Goal: Task Accomplishment & Management: Manage account settings

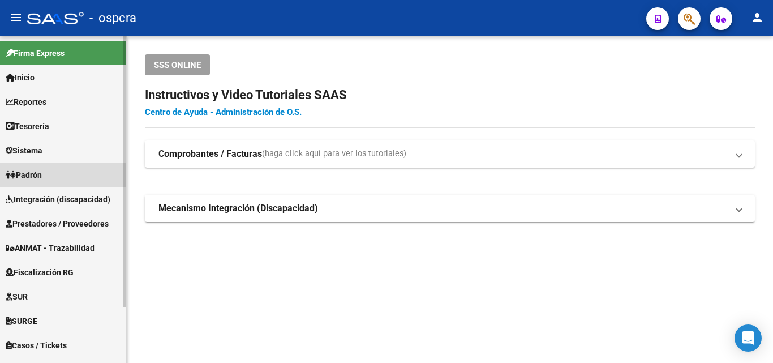
click at [40, 175] on span "Padrón" at bounding box center [24, 175] width 36 height 12
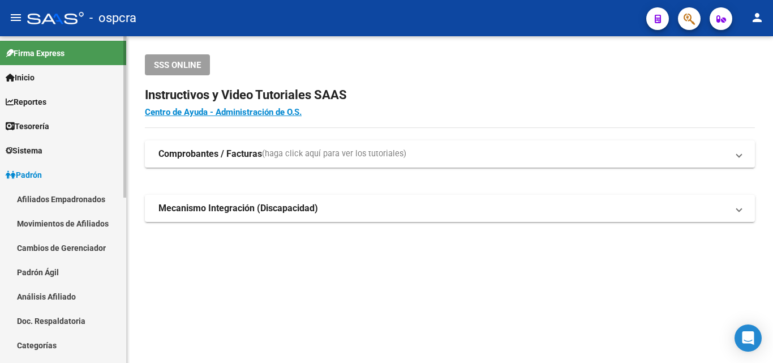
click at [50, 199] on link "Afiliados Empadronados" at bounding box center [63, 199] width 126 height 24
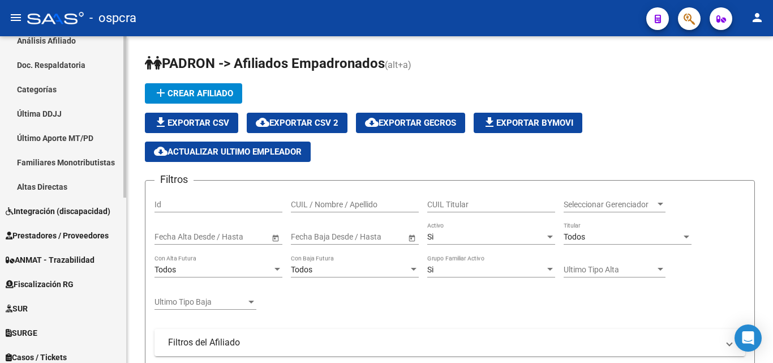
scroll to position [165, 0]
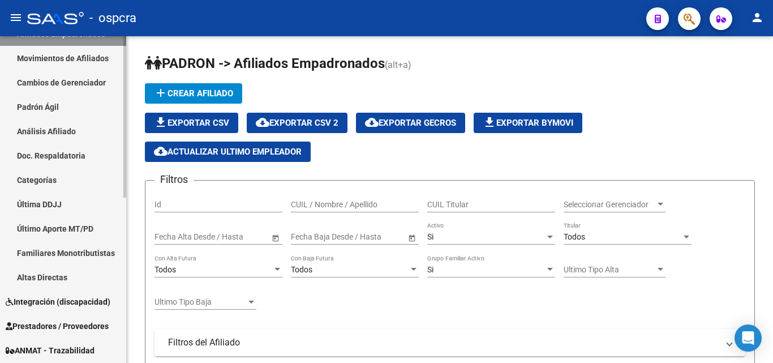
click at [62, 105] on link "Padrón Ágil" at bounding box center [63, 107] width 126 height 24
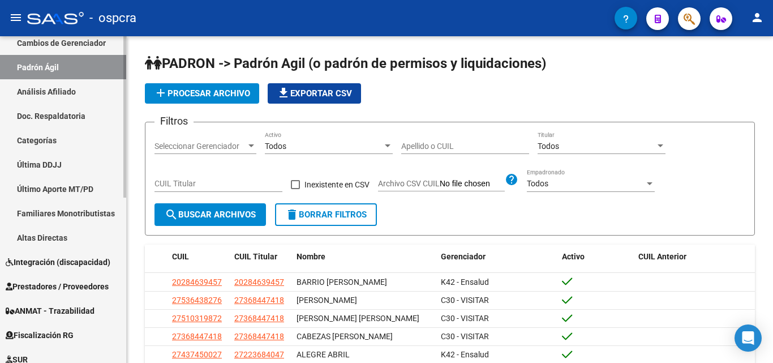
scroll to position [335, 0]
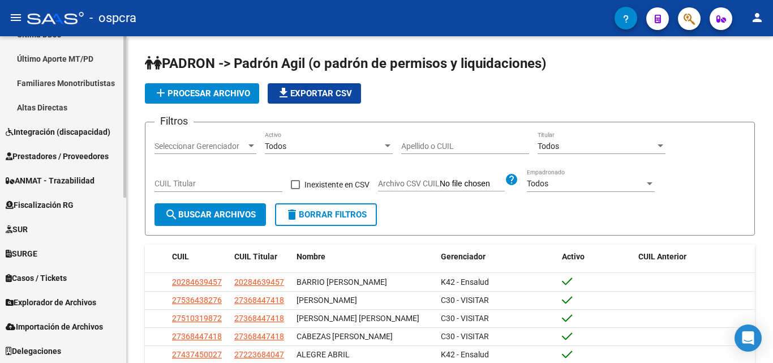
click at [76, 305] on span "Explorador de Archivos" at bounding box center [51, 302] width 91 height 12
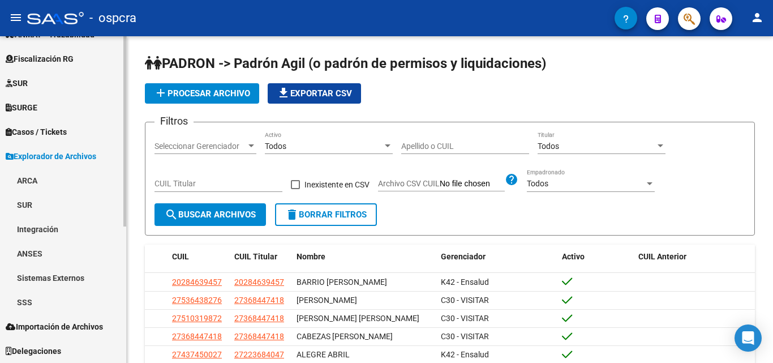
scroll to position [213, 0]
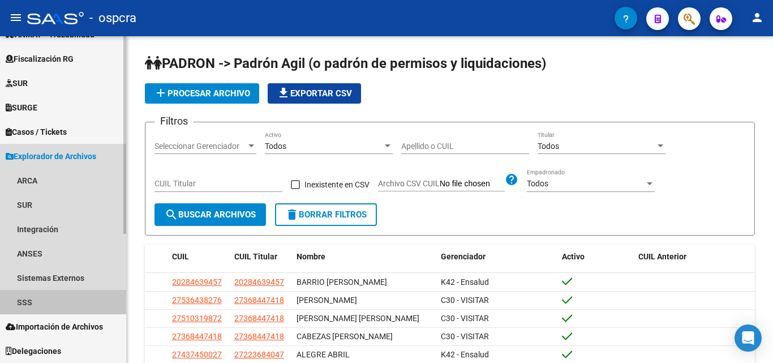
click at [38, 303] on link "SSS" at bounding box center [63, 302] width 126 height 24
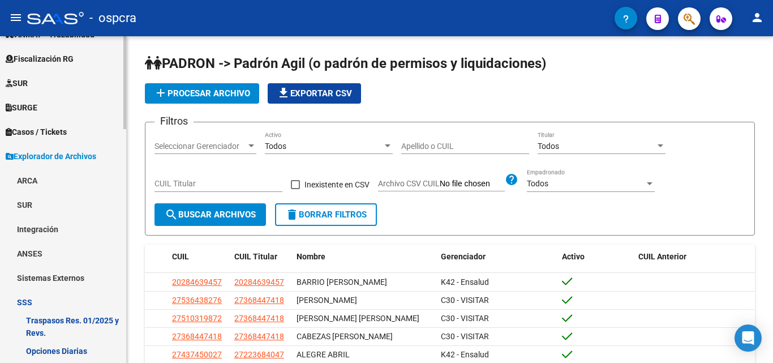
click at [46, 178] on link "ARCA" at bounding box center [63, 180] width 126 height 24
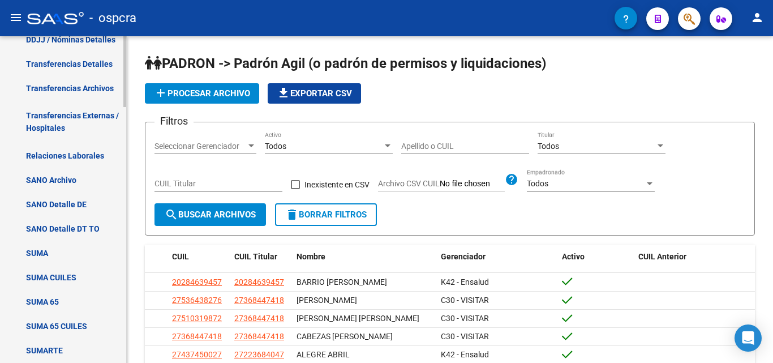
scroll to position [440, 0]
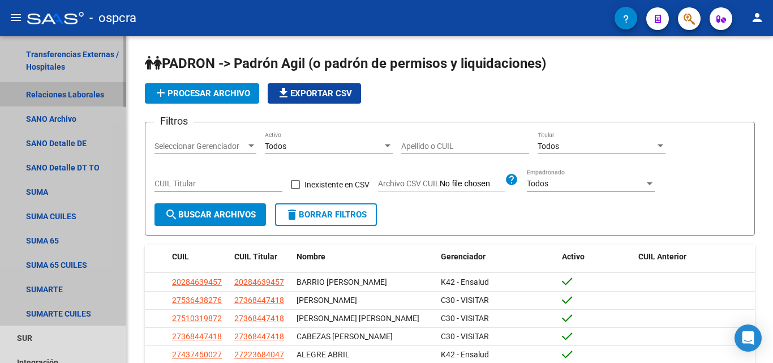
click at [76, 85] on link "Relaciones Laborales" at bounding box center [63, 94] width 126 height 24
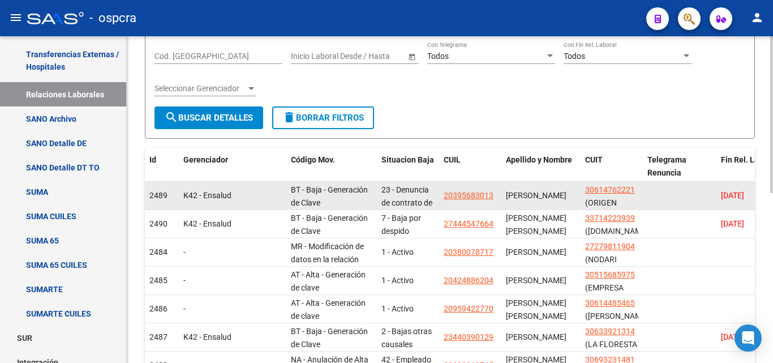
scroll to position [231, 0]
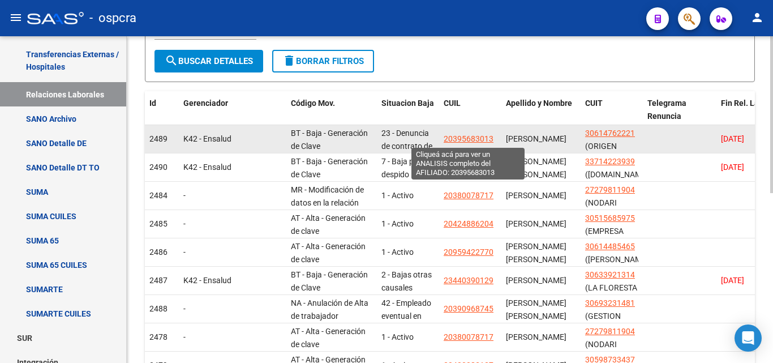
click at [474, 137] on span "20395683013" at bounding box center [469, 138] width 50 height 9
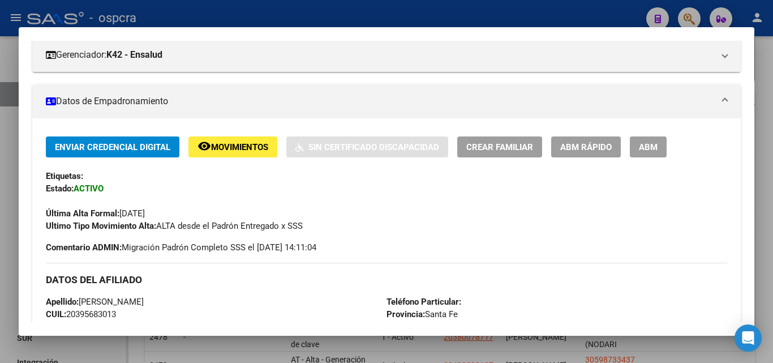
scroll to position [0, 0]
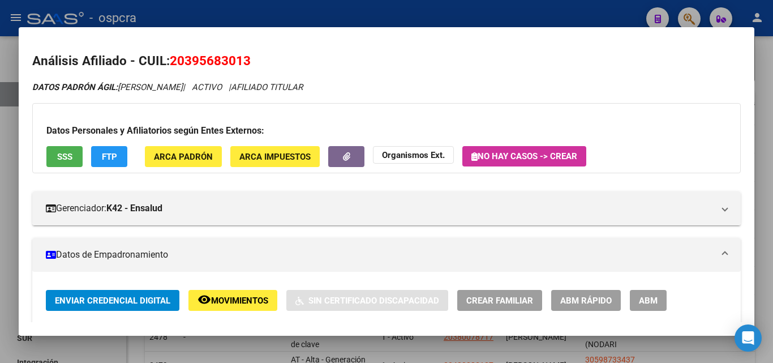
click at [0, 160] on div at bounding box center [386, 181] width 773 height 363
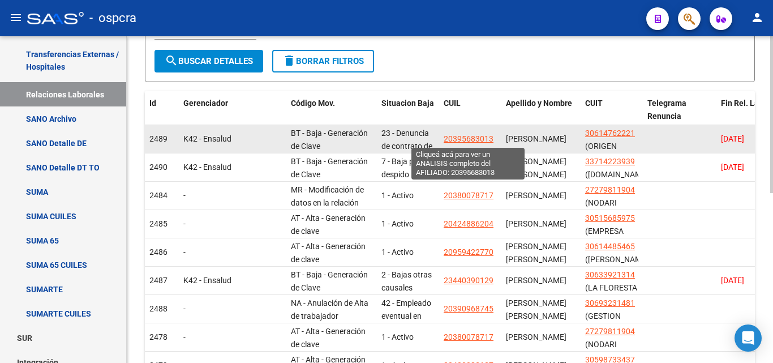
click at [464, 137] on span "20395683013" at bounding box center [469, 138] width 50 height 9
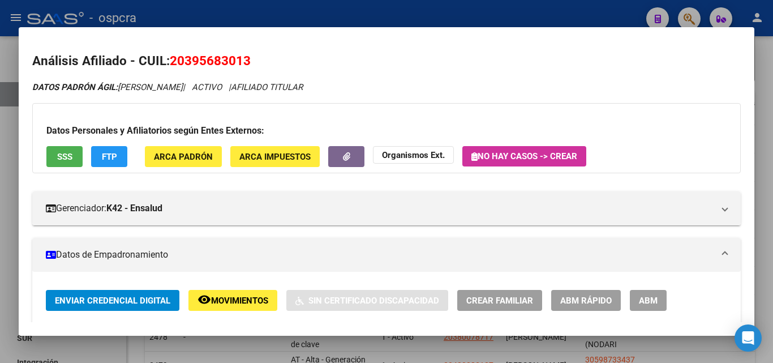
click at [0, 153] on div at bounding box center [386, 181] width 773 height 363
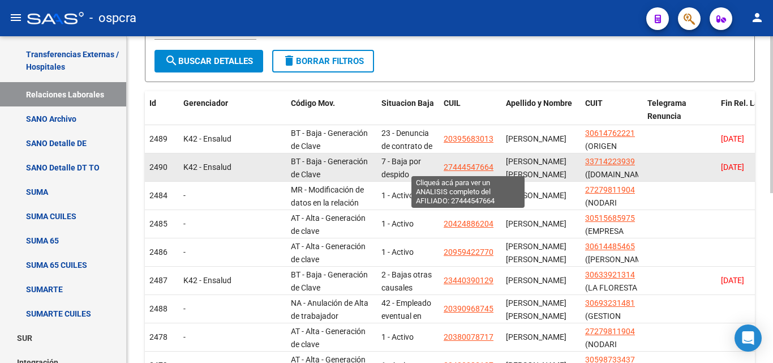
click at [471, 164] on span "27444547664" at bounding box center [469, 166] width 50 height 9
type textarea "27444547664"
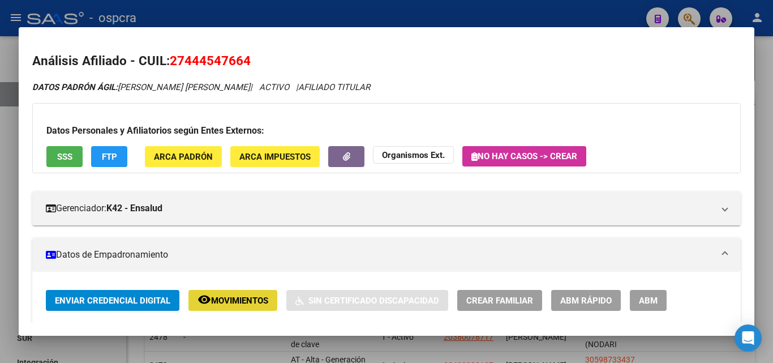
click at [234, 298] on span "Movimientos" at bounding box center [239, 300] width 57 height 10
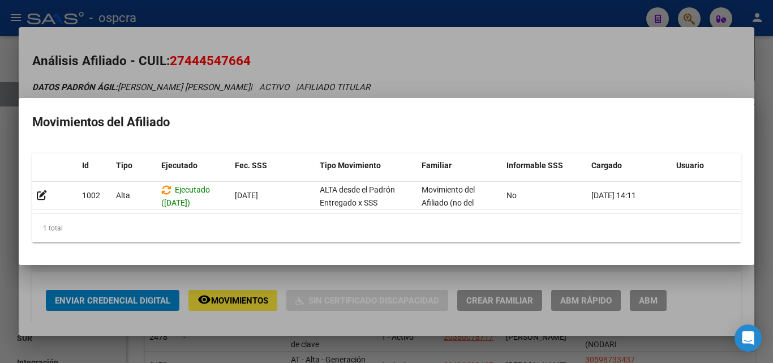
click at [0, 195] on div at bounding box center [386, 181] width 773 height 363
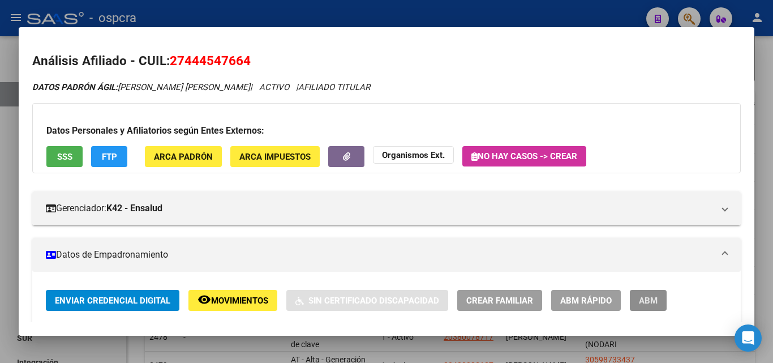
click at [659, 302] on button "ABM" at bounding box center [648, 300] width 37 height 21
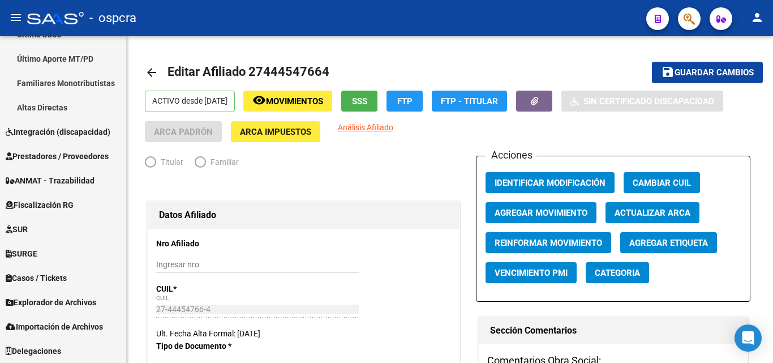
scroll to position [335, 0]
radio input "true"
type input "33-71422393-9"
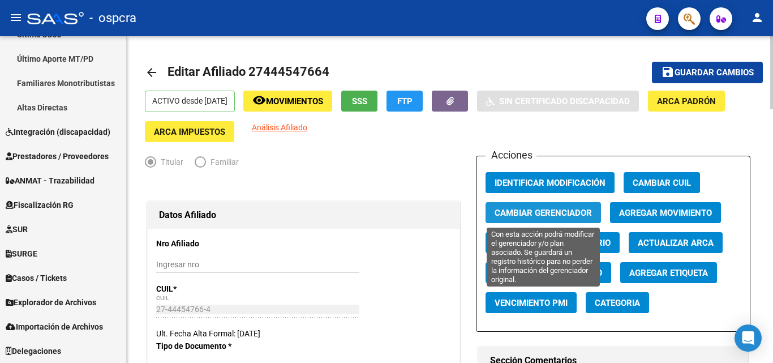
click at [577, 215] on span "Cambiar Gerenciador" at bounding box center [543, 213] width 97 height 10
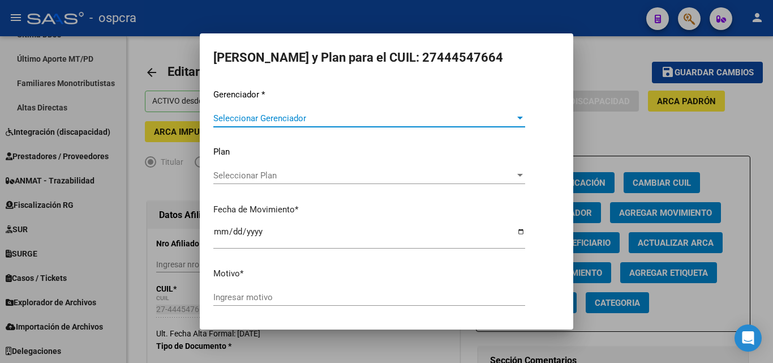
click at [601, 81] on div at bounding box center [386, 181] width 773 height 363
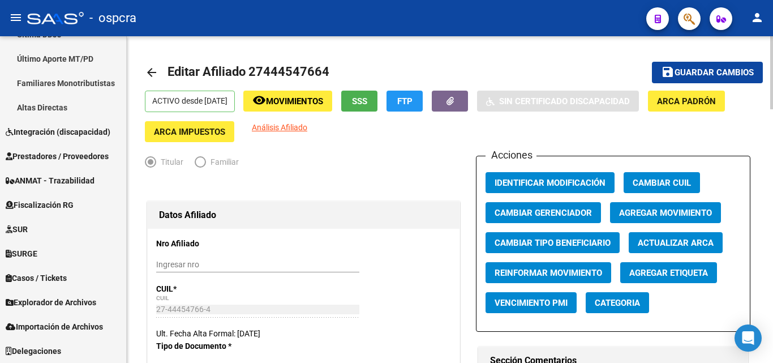
click at [152, 74] on mat-icon "arrow_back" at bounding box center [152, 73] width 14 height 14
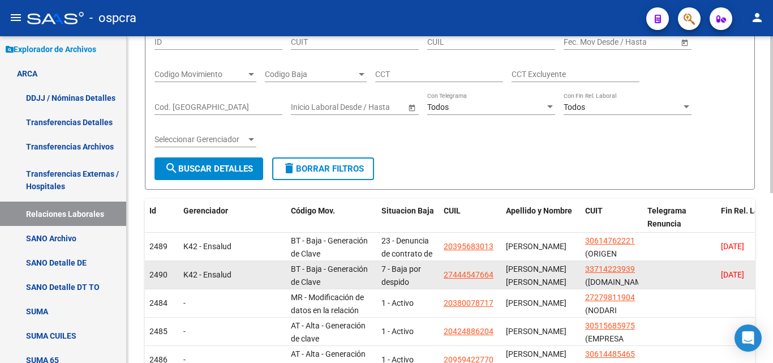
scroll to position [170, 0]
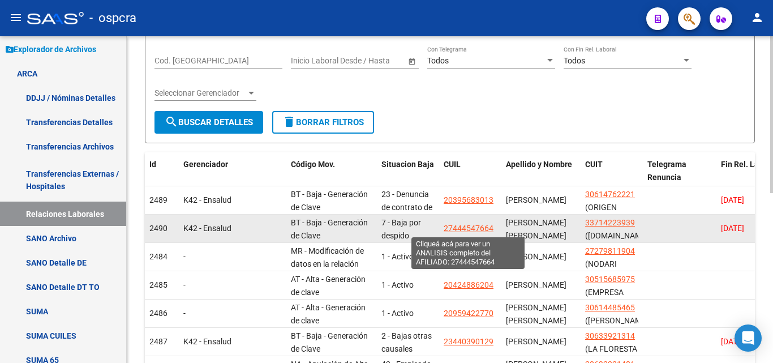
click at [474, 230] on span "27444547664" at bounding box center [469, 228] width 50 height 9
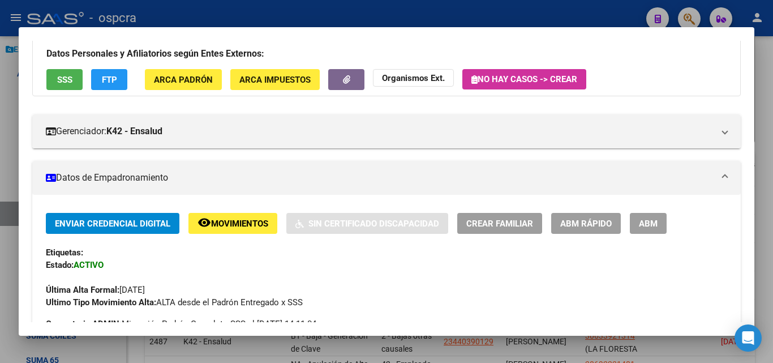
scroll to position [113, 0]
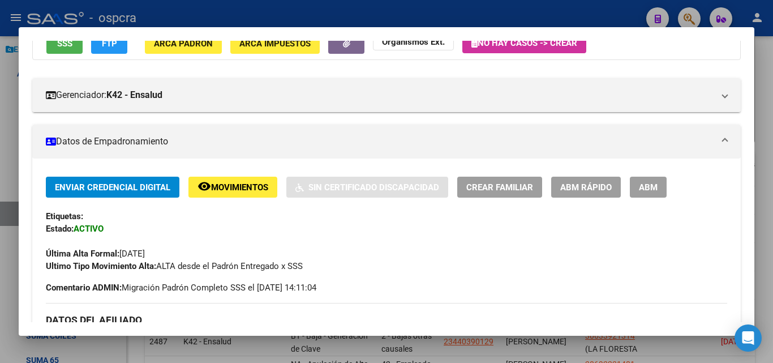
click at [653, 192] on span "ABM" at bounding box center [648, 187] width 19 height 10
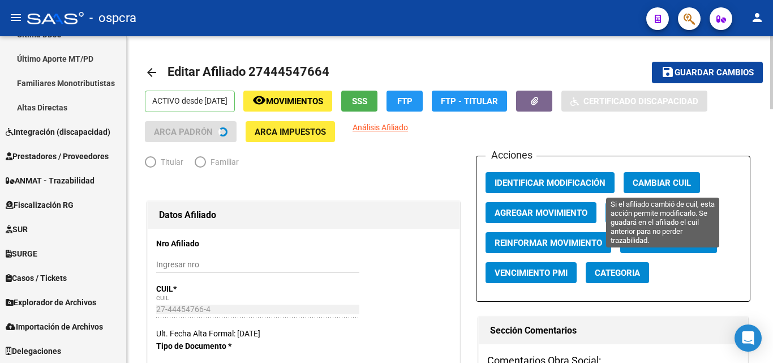
scroll to position [335, 0]
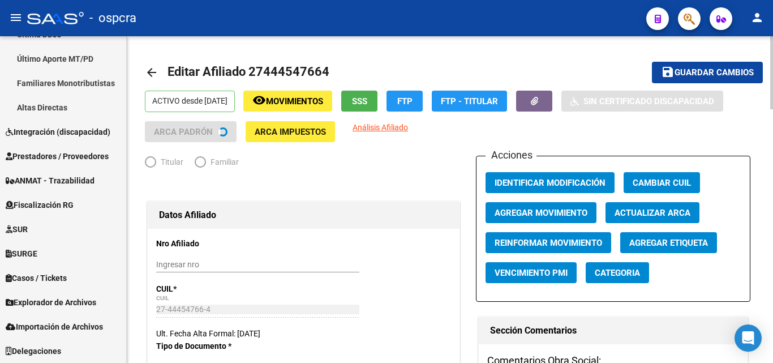
radio input "true"
type input "33-71422393-9"
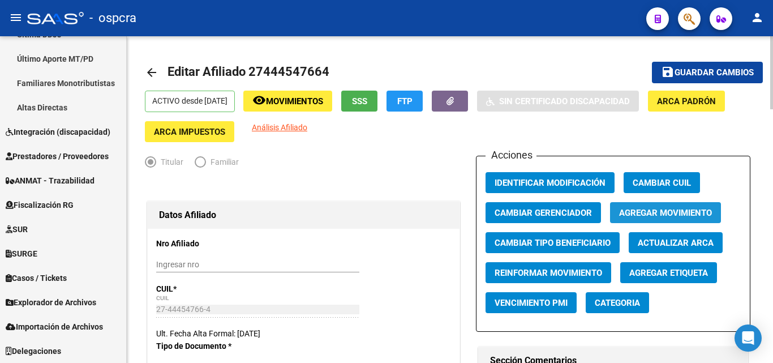
click at [633, 206] on button "Agregar Movimiento" at bounding box center [665, 212] width 111 height 21
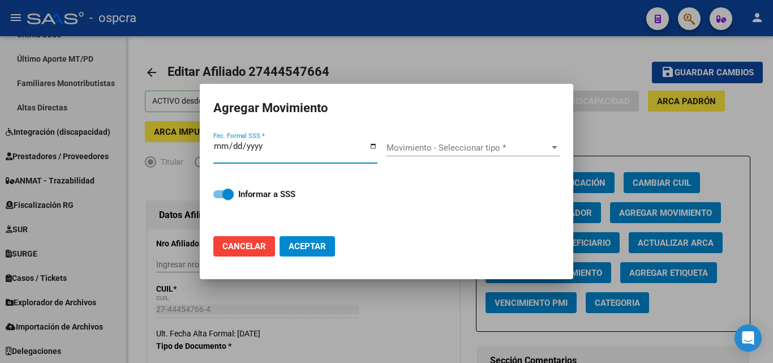
click at [372, 148] on input "Fec. Formal SSS *" at bounding box center [295, 150] width 164 height 18
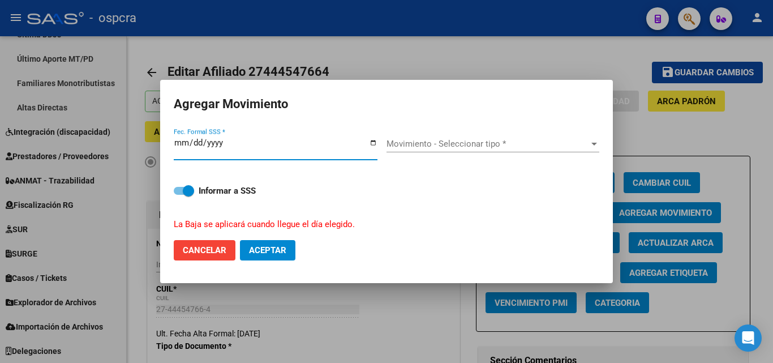
type input "[DATE]"
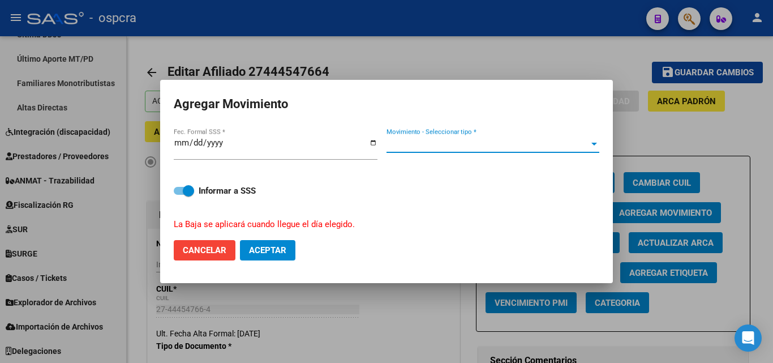
click at [527, 145] on span "Movimiento - Seleccionar tipo *" at bounding box center [488, 144] width 203 height 10
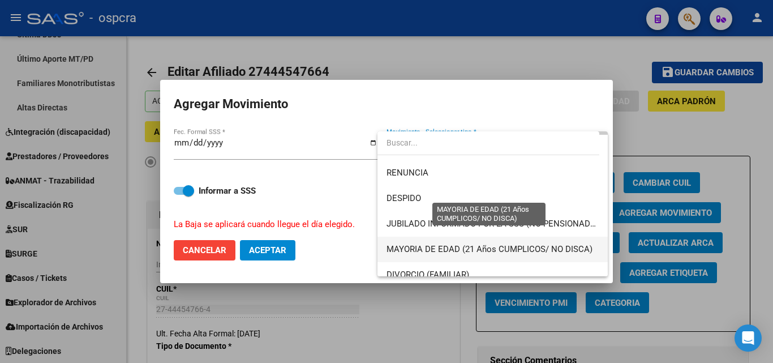
scroll to position [0, 0]
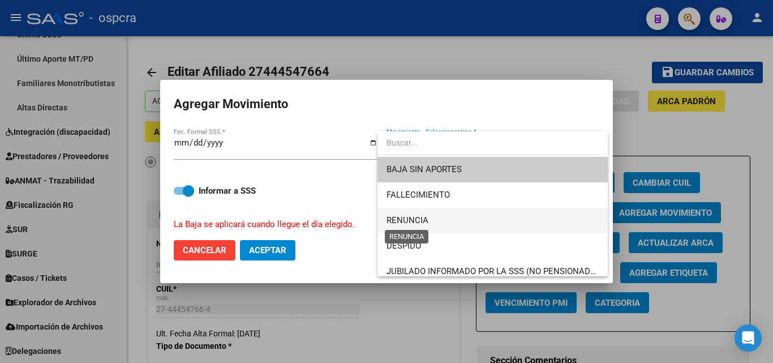
click at [423, 219] on span "RENUNCIA" at bounding box center [408, 220] width 42 height 10
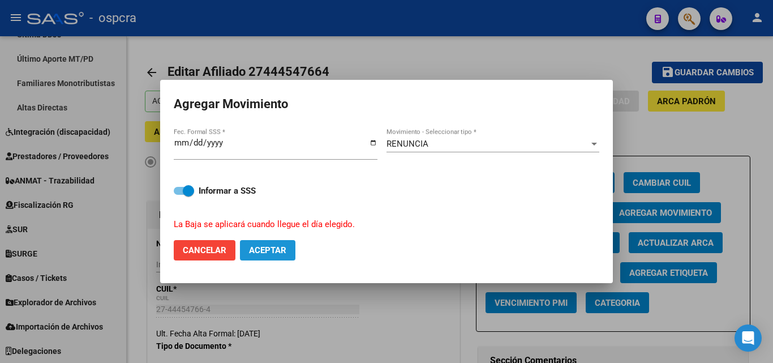
click at [267, 241] on button "Aceptar" at bounding box center [267, 250] width 55 height 20
checkbox input "false"
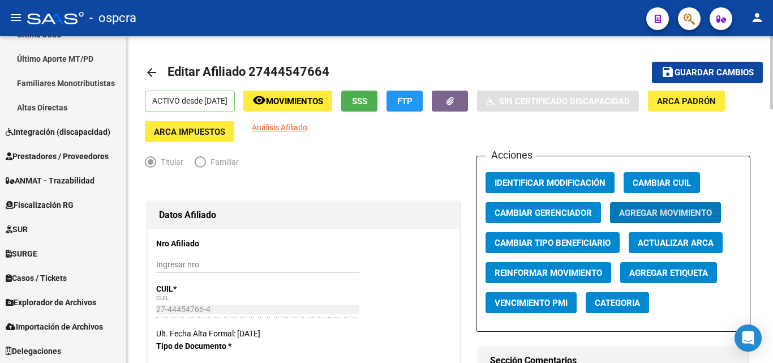
click at [147, 71] on mat-icon "arrow_back" at bounding box center [152, 73] width 14 height 14
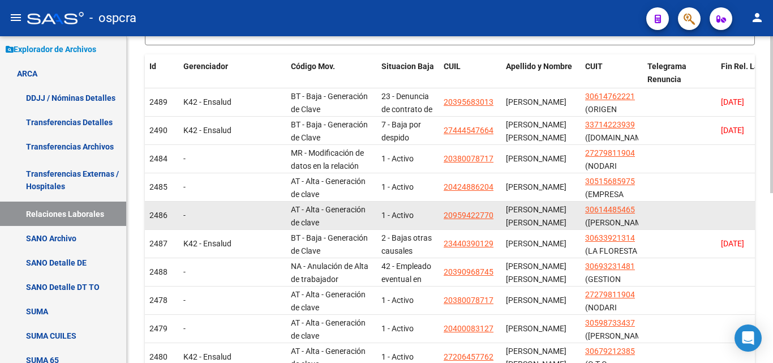
scroll to position [283, 0]
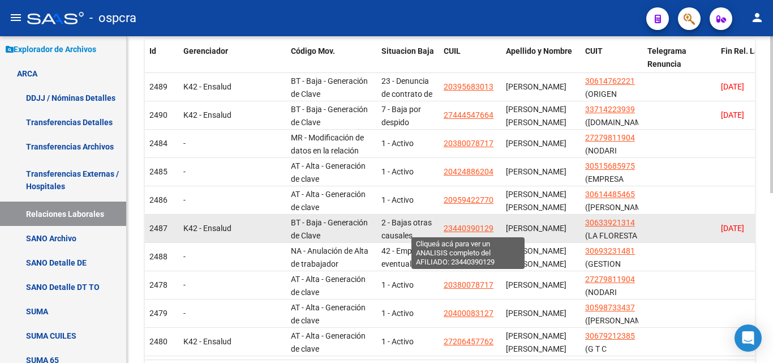
click at [487, 224] on span "23440390129" at bounding box center [469, 228] width 50 height 9
type textarea "23440390129"
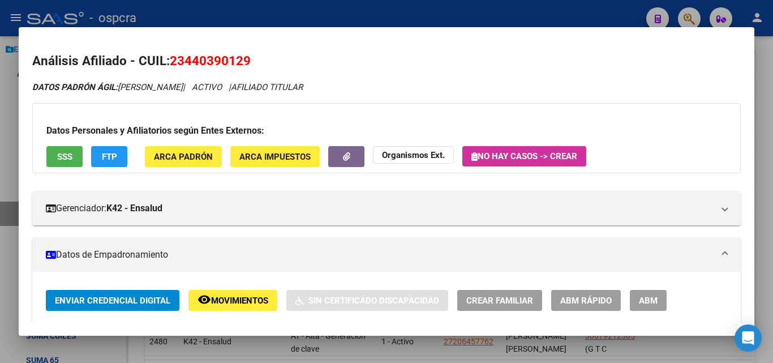
click at [0, 226] on div at bounding box center [386, 181] width 773 height 363
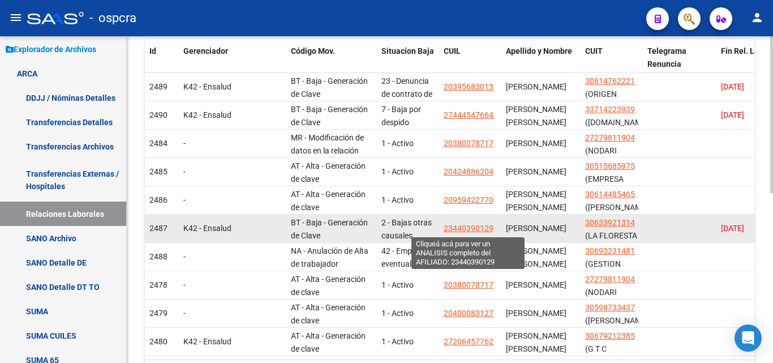
click at [477, 227] on span "23440390129" at bounding box center [469, 228] width 50 height 9
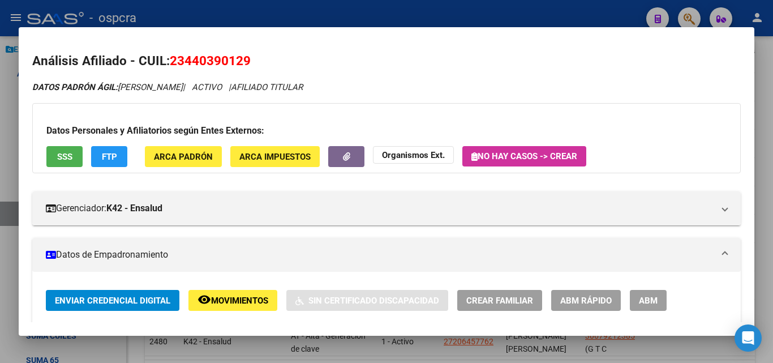
click at [242, 299] on span "Movimientos" at bounding box center [239, 300] width 57 height 10
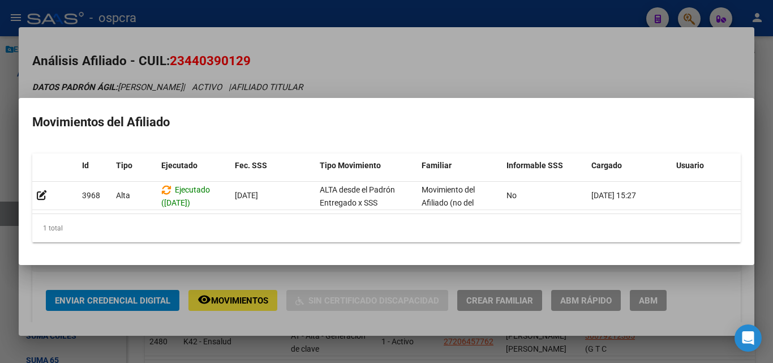
click at [0, 217] on div at bounding box center [386, 181] width 773 height 363
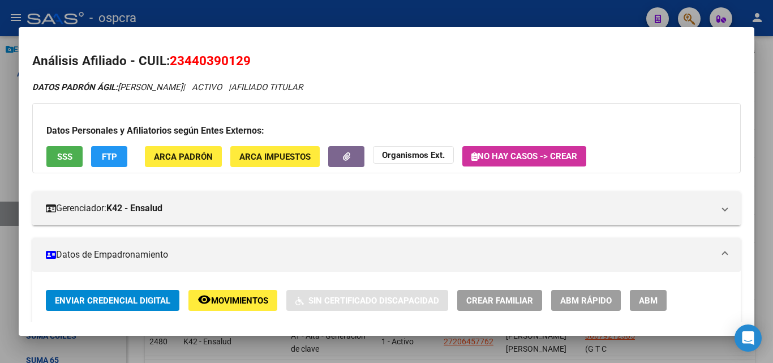
click at [0, 216] on div at bounding box center [386, 181] width 773 height 363
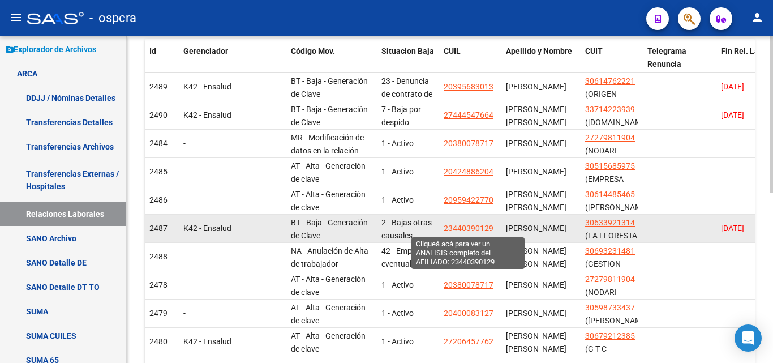
click at [475, 229] on span "23440390129" at bounding box center [469, 228] width 50 height 9
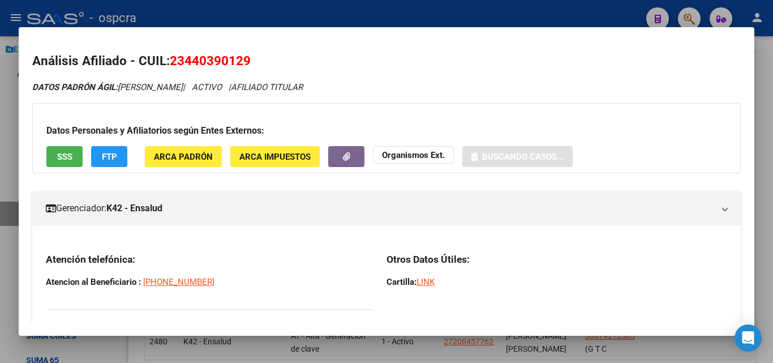
click at [0, 178] on div at bounding box center [386, 181] width 773 height 363
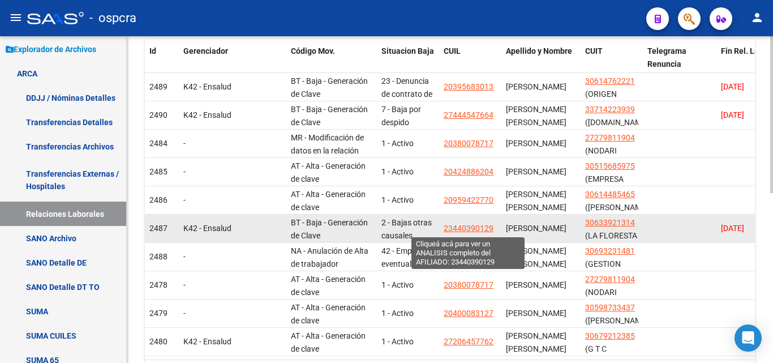
click at [463, 228] on span "23440390129" at bounding box center [469, 228] width 50 height 9
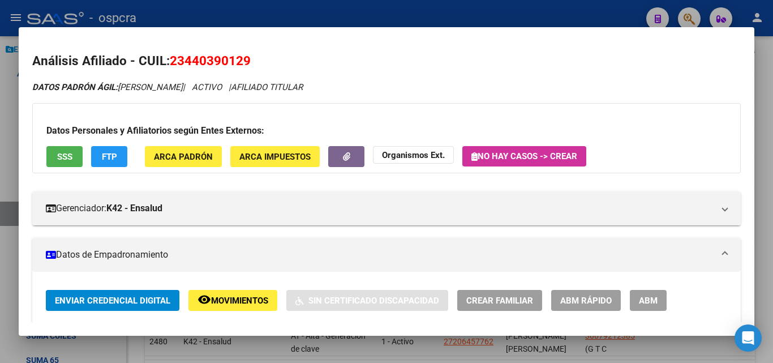
click at [659, 298] on button "ABM" at bounding box center [648, 300] width 37 height 21
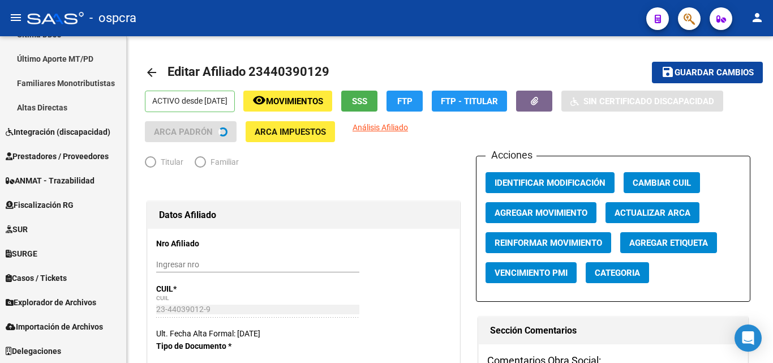
scroll to position [335, 0]
radio input "true"
type input "30-63392131-4"
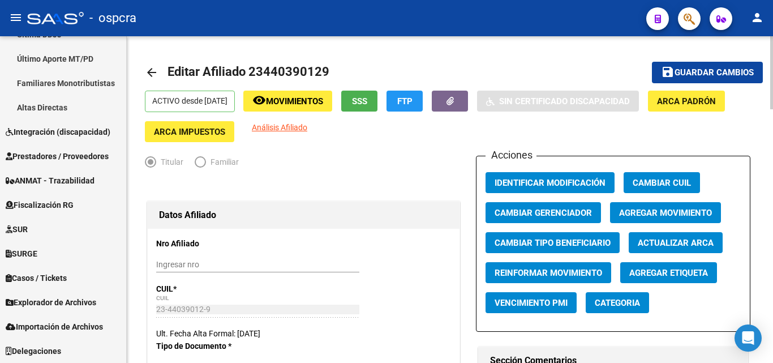
click at [666, 215] on span "Agregar Movimiento" at bounding box center [665, 213] width 93 height 10
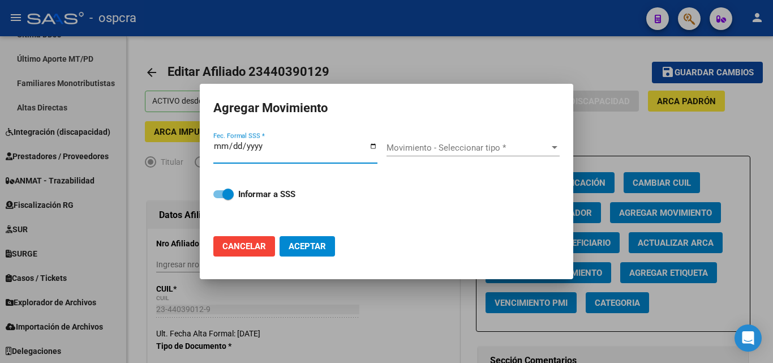
click at [372, 145] on input "Fec. Formal SSS *" at bounding box center [295, 150] width 164 height 18
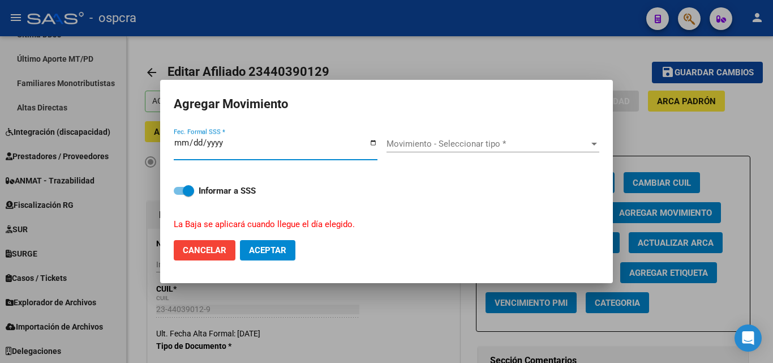
type input "[DATE]"
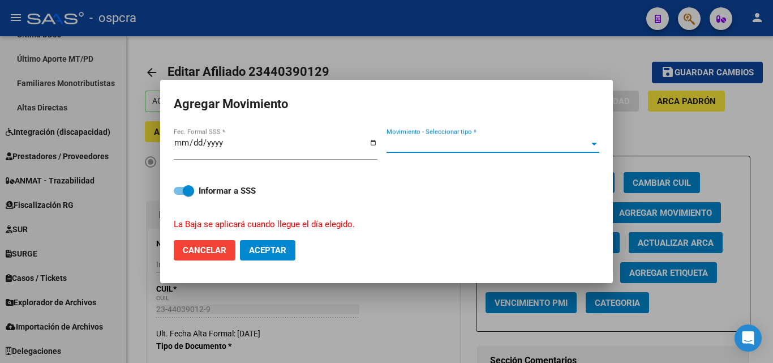
click at [518, 139] on span "Movimiento - Seleccionar tipo *" at bounding box center [488, 144] width 203 height 10
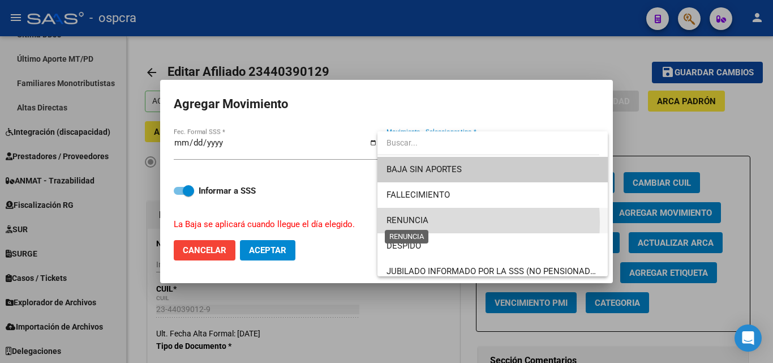
click at [409, 222] on span "RENUNCIA" at bounding box center [408, 220] width 42 height 10
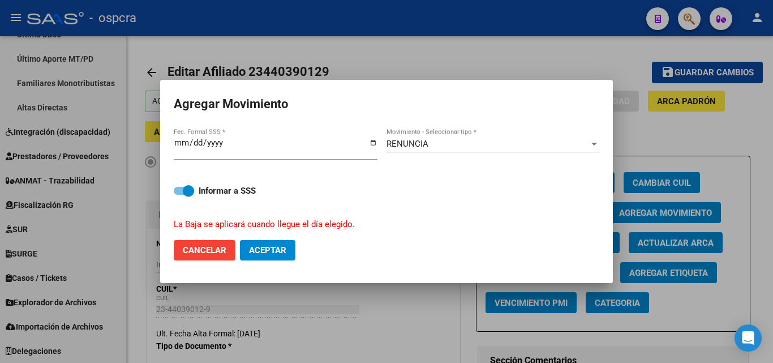
click at [298, 250] on mat-dialog-actions "Cancelar Aceptar" at bounding box center [387, 250] width 426 height 38
click at [270, 257] on button "Aceptar" at bounding box center [267, 250] width 55 height 20
checkbox input "false"
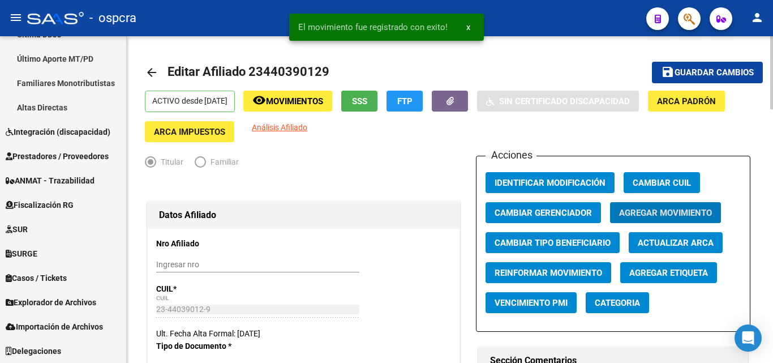
click at [153, 72] on mat-icon "arrow_back" at bounding box center [152, 73] width 14 height 14
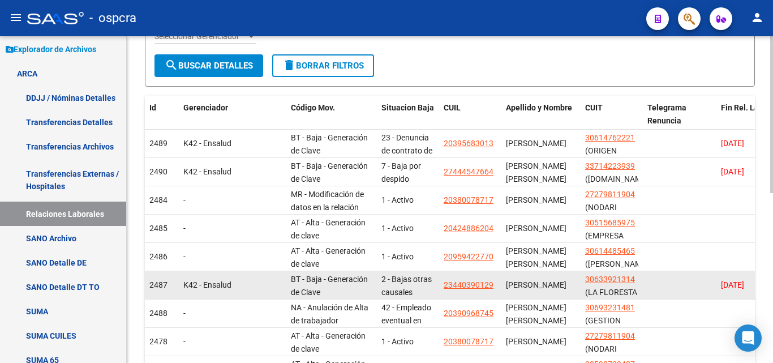
scroll to position [283, 0]
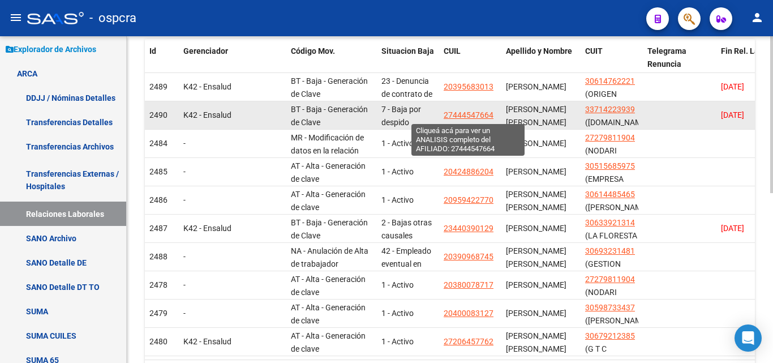
click at [466, 116] on span "27444547664" at bounding box center [469, 114] width 50 height 9
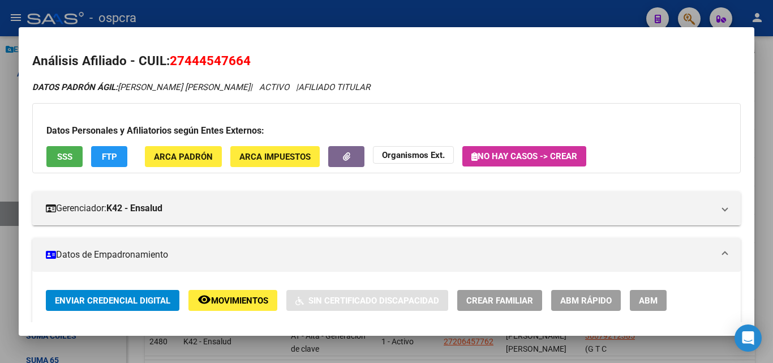
click at [0, 126] on div at bounding box center [386, 181] width 773 height 363
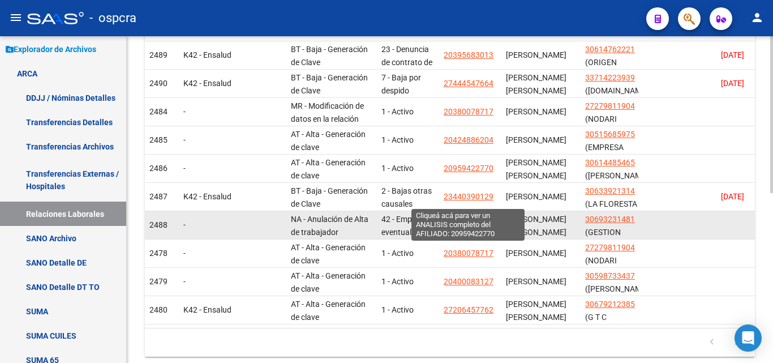
scroll to position [340, 0]
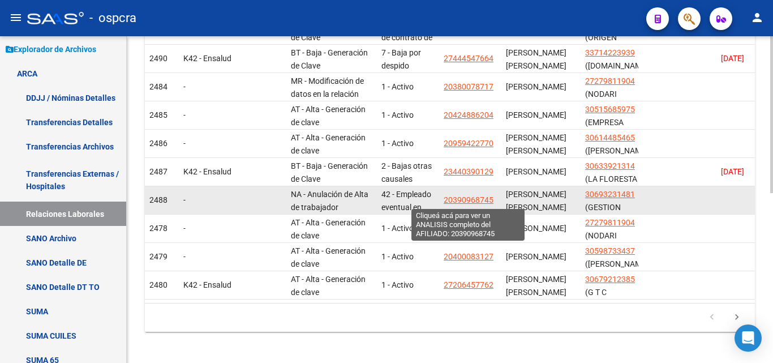
click at [480, 199] on span "20390968745" at bounding box center [469, 199] width 50 height 9
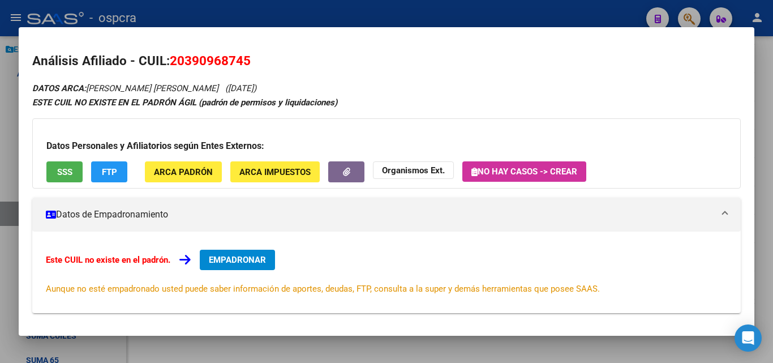
click at [23, 135] on mat-dialog-content "Análisis Afiliado - CUIL: 20390968745 DATOS ARCA: [PERSON_NAME] [PERSON_NAME] (…" at bounding box center [387, 181] width 736 height 281
click at [586, 353] on div at bounding box center [386, 181] width 773 height 363
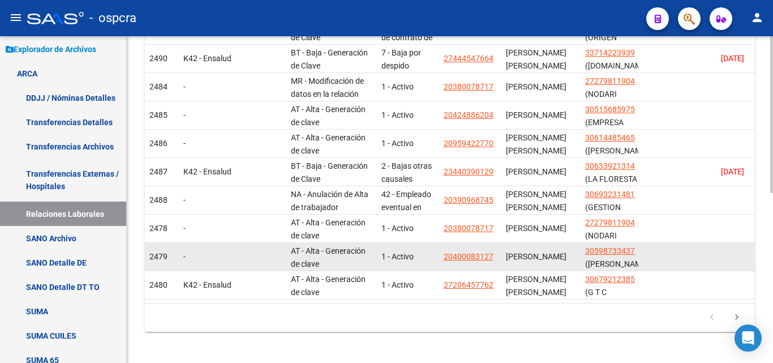
scroll to position [15, 0]
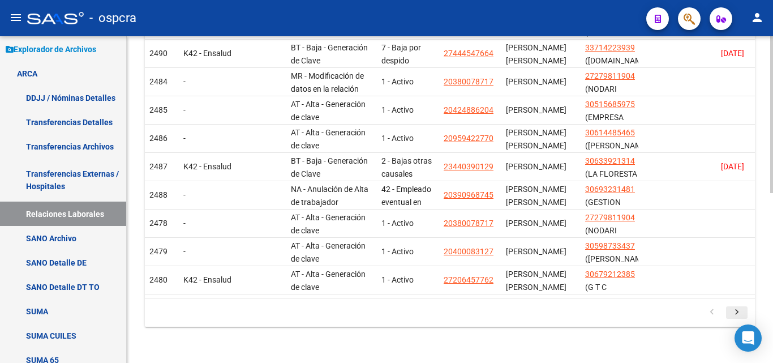
click at [738, 312] on icon "go to next page" at bounding box center [737, 314] width 15 height 14
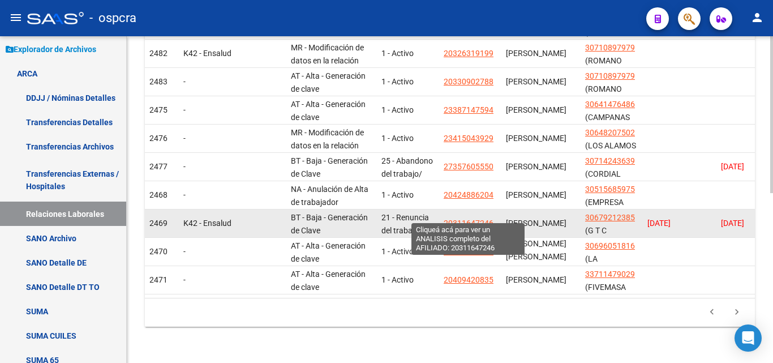
click at [469, 218] on span "20311647246" at bounding box center [469, 222] width 50 height 9
type textarea "20311647246"
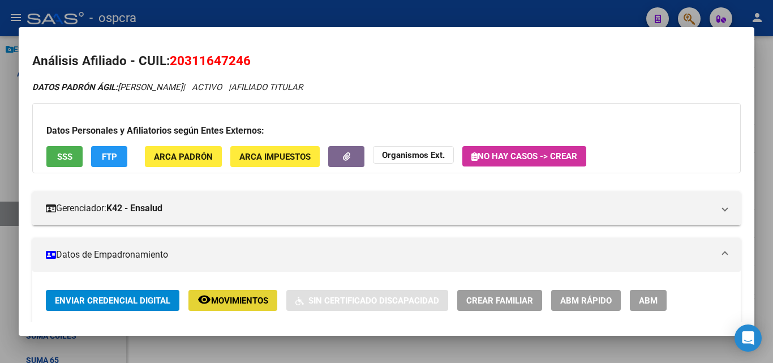
click at [231, 304] on span "Movimientos" at bounding box center [239, 300] width 57 height 10
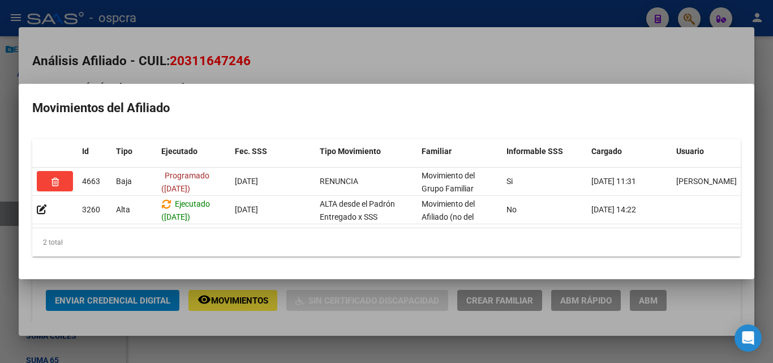
click at [0, 183] on div at bounding box center [386, 181] width 773 height 363
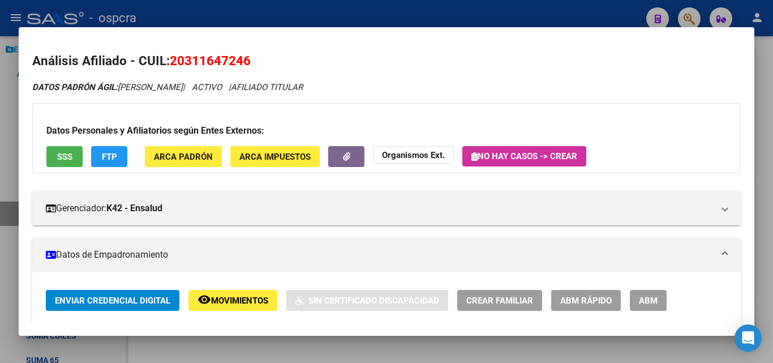
click at [0, 183] on div at bounding box center [386, 181] width 773 height 363
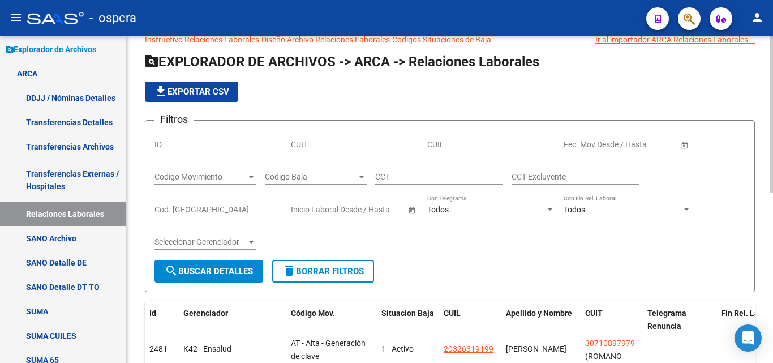
scroll to position [0, 0]
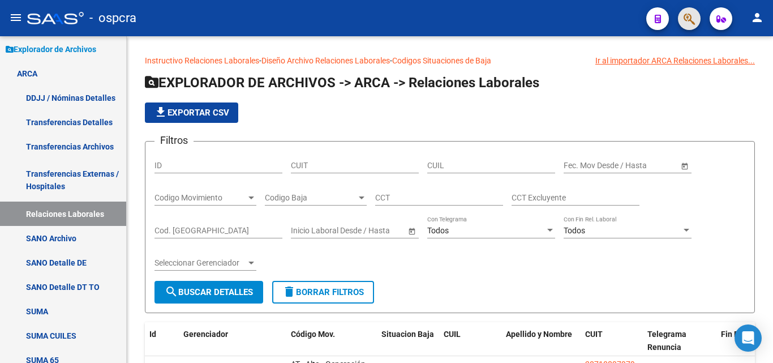
click at [683, 23] on button "button" at bounding box center [689, 18] width 23 height 23
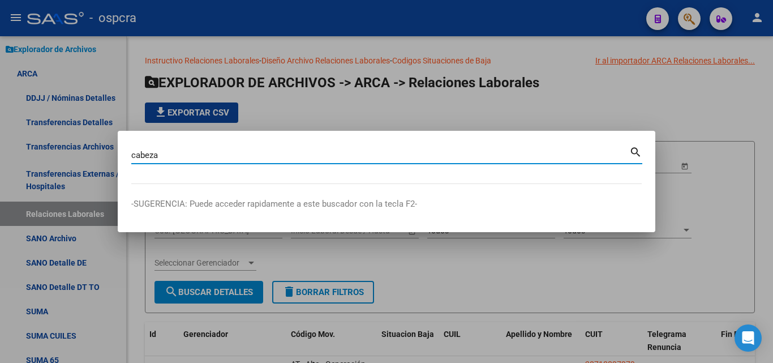
type input "cabeza"
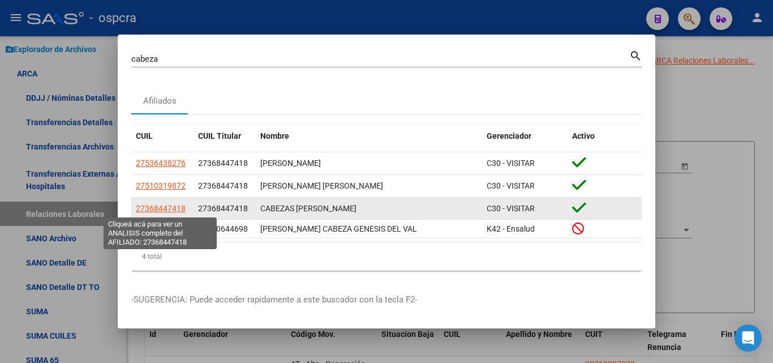
click at [168, 205] on span "27368447418" at bounding box center [161, 208] width 50 height 9
type textarea "27368447418"
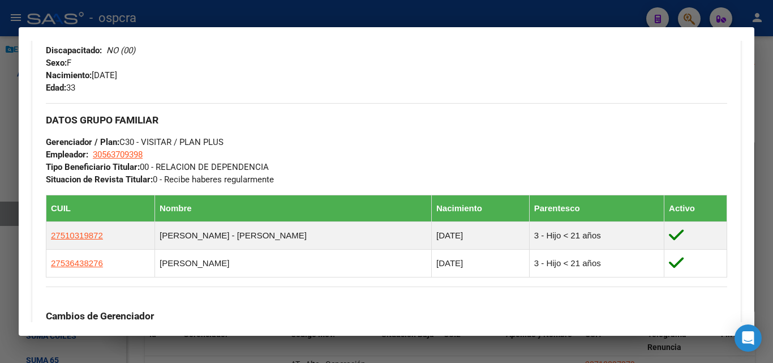
scroll to position [509, 0]
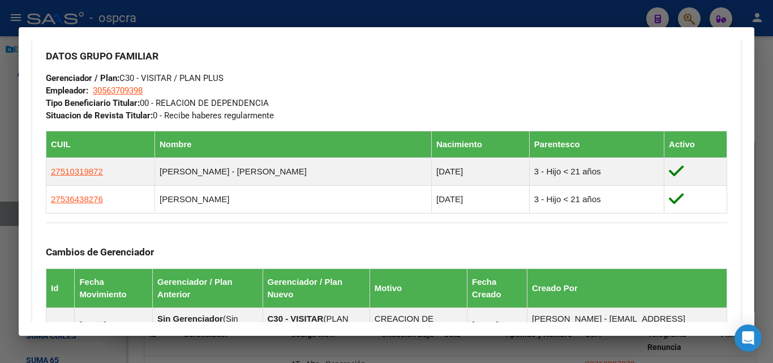
click at [0, 236] on div at bounding box center [386, 181] width 773 height 363
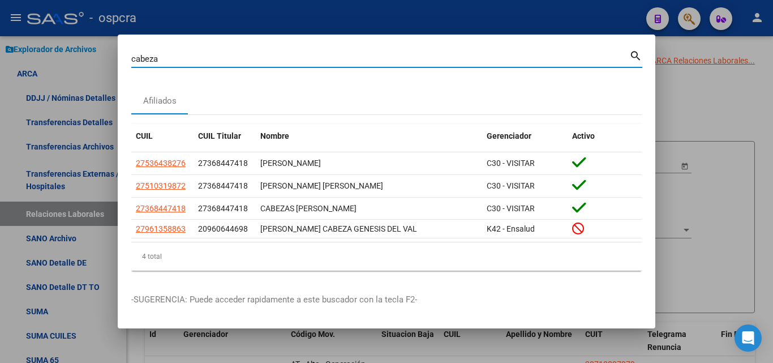
drag, startPoint x: 525, startPoint y: 56, endPoint x: 168, endPoint y: 65, distance: 356.7
click at [169, 69] on div "cabeza Buscar (apellido, dni, [PERSON_NAME], [PERSON_NAME], cuit, obra social) …" at bounding box center [386, 63] width 511 height 30
drag, startPoint x: 141, startPoint y: 57, endPoint x: 97, endPoint y: 62, distance: 45.0
click at [97, 62] on div "cabeza Buscar (apellido, dni, cuil, nro traspaso, cuit, obra social) search Afi…" at bounding box center [386, 181] width 773 height 363
type input "[PERSON_NAME]"
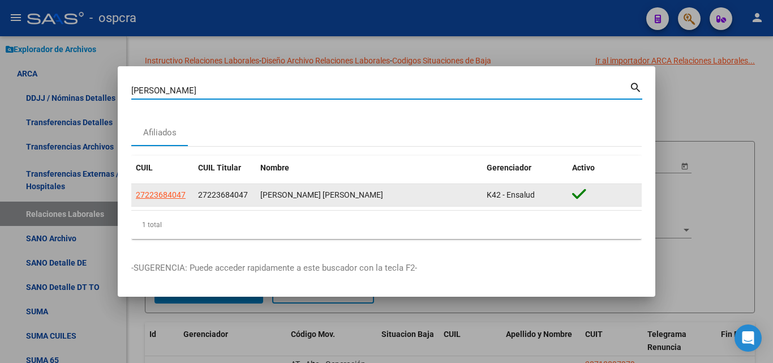
click at [163, 193] on span "27223684047" at bounding box center [161, 194] width 50 height 9
type textarea "27223684047"
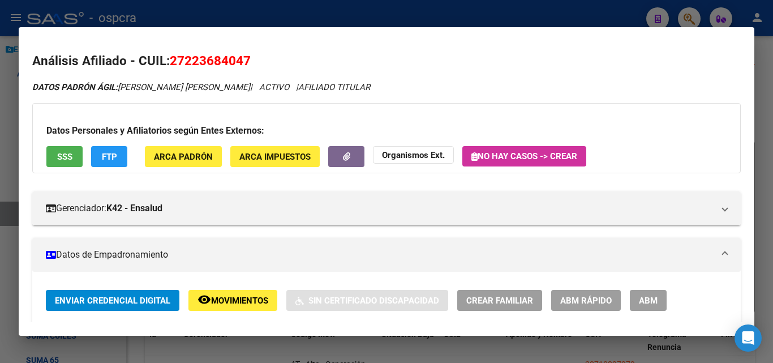
drag, startPoint x: 186, startPoint y: 61, endPoint x: 245, endPoint y: 59, distance: 58.9
click at [245, 59] on span "27223684047" at bounding box center [210, 60] width 81 height 15
copy span "22368404"
drag, startPoint x: 492, startPoint y: 14, endPoint x: 497, endPoint y: 11, distance: 5.8
click at [492, 15] on div at bounding box center [386, 181] width 773 height 363
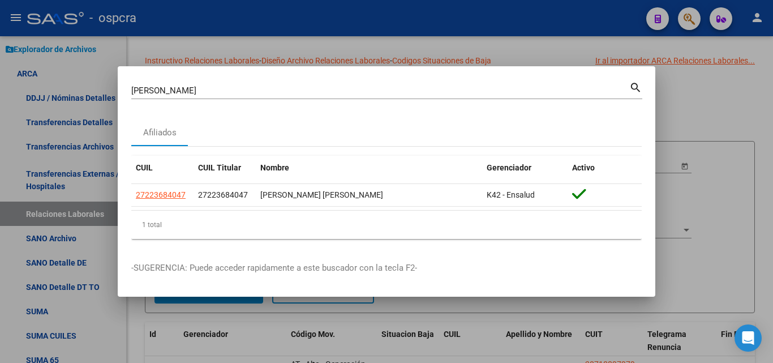
click at [672, 113] on div at bounding box center [386, 181] width 773 height 363
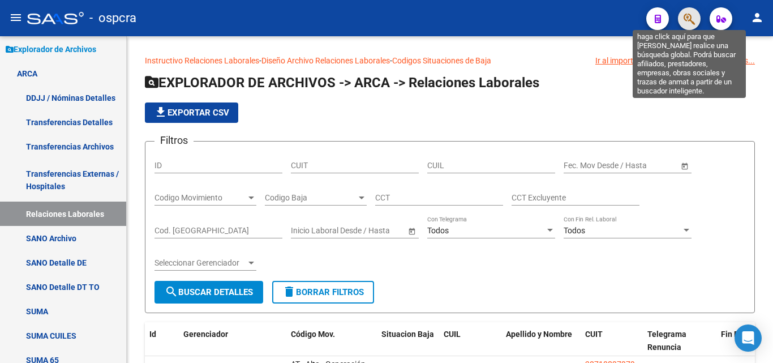
click at [687, 22] on icon "button" at bounding box center [689, 18] width 11 height 13
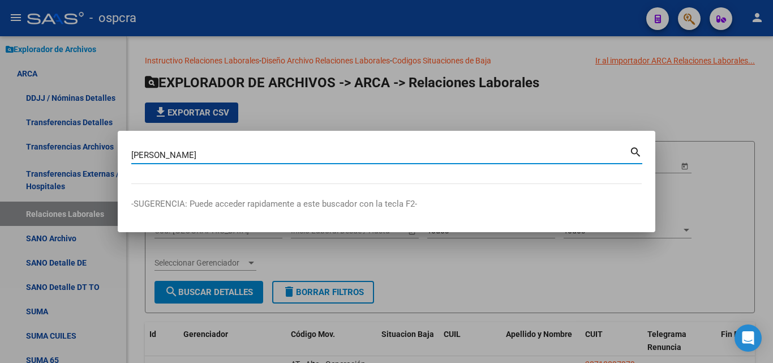
type input "[PERSON_NAME]"
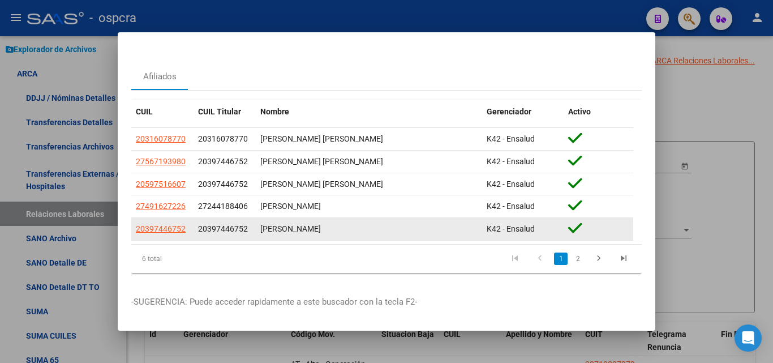
scroll to position [33, 0]
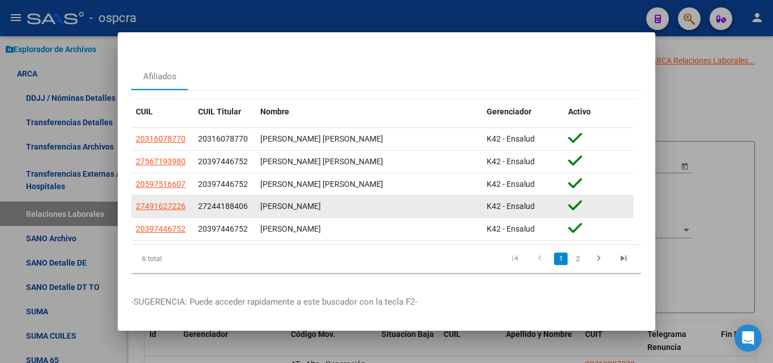
click at [169, 201] on span "27491627226" at bounding box center [161, 205] width 50 height 9
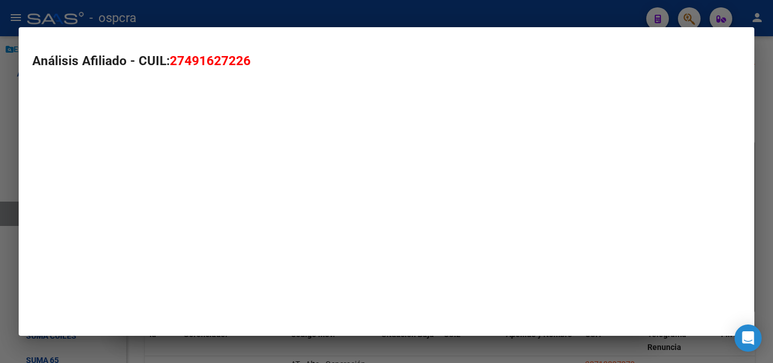
type textarea "27491627226"
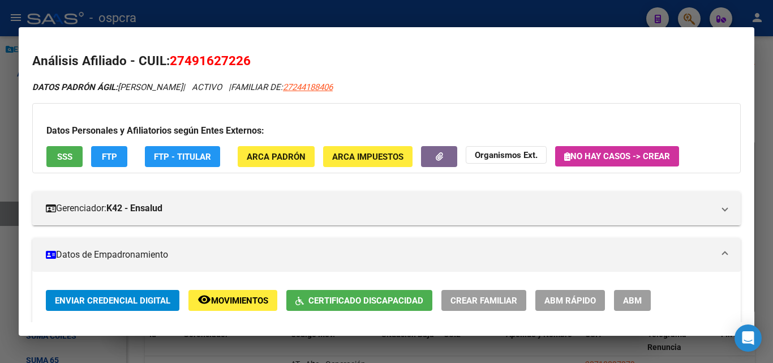
click at [636, 307] on button "ABM" at bounding box center [632, 300] width 37 height 21
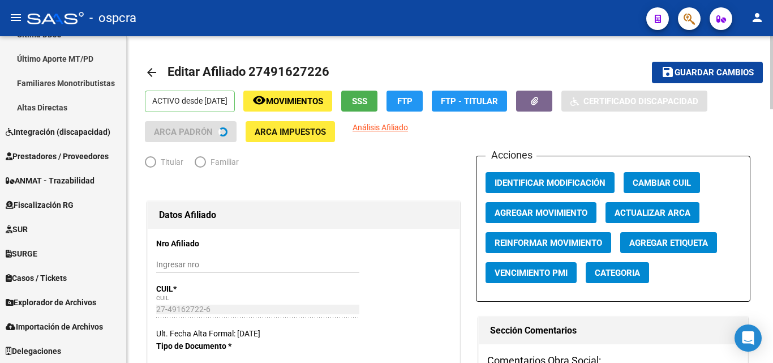
scroll to position [335, 0]
radio input "true"
type input "27-24418840-6"
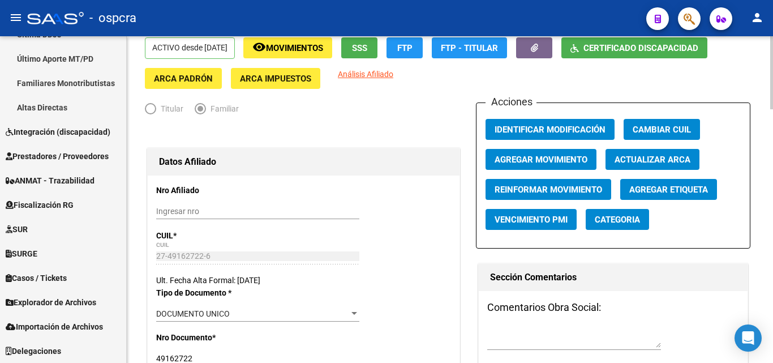
scroll to position [0, 0]
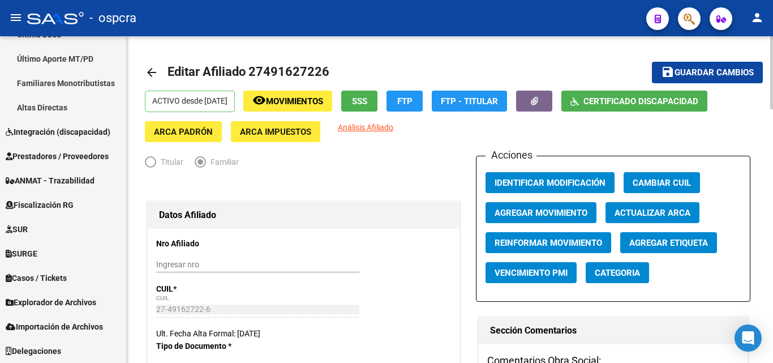
click at [315, 97] on span "Movimientos" at bounding box center [294, 101] width 57 height 10
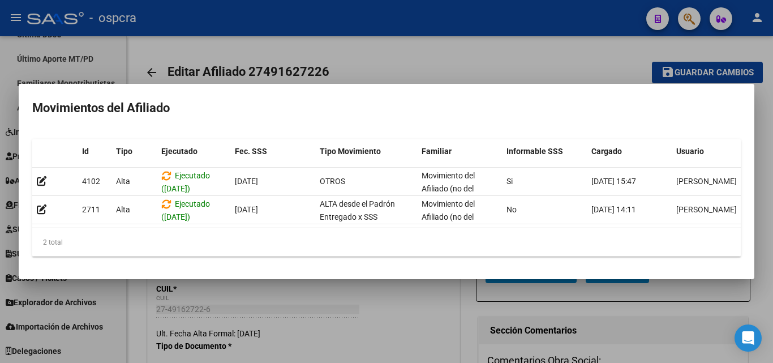
drag, startPoint x: 384, startPoint y: 329, endPoint x: 379, endPoint y: 264, distance: 65.3
click at [383, 329] on div at bounding box center [386, 181] width 773 height 363
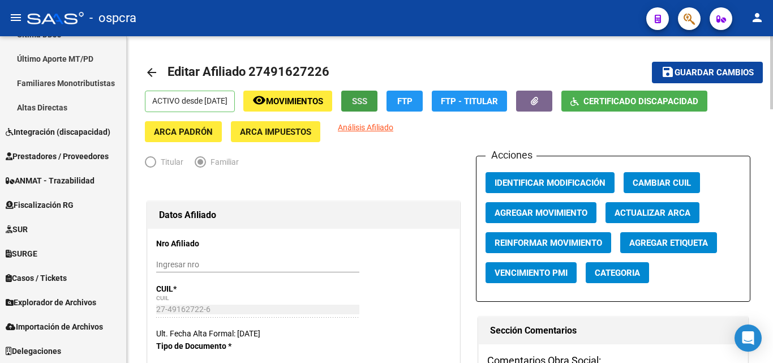
click at [367, 101] on span "SSS" at bounding box center [359, 101] width 15 height 10
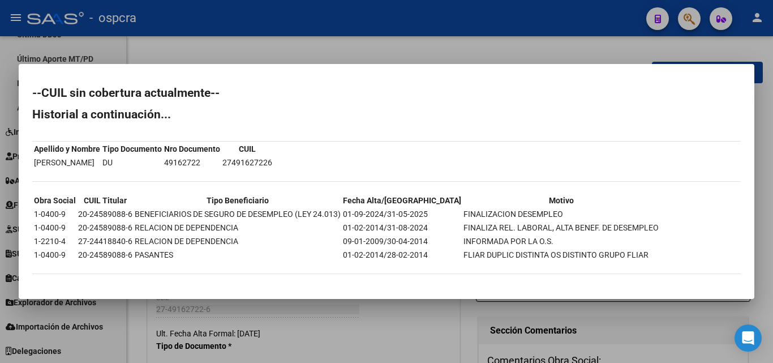
click at [375, 321] on div at bounding box center [386, 181] width 773 height 363
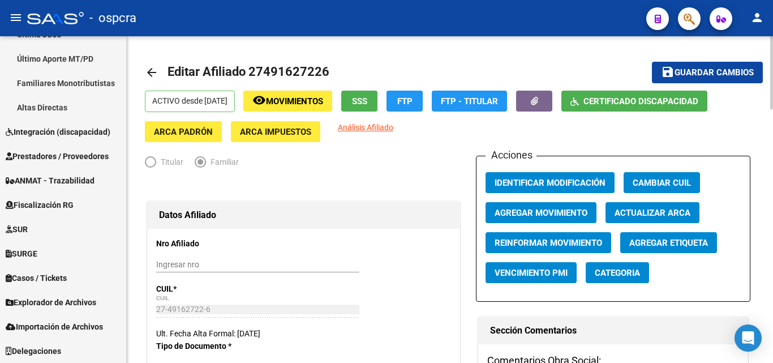
click at [323, 102] on span "Movimientos" at bounding box center [294, 101] width 57 height 10
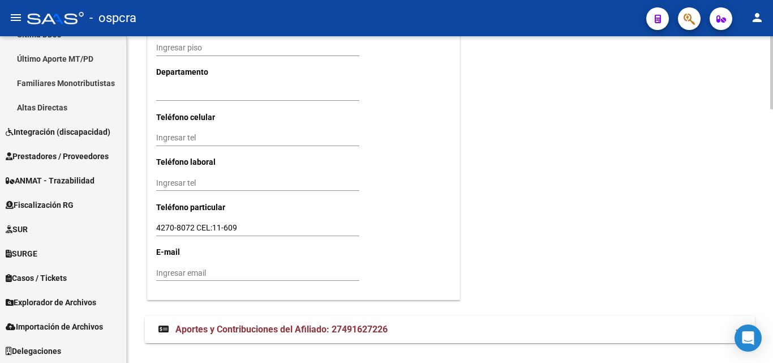
scroll to position [1130, 0]
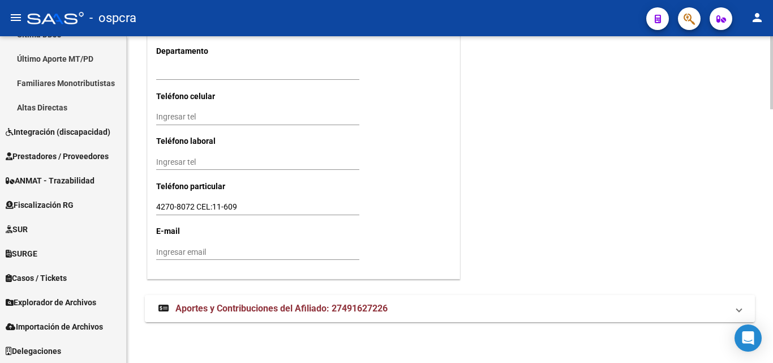
click at [272, 311] on span "Aportes y Contribuciones del Afiliado: 27491627226" at bounding box center [281, 308] width 212 height 11
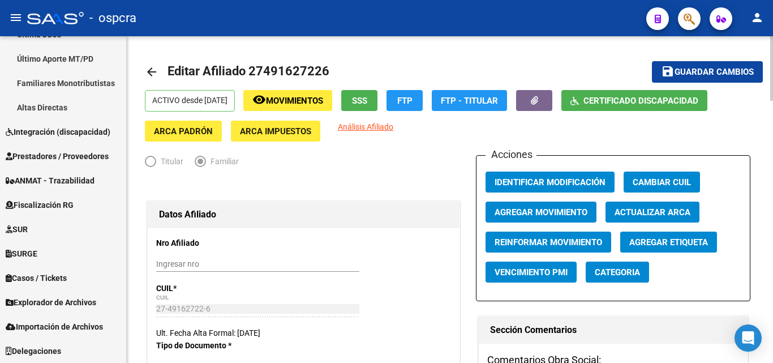
scroll to position [0, 0]
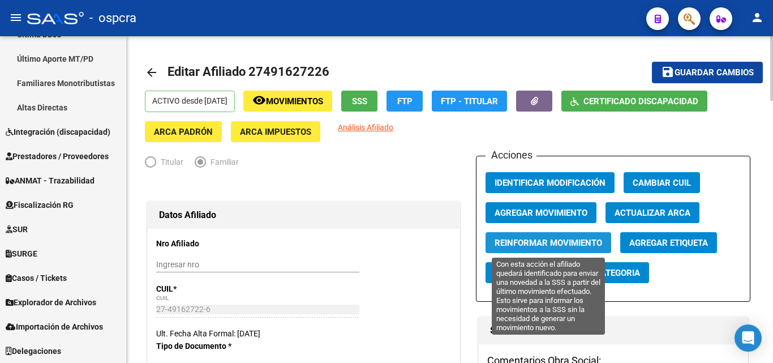
click at [576, 239] on span "Reinformar Movimiento" at bounding box center [549, 243] width 108 height 10
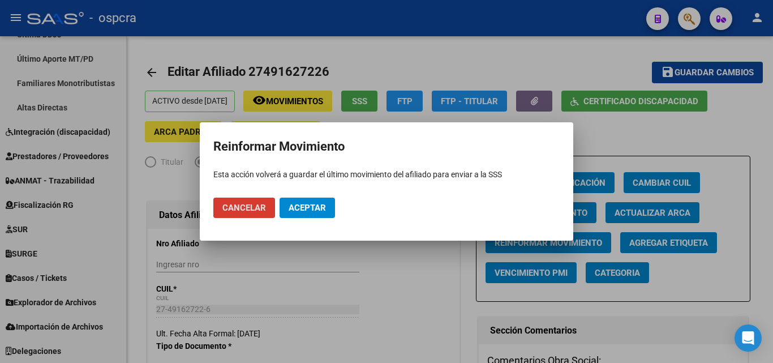
click at [320, 206] on span "Aceptar" at bounding box center [307, 208] width 37 height 10
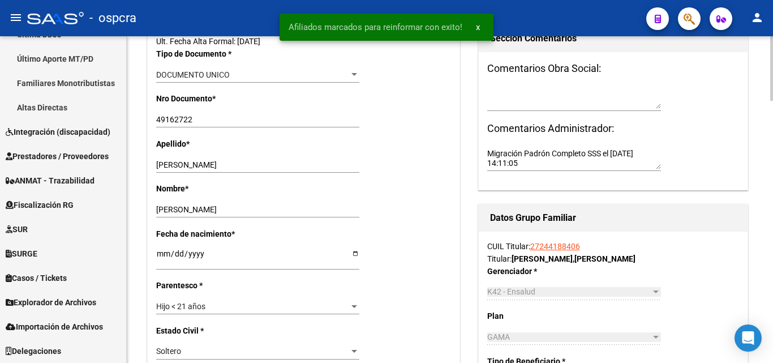
scroll to position [453, 0]
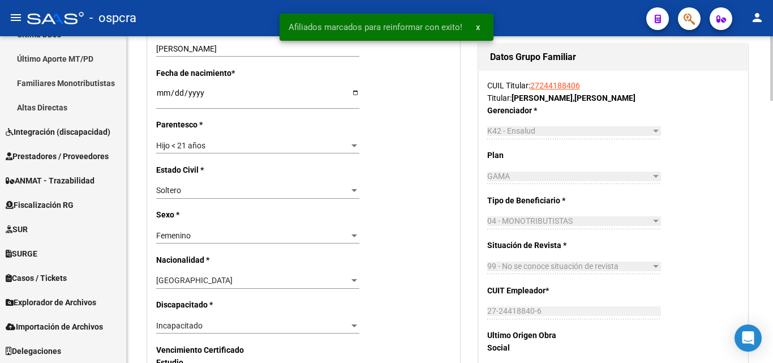
click at [555, 87] on link "27244188406" at bounding box center [555, 85] width 50 height 9
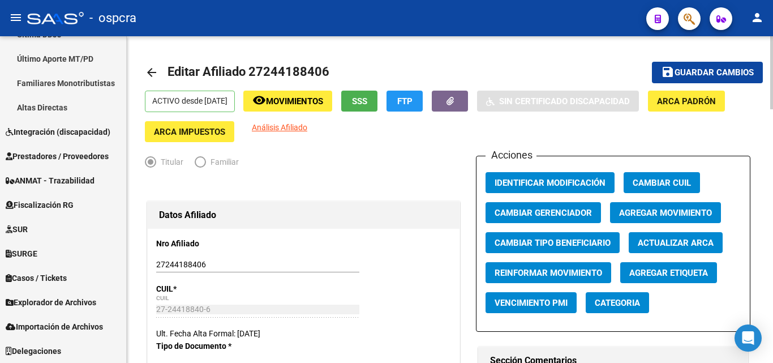
click at [375, 94] on button "SSS" at bounding box center [359, 101] width 36 height 21
click at [370, 97] on button "SSS" at bounding box center [359, 101] width 36 height 21
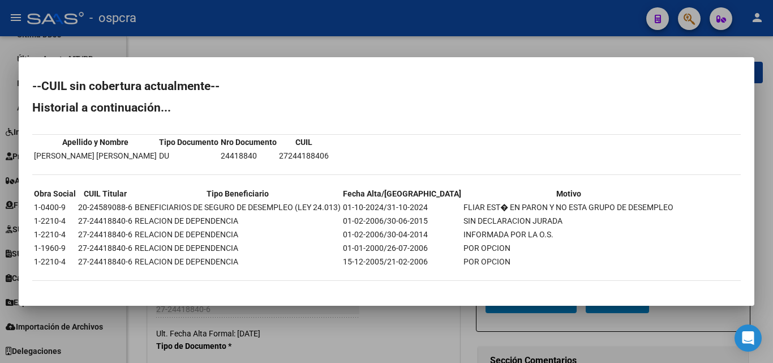
click at [395, 312] on div at bounding box center [386, 181] width 773 height 363
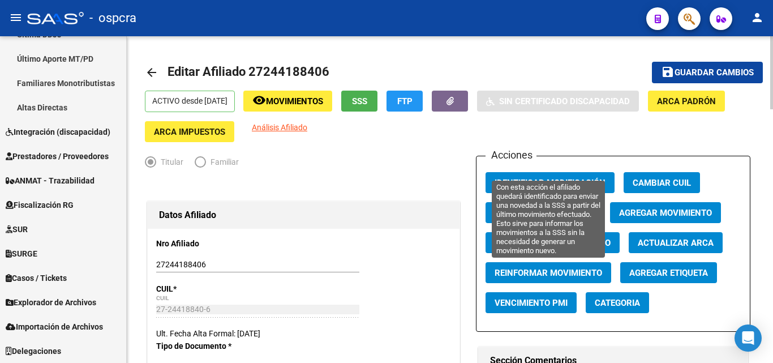
click at [569, 272] on span "Reinformar Movimiento" at bounding box center [549, 273] width 108 height 10
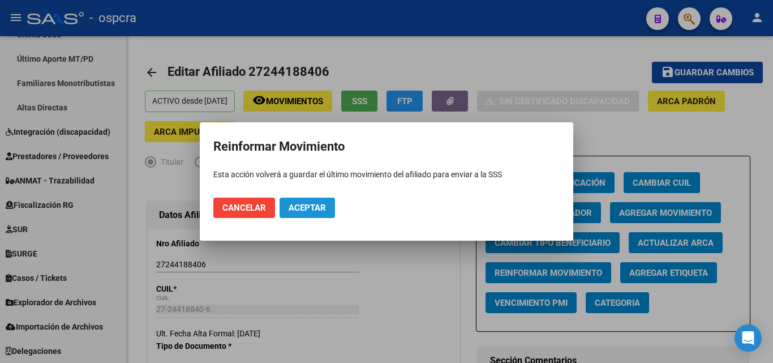
click at [326, 209] on button "Aceptar" at bounding box center [307, 208] width 55 height 20
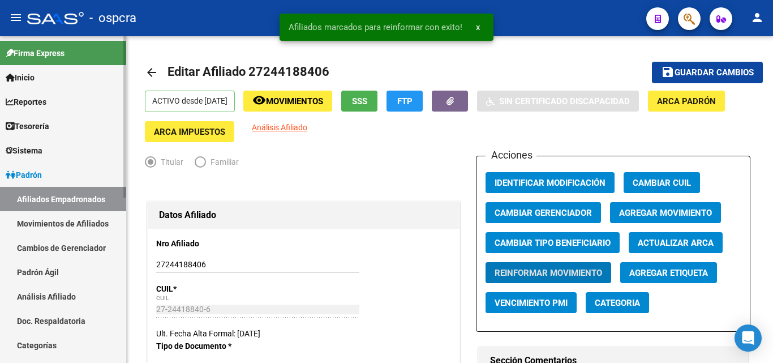
click at [54, 202] on link "Afiliados Empadronados" at bounding box center [63, 199] width 126 height 24
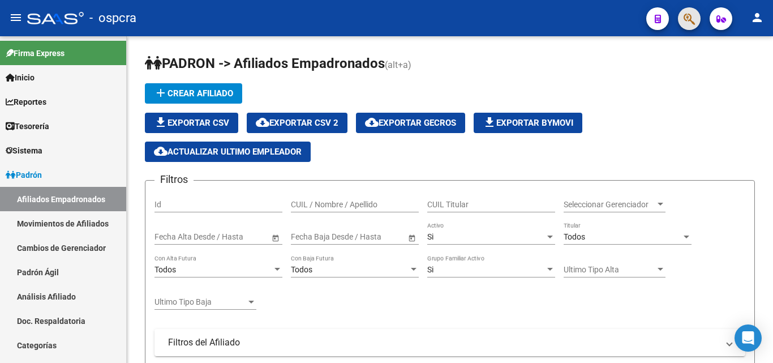
click at [683, 15] on button "button" at bounding box center [689, 18] width 23 height 23
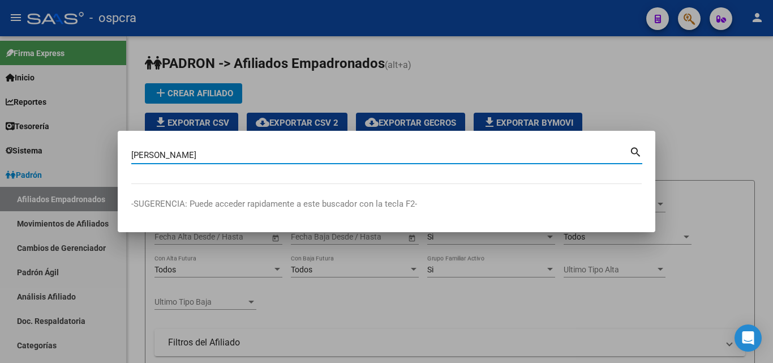
type input "[PERSON_NAME]"
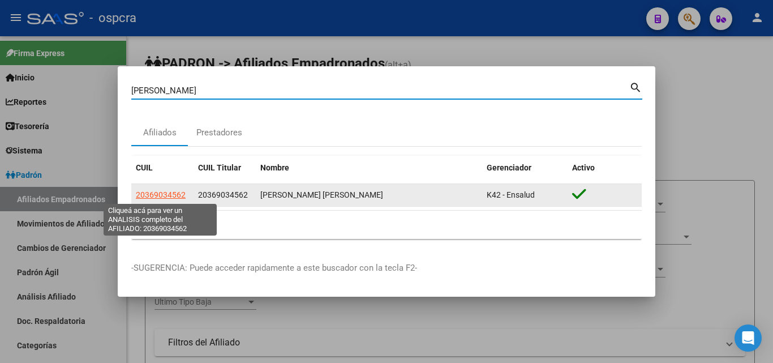
click at [175, 198] on span "20369034562" at bounding box center [161, 194] width 50 height 9
type textarea "20369034562"
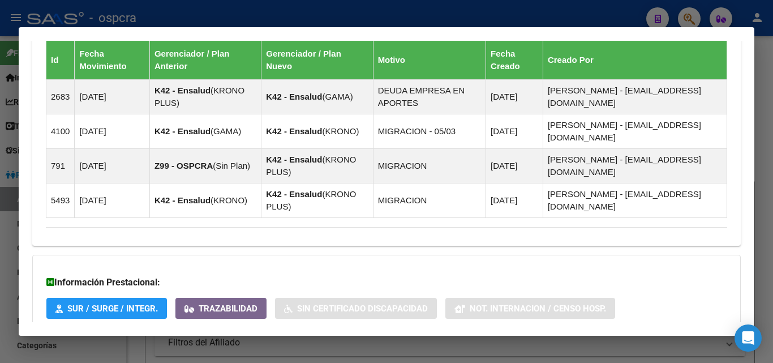
scroll to position [745, 0]
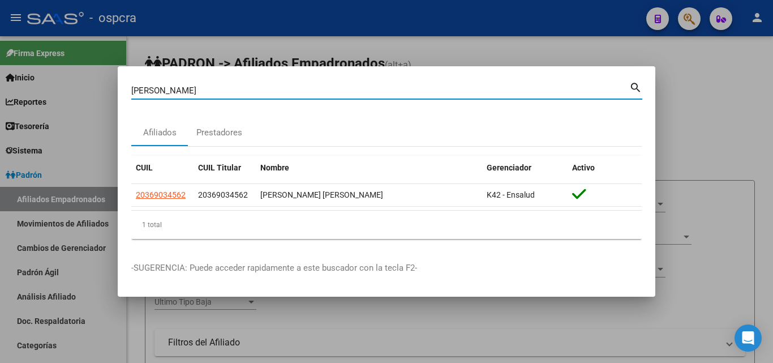
drag, startPoint x: 169, startPoint y: 91, endPoint x: 49, endPoint y: 108, distance: 121.7
click at [49, 108] on div "[PERSON_NAME] (apellido, dni, cuil, nro traspaso, cuit, obra social) search Afi…" at bounding box center [386, 181] width 773 height 363
type input "[PERSON_NAME]"
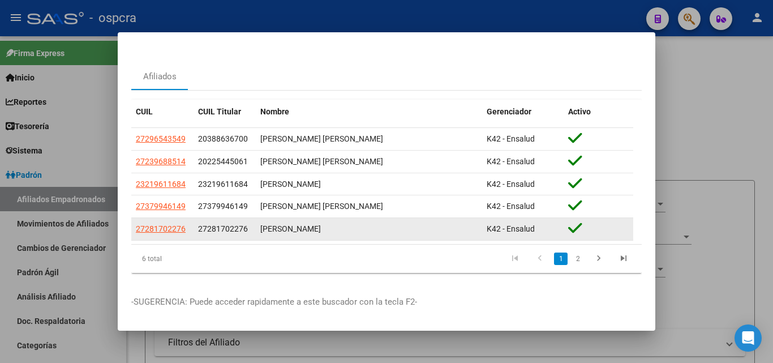
scroll to position [33, 0]
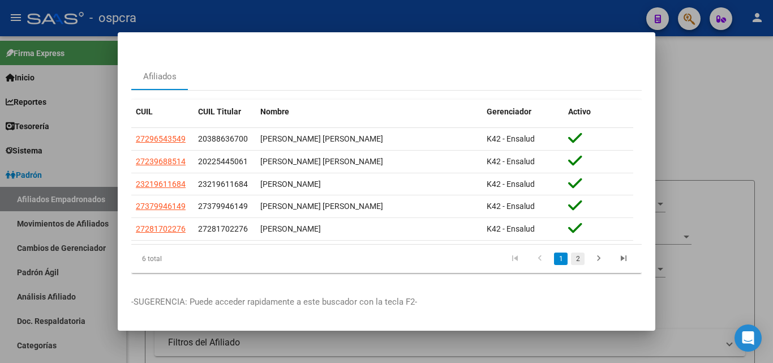
click at [571, 253] on link "2" at bounding box center [578, 258] width 14 height 12
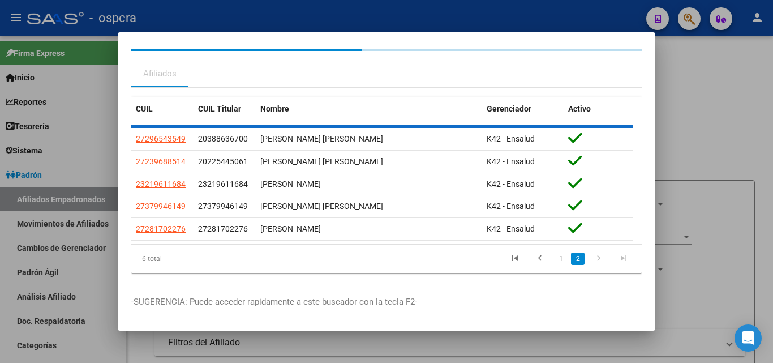
scroll to position [0, 0]
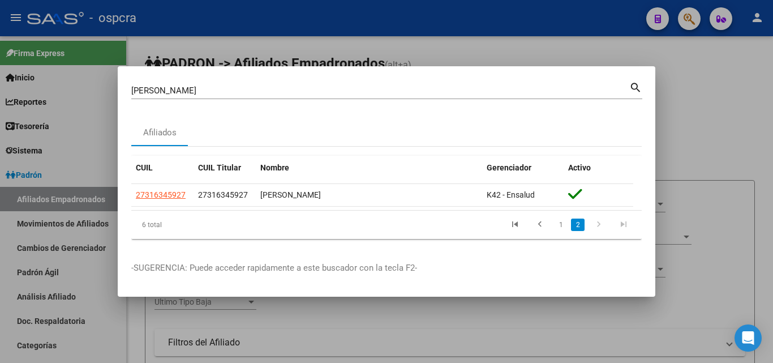
click at [725, 239] on div at bounding box center [386, 181] width 773 height 363
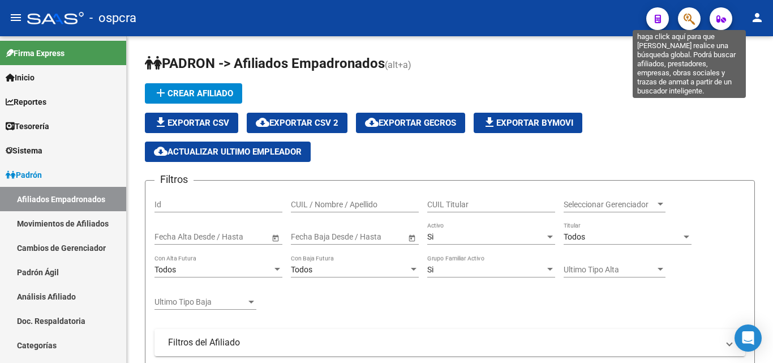
click at [695, 18] on icon "button" at bounding box center [689, 18] width 11 height 13
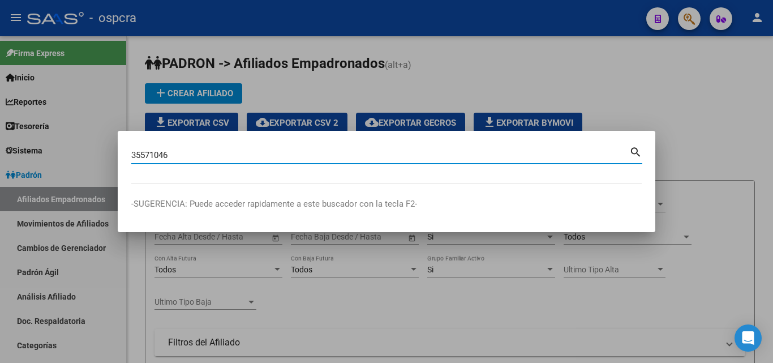
type input "35571046"
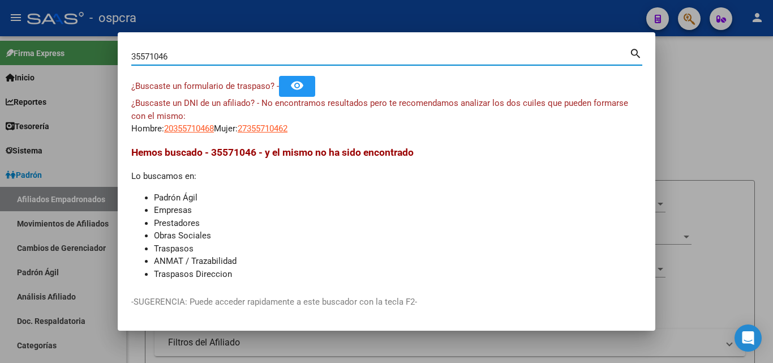
scroll to position [16, 0]
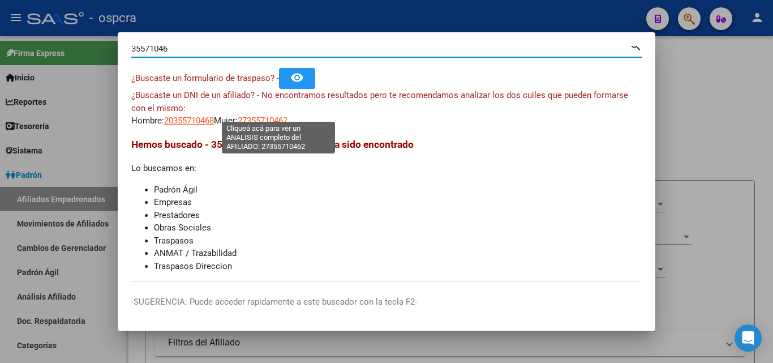
click at [288, 115] on span "27355710462" at bounding box center [263, 120] width 50 height 10
type textarea "27355710462"
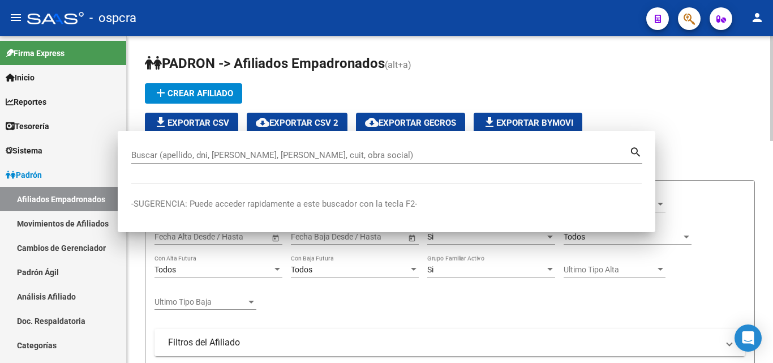
scroll to position [0, 0]
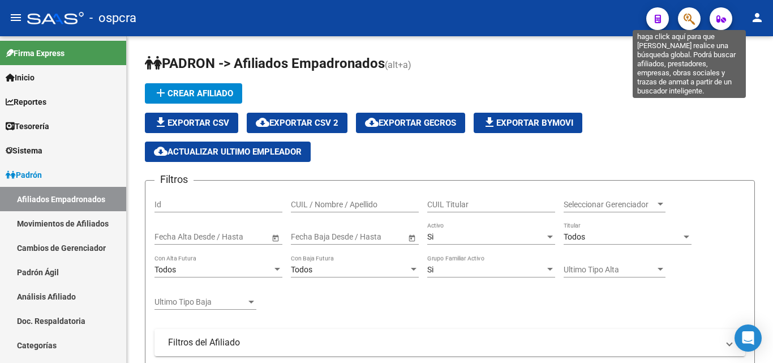
click at [690, 16] on icon "button" at bounding box center [689, 18] width 11 height 13
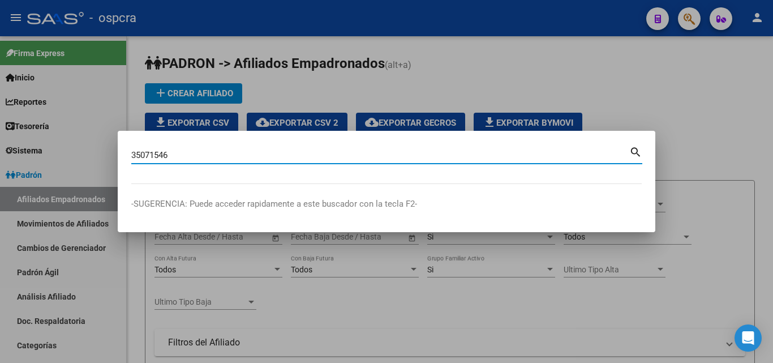
type input "35071546"
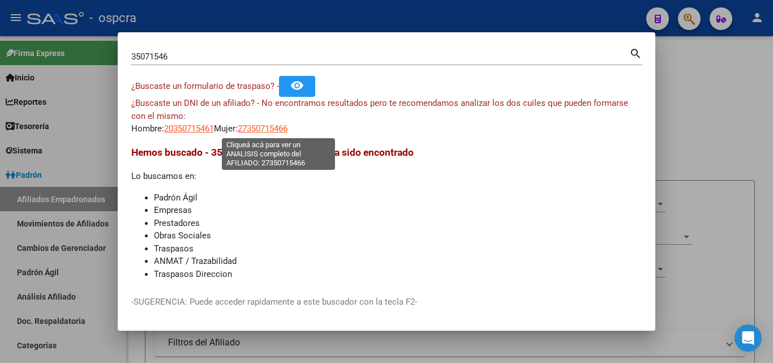
click at [281, 125] on span "27350715466" at bounding box center [263, 128] width 50 height 10
type textarea "27350715466"
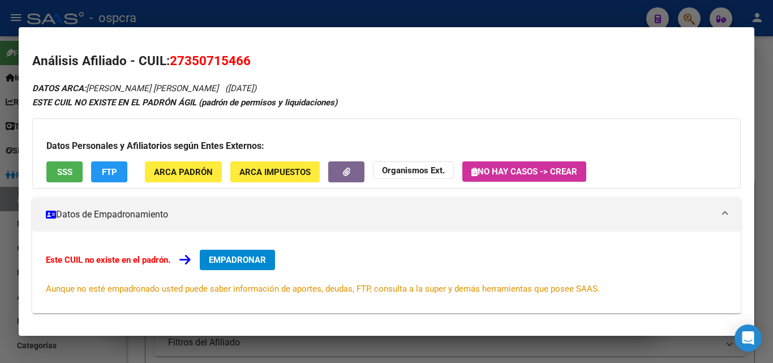
click at [238, 258] on span "EMPADRONAR" at bounding box center [237, 260] width 57 height 10
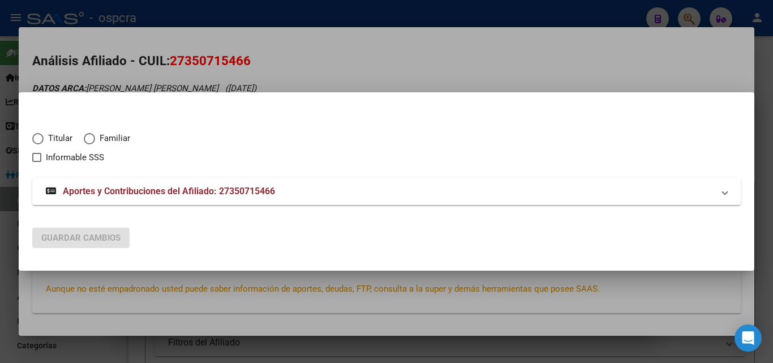
click at [42, 139] on span "Elija una opción" at bounding box center [37, 138] width 11 height 11
click at [42, 139] on input "Titular" at bounding box center [37, 138] width 11 height 11
radio input "true"
checkbox input "true"
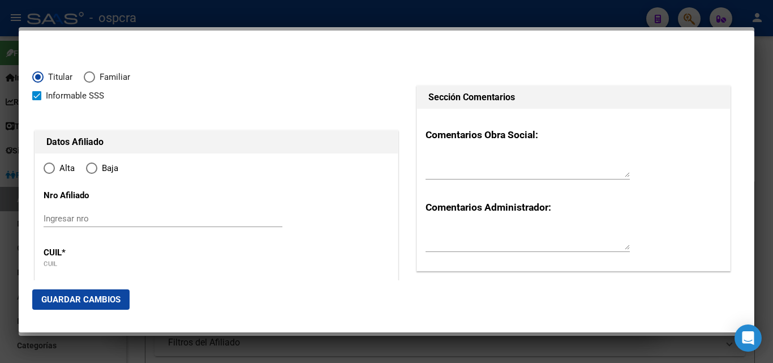
type input "27-35071546-6"
type input "35071546"
type input "[PERSON_NAME]"
type input "[DATE]"
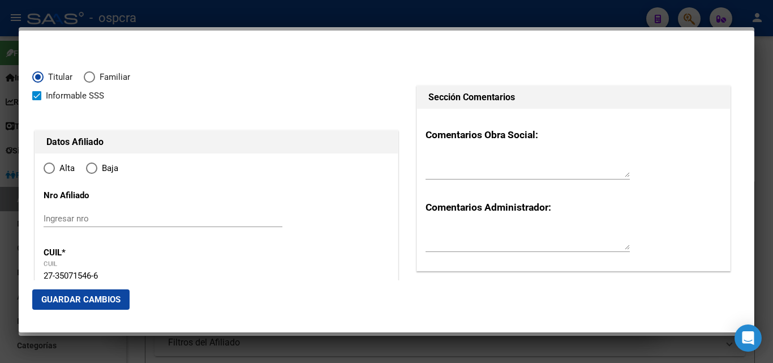
type input "WILDE"
type input "1875"
type input "BISMARCK"
type input "292"
type input "WILDE"
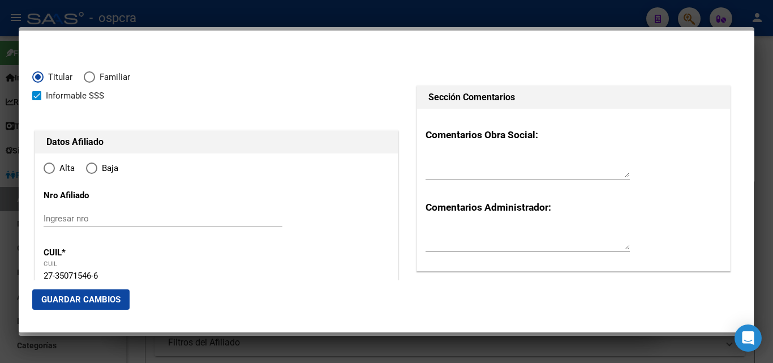
radio input "true"
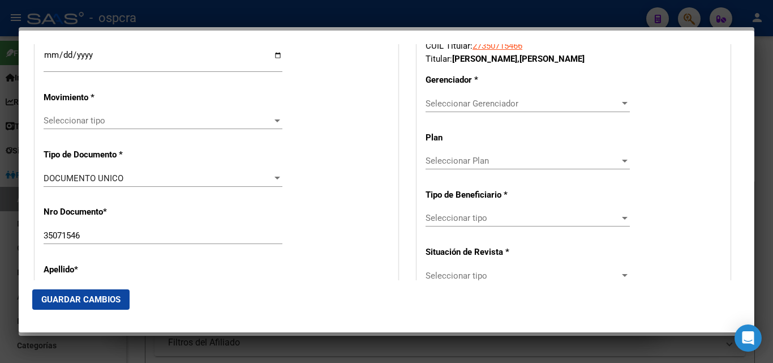
scroll to position [283, 0]
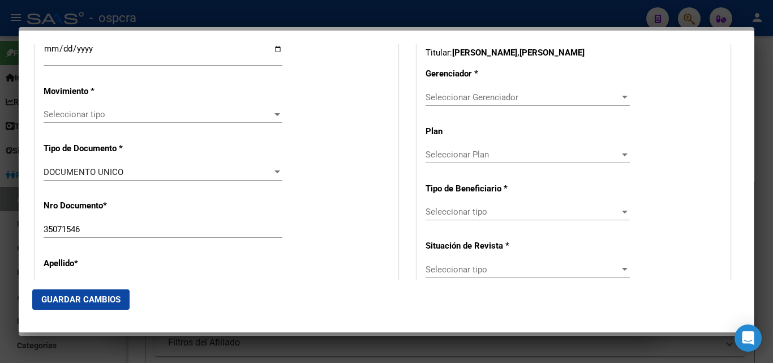
click at [587, 101] on span "Seleccionar Gerenciador" at bounding box center [523, 97] width 194 height 10
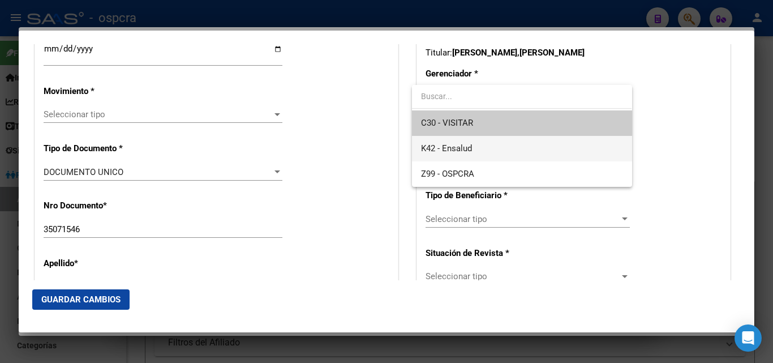
click at [490, 147] on span "K42 - Ensalud" at bounding box center [521, 148] width 201 height 25
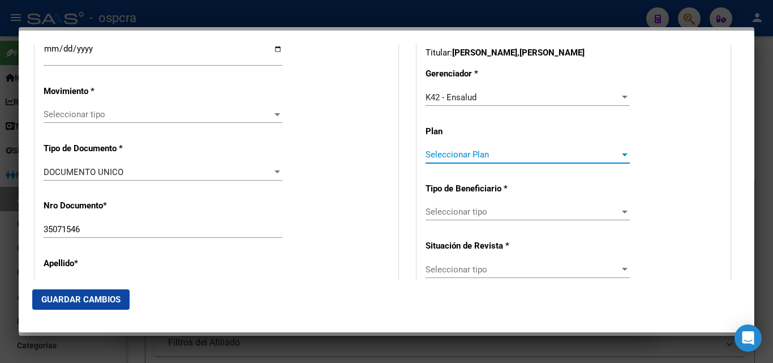
click at [503, 149] on span "Seleccionar Plan" at bounding box center [523, 154] width 194 height 10
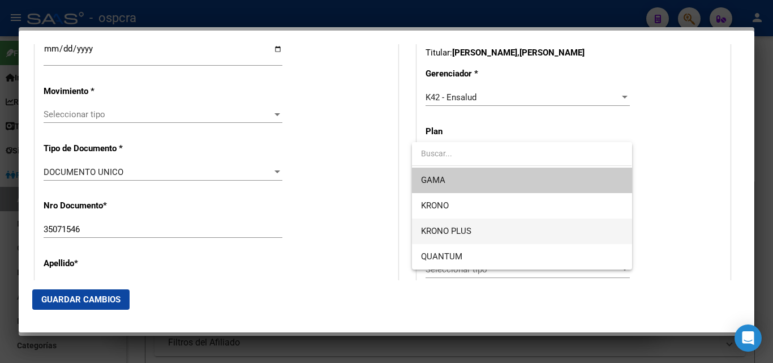
click at [474, 229] on span "KRONO PLUS" at bounding box center [521, 230] width 201 height 25
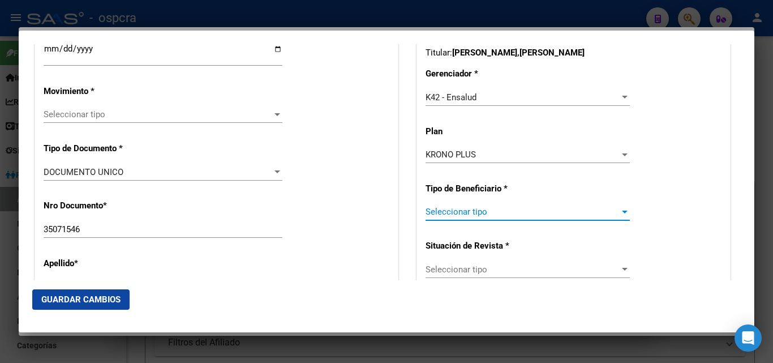
click at [490, 217] on span "Seleccionar tipo" at bounding box center [523, 212] width 194 height 10
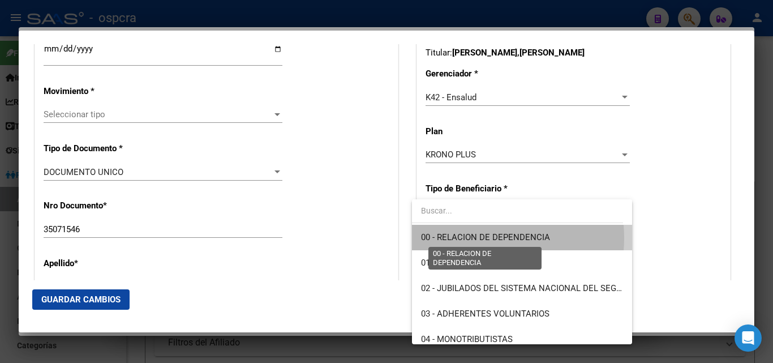
click at [479, 238] on span "00 - RELACION DE DEPENDENCIA" at bounding box center [485, 237] width 129 height 10
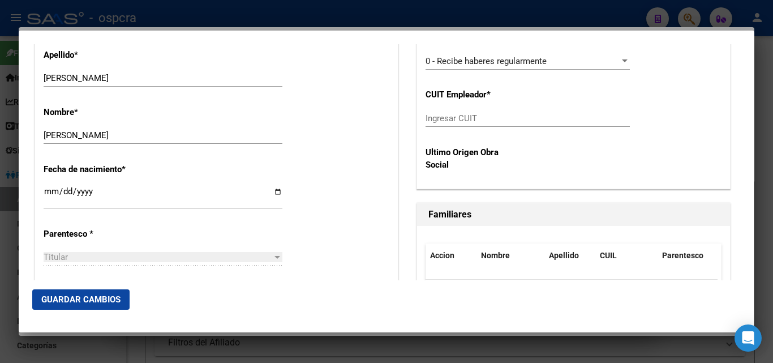
scroll to position [509, 0]
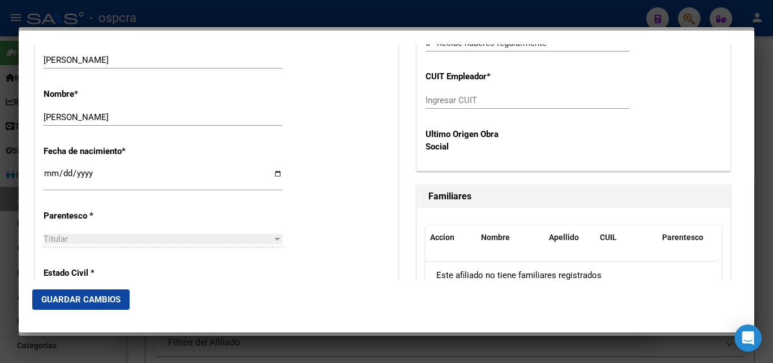
click at [0, 186] on div at bounding box center [386, 181] width 773 height 363
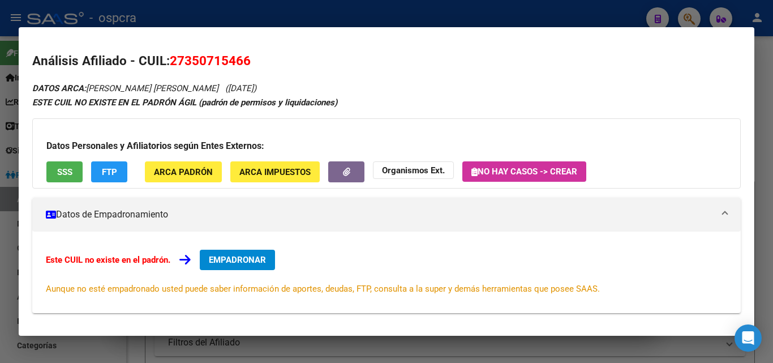
click at [0, 91] on div at bounding box center [386, 181] width 773 height 363
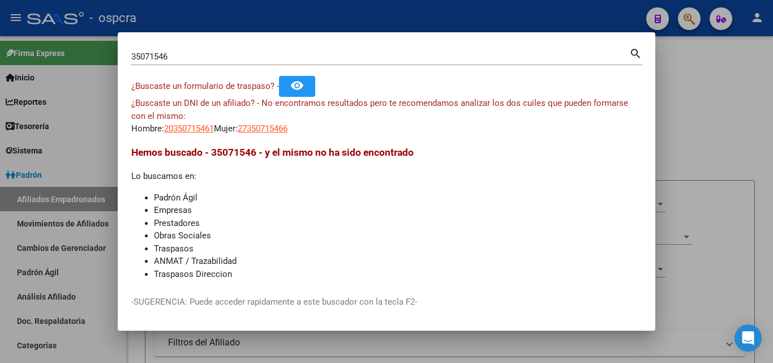
click at [0, 265] on div at bounding box center [386, 181] width 773 height 363
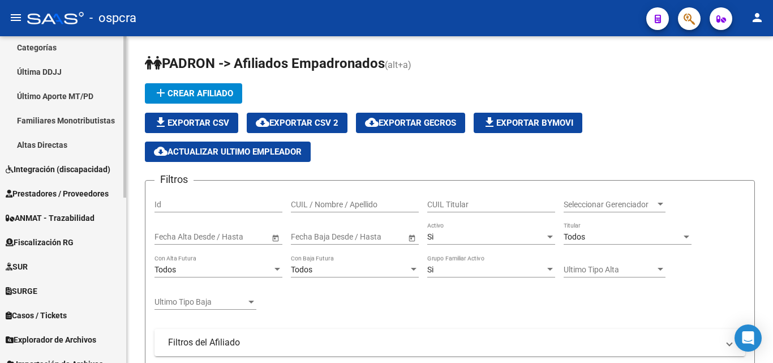
scroll to position [335, 0]
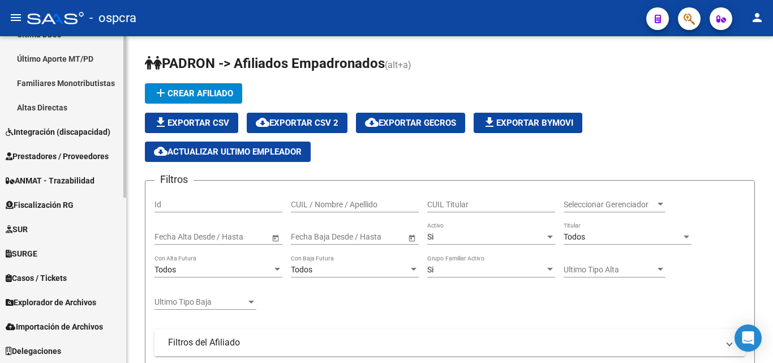
click at [84, 298] on span "Explorador de Archivos" at bounding box center [51, 302] width 91 height 12
click at [83, 311] on link "Explorador de Archivos" at bounding box center [63, 302] width 126 height 24
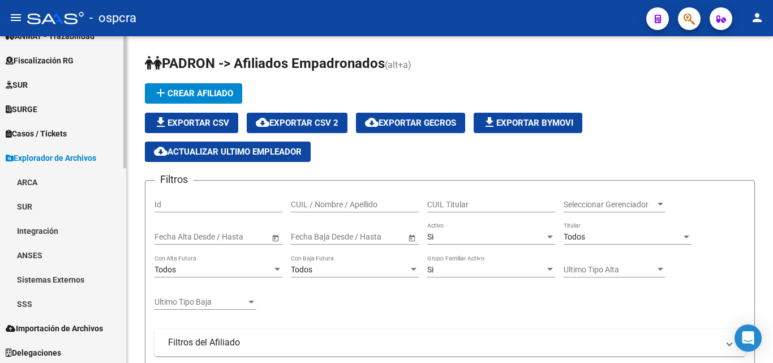
scroll to position [481, 0]
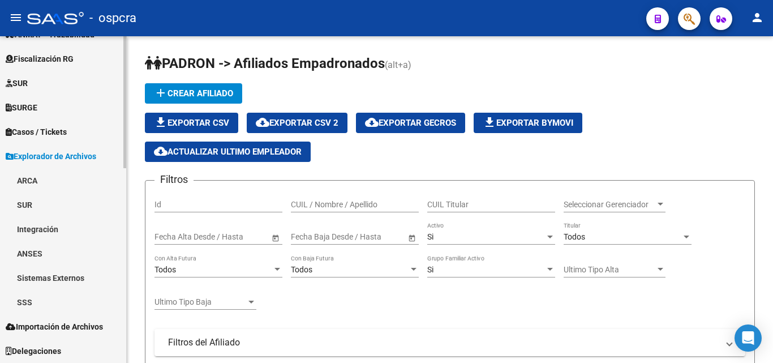
click at [35, 303] on link "SSS" at bounding box center [63, 302] width 126 height 24
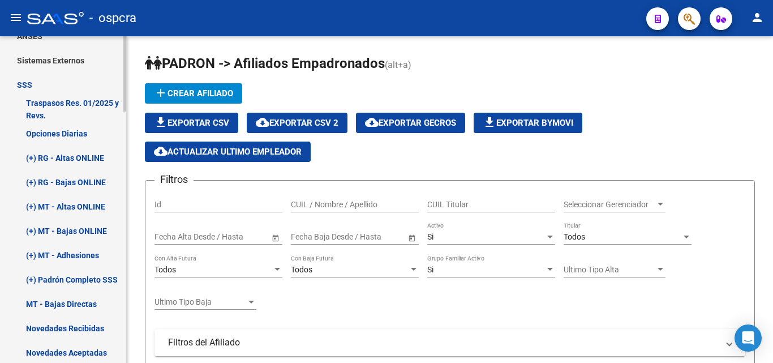
scroll to position [764, 0]
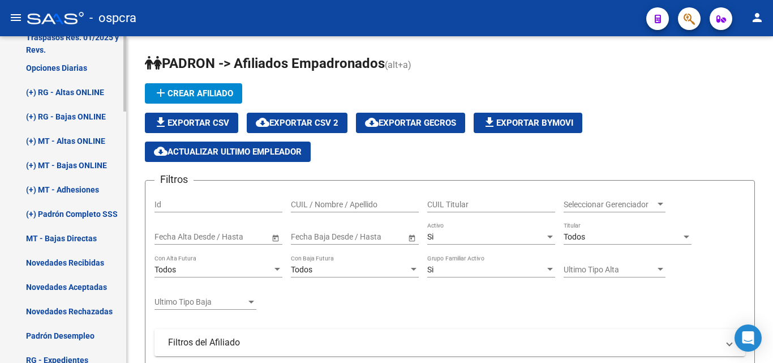
click at [75, 95] on link "(+) RG - Altas ONLINE" at bounding box center [63, 92] width 126 height 24
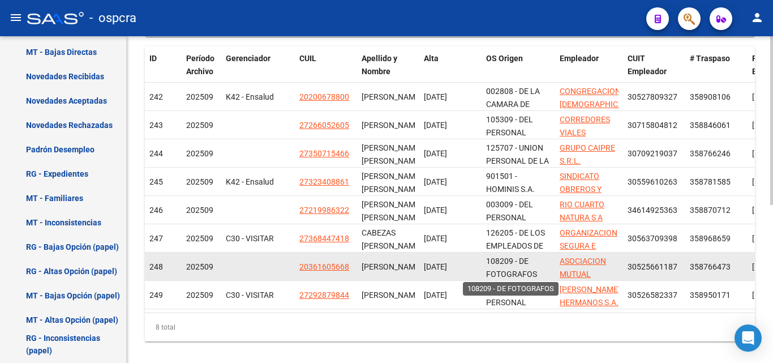
scroll to position [283, 0]
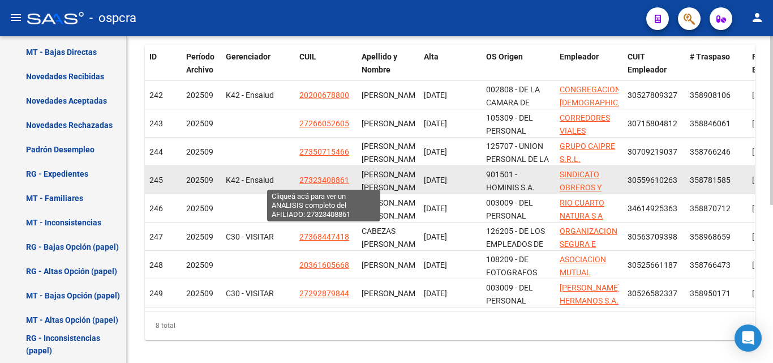
click at [312, 181] on span "27323408861" at bounding box center [324, 179] width 50 height 9
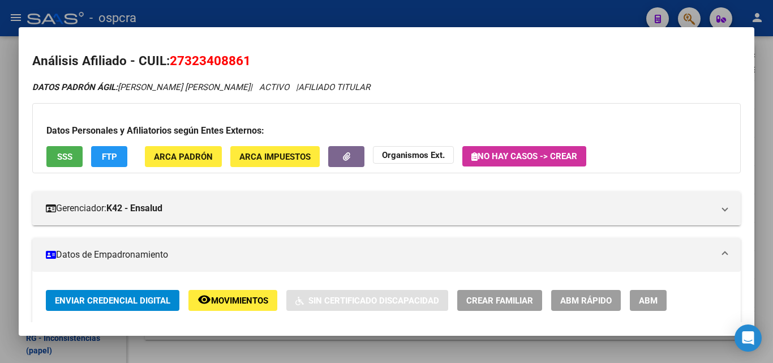
click at [54, 152] on button "SSS" at bounding box center [64, 156] width 36 height 21
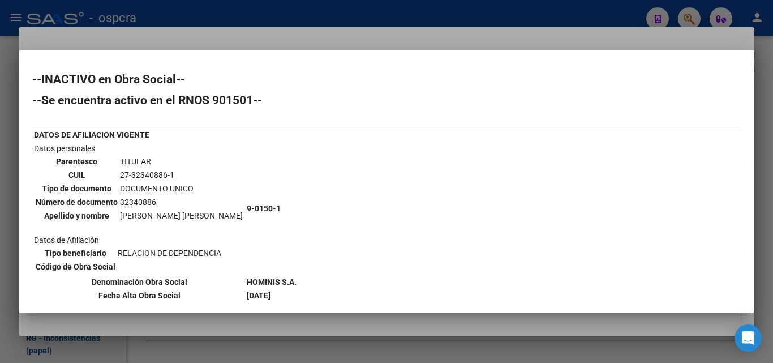
click at [0, 188] on div at bounding box center [386, 181] width 773 height 363
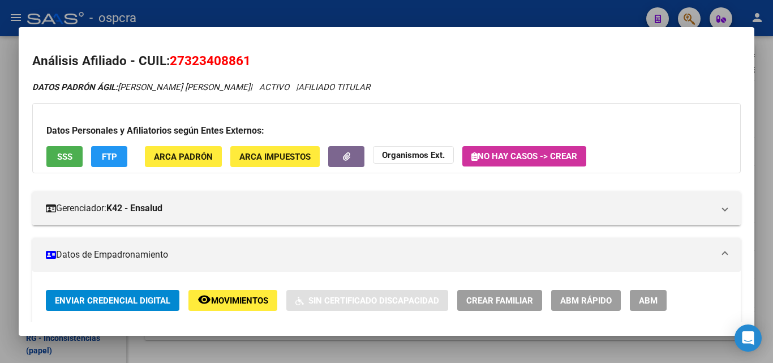
click at [0, 187] on div at bounding box center [386, 181] width 773 height 363
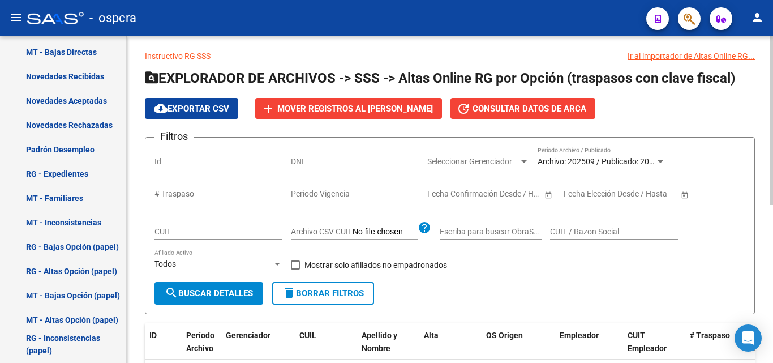
scroll to position [0, 0]
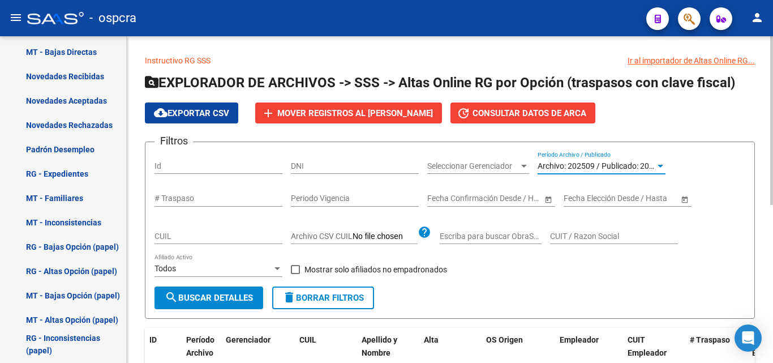
click at [625, 161] on span "Archivo: 202509 / Publicado: 202508" at bounding box center [603, 165] width 130 height 9
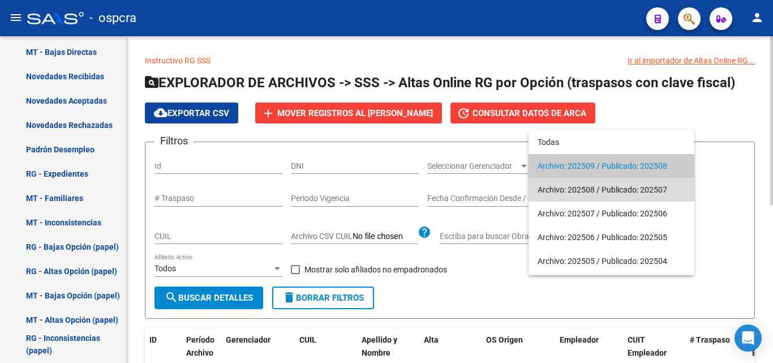
drag, startPoint x: 623, startPoint y: 188, endPoint x: 499, endPoint y: 207, distance: 125.9
click at [621, 189] on span "Archivo: 202508 / Publicado: 202507" at bounding box center [612, 190] width 148 height 24
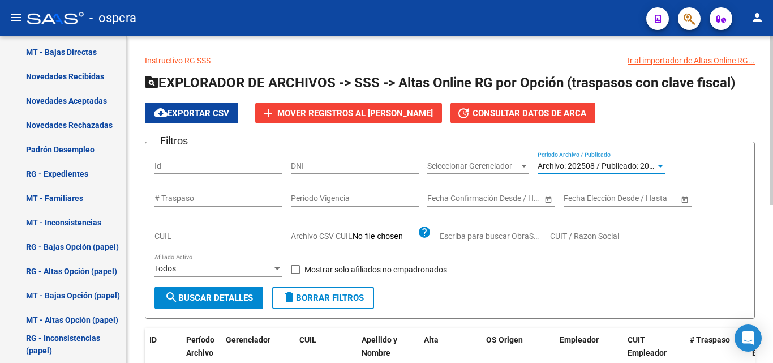
click at [224, 301] on span "search Buscar Detalles" at bounding box center [209, 298] width 88 height 10
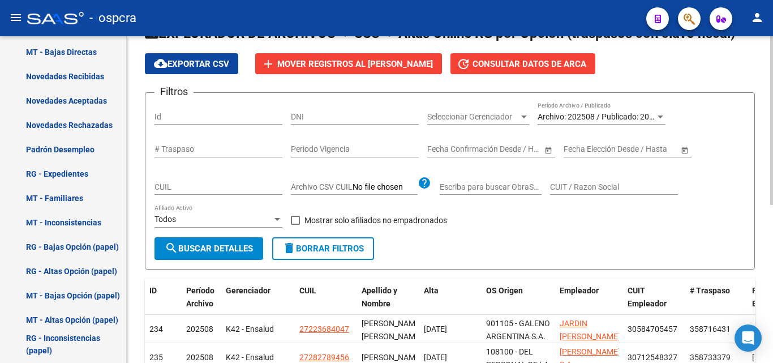
scroll to position [23, 0]
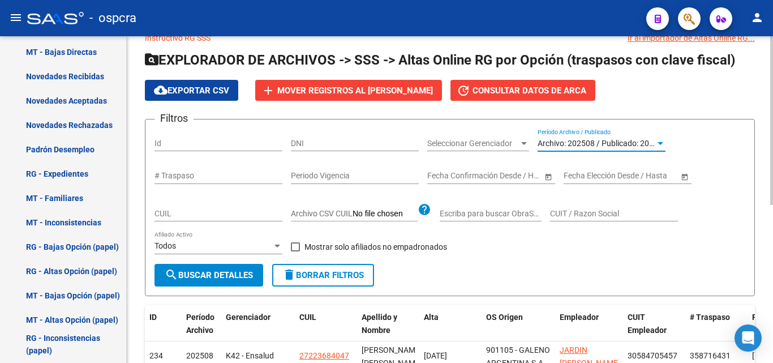
click at [645, 144] on span "Archivo: 202508 / Publicado: 202507" at bounding box center [603, 143] width 130 height 9
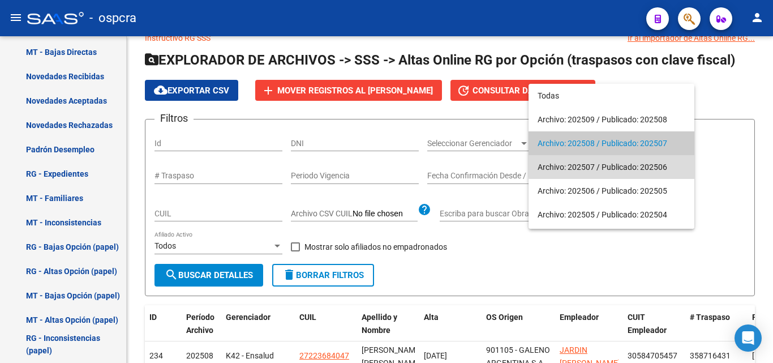
click at [614, 164] on span "Archivo: 202507 / Publicado: 202506" at bounding box center [612, 167] width 148 height 24
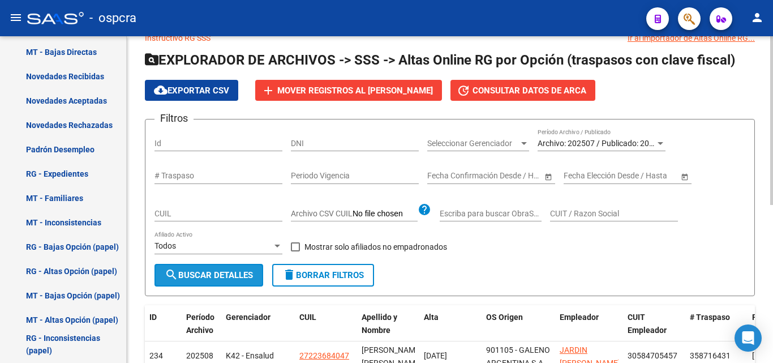
click at [229, 268] on button "search Buscar Detalles" at bounding box center [209, 275] width 109 height 23
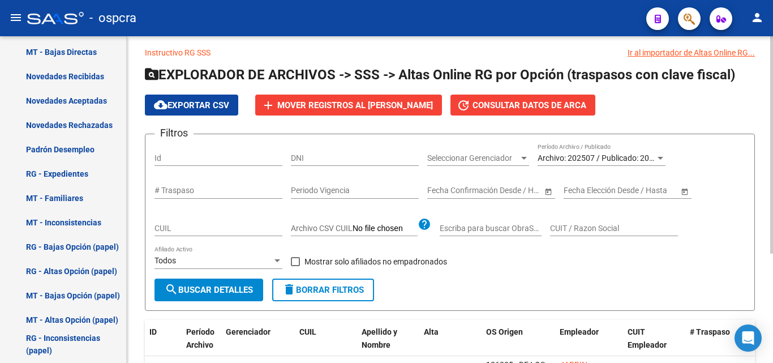
scroll to position [0, 0]
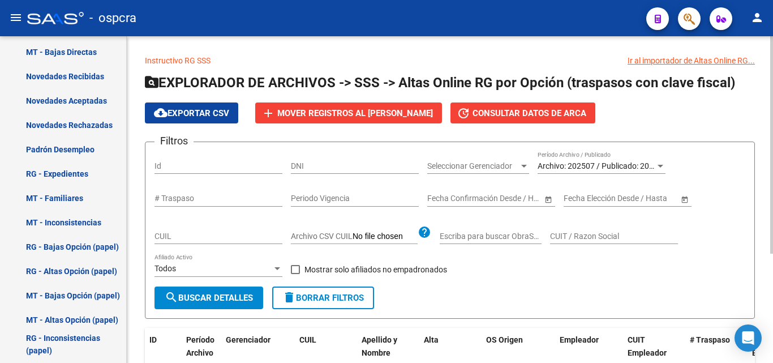
click at [624, 158] on div "Archivo: 202507 / Publicado: 202506 Período Archivo / Publicado" at bounding box center [602, 162] width 128 height 23
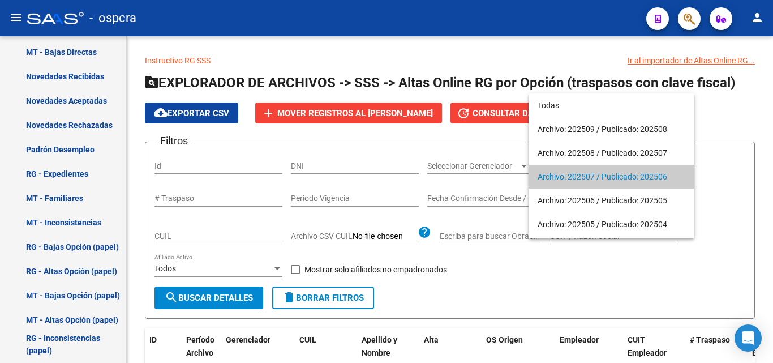
scroll to position [11, 0]
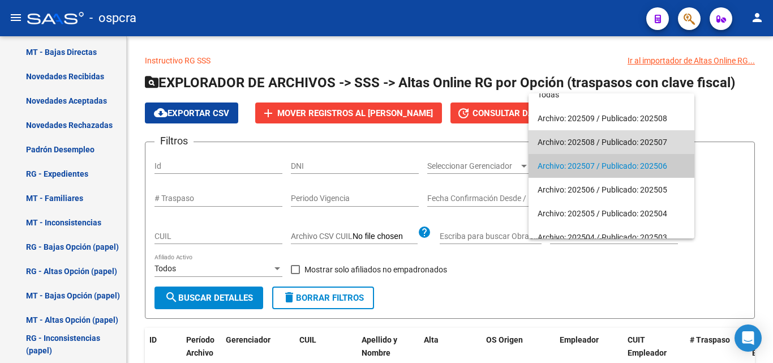
click at [611, 139] on span "Archivo: 202508 / Publicado: 202507" at bounding box center [612, 142] width 148 height 24
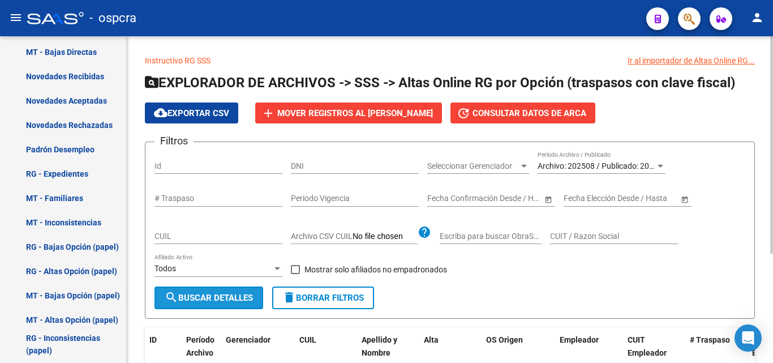
click at [215, 297] on span "search Buscar Detalles" at bounding box center [209, 298] width 88 height 10
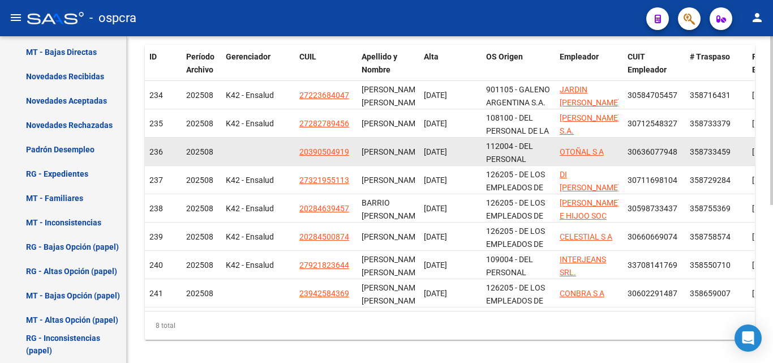
scroll to position [0, 0]
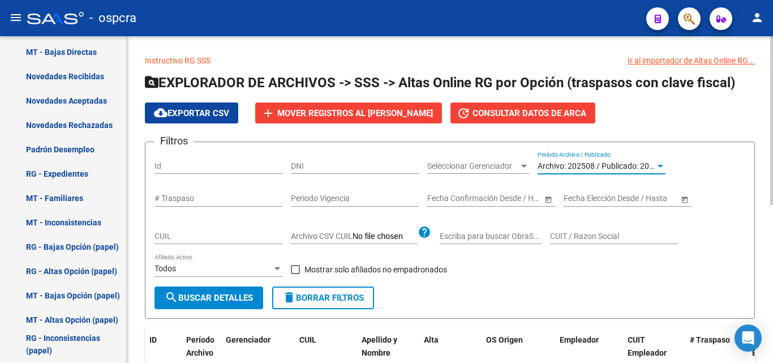
click at [629, 162] on span "Archivo: 202508 / Publicado: 202507" at bounding box center [603, 165] width 130 height 9
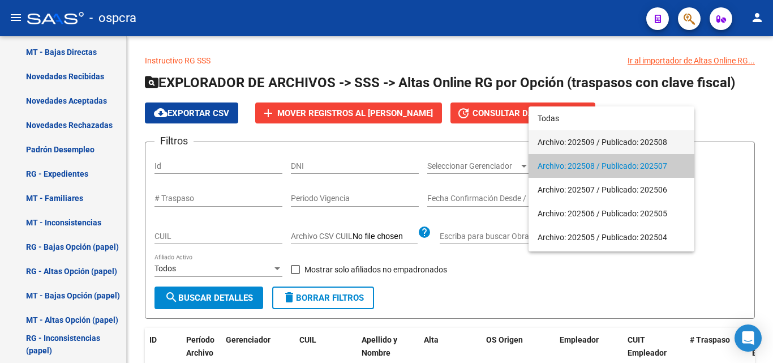
click at [602, 140] on span "Archivo: 202509 / Publicado: 202508" at bounding box center [612, 142] width 148 height 24
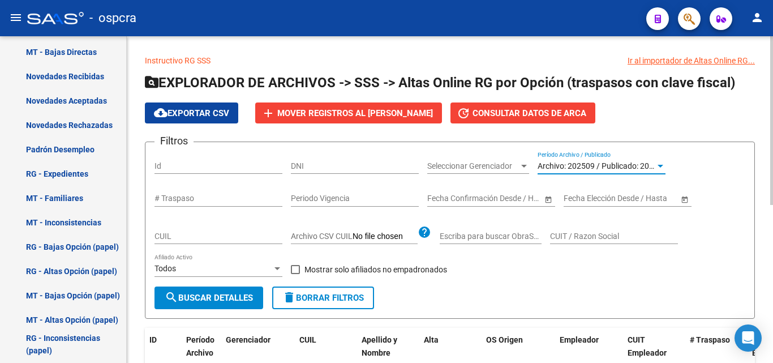
click at [225, 295] on span "search Buscar Detalles" at bounding box center [209, 298] width 88 height 10
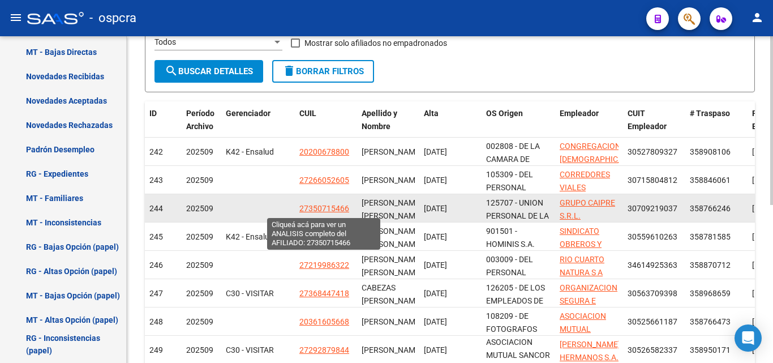
click at [322, 209] on span "27350715466" at bounding box center [324, 208] width 50 height 9
type textarea "27350715466"
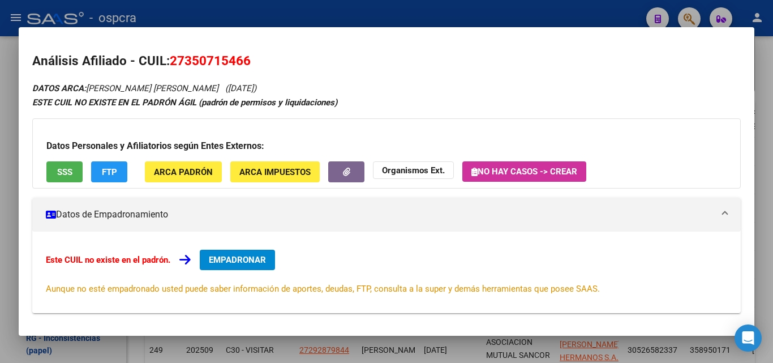
click at [239, 258] on span "EMPADRONAR" at bounding box center [237, 260] width 57 height 10
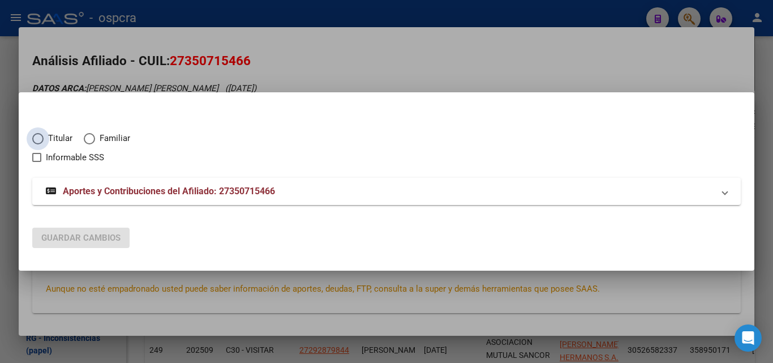
click at [38, 139] on span "Elija una opción" at bounding box center [38, 139] width 0 height 0
click at [38, 138] on input "Titular" at bounding box center [37, 138] width 11 height 11
radio input "true"
checkbox input "true"
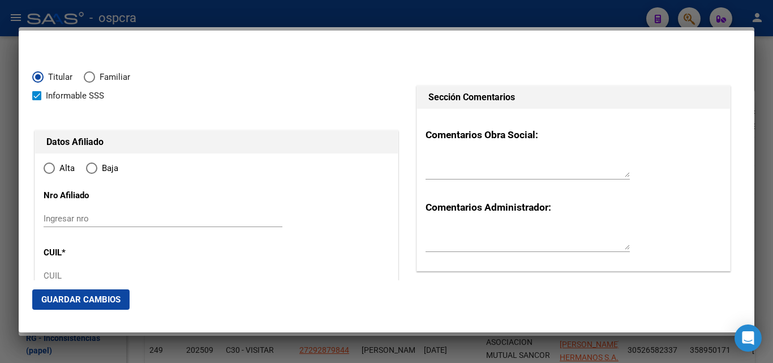
type input "27-35071546-6"
type input "35071546"
type input "[PERSON_NAME]"
type input "[DATE]"
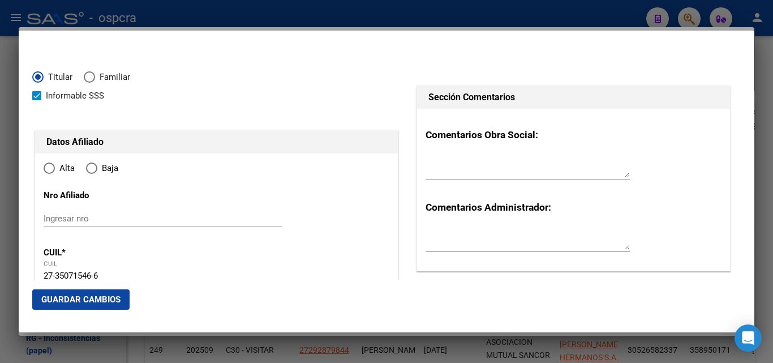
type input "WILDE"
type input "1875"
type input "BISMARCK"
type input "292"
type input "WILDE"
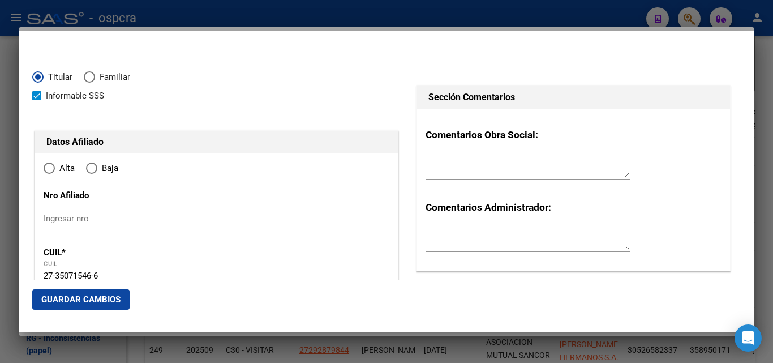
radio input "true"
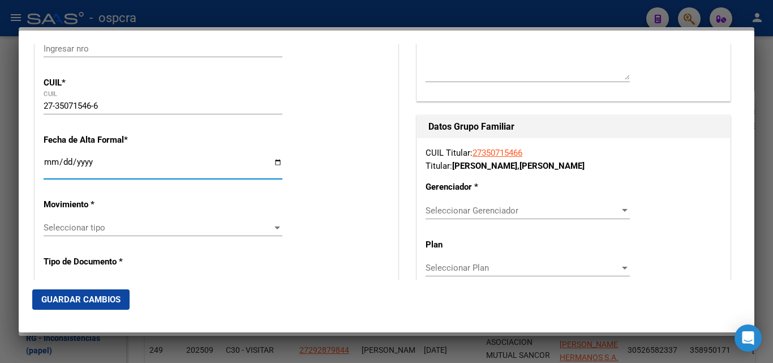
click at [274, 164] on input "Ingresar fecha" at bounding box center [163, 166] width 239 height 18
type input "[DATE]"
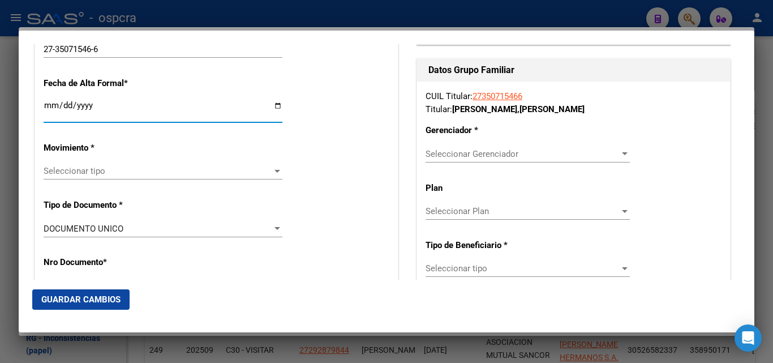
click at [274, 171] on div at bounding box center [277, 171] width 6 height 3
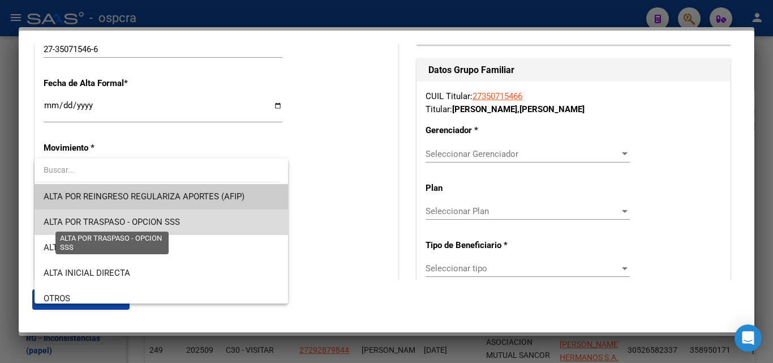
click at [161, 219] on span "ALTA POR TRASPASO - OPCION SSS" at bounding box center [112, 222] width 136 height 10
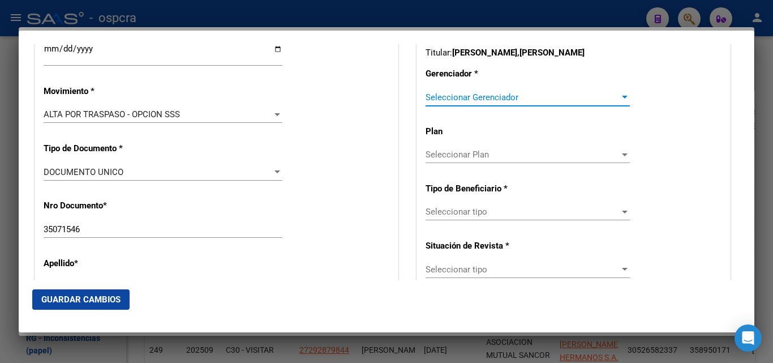
click at [610, 100] on span "Seleccionar Gerenciador" at bounding box center [523, 97] width 194 height 10
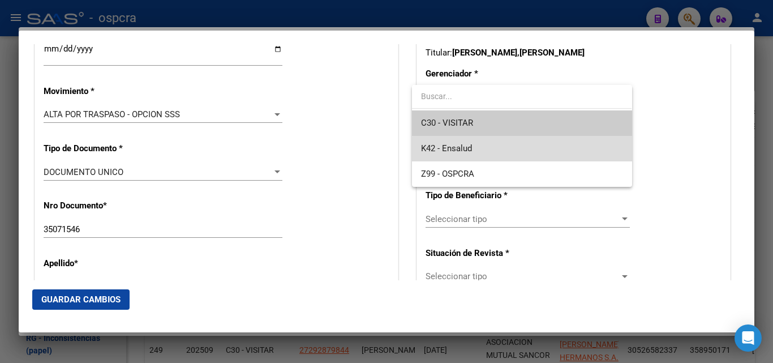
click at [522, 153] on span "K42 - Ensalud" at bounding box center [521, 148] width 201 height 25
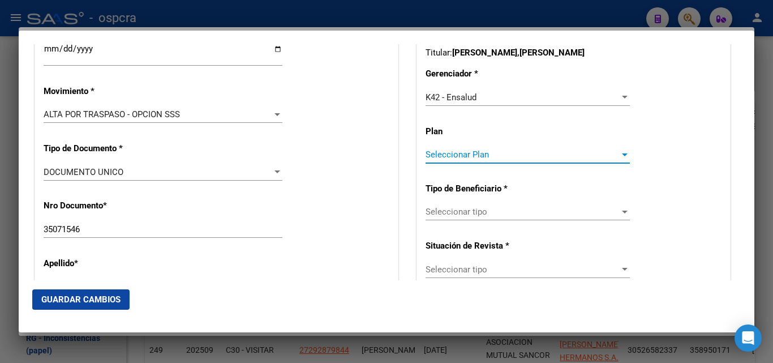
click at [542, 157] on span "Seleccionar Plan" at bounding box center [523, 154] width 194 height 10
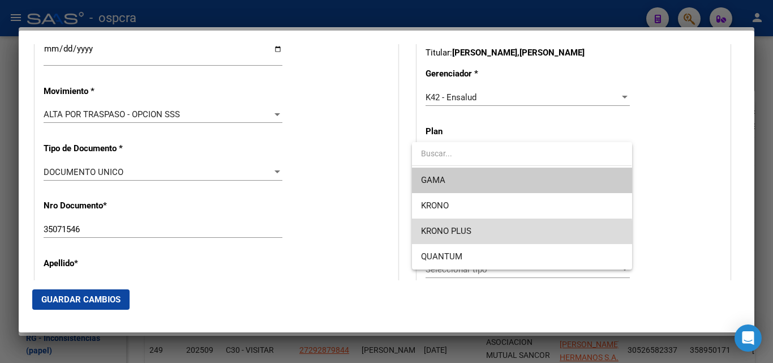
click at [478, 234] on span "KRONO PLUS" at bounding box center [521, 230] width 201 height 25
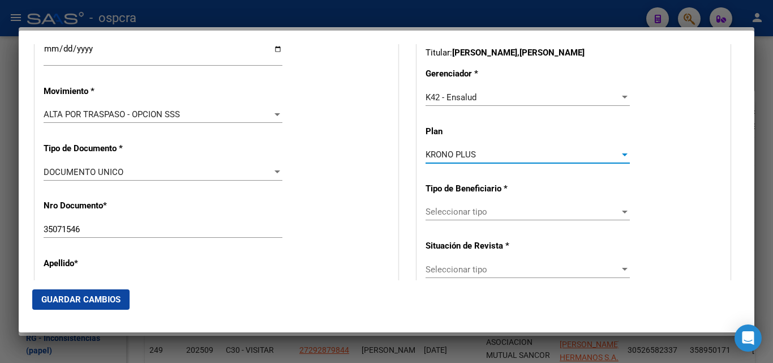
click at [544, 212] on span "Seleccionar tipo" at bounding box center [523, 212] width 194 height 10
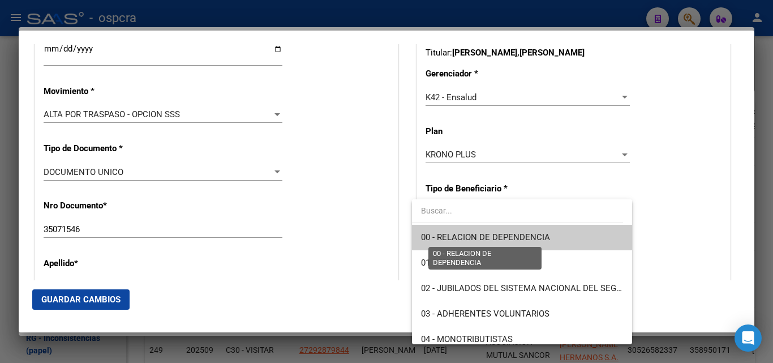
click at [518, 237] on span "00 - RELACION DE DEPENDENCIA" at bounding box center [485, 237] width 129 height 10
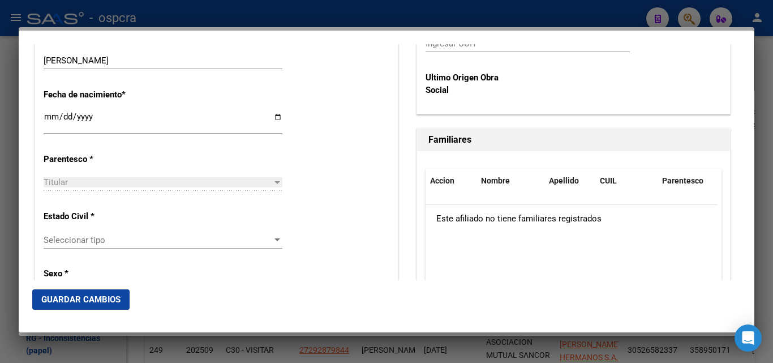
scroll to position [623, 0]
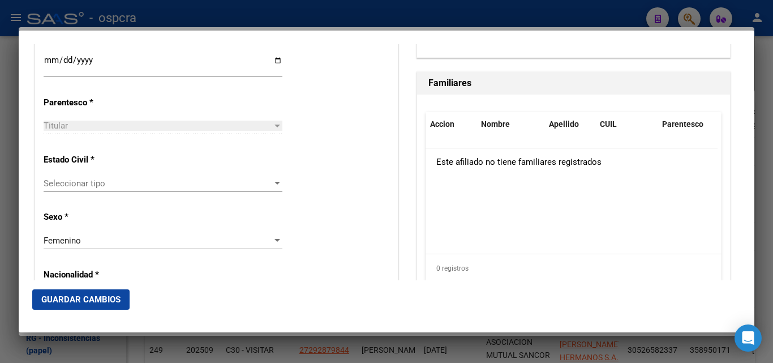
click at [260, 187] on span "Seleccionar tipo" at bounding box center [158, 183] width 229 height 10
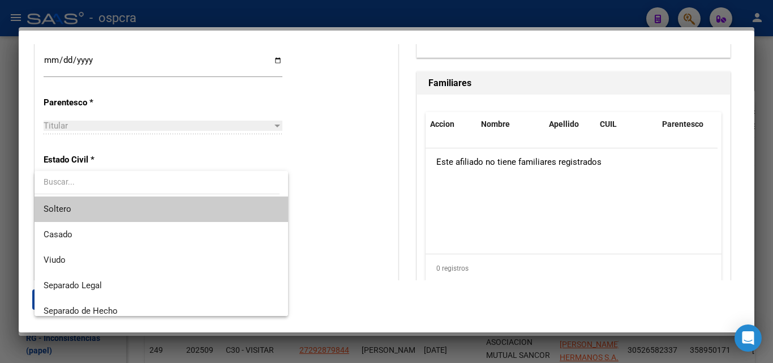
click at [152, 213] on span "Soltero" at bounding box center [161, 208] width 235 height 25
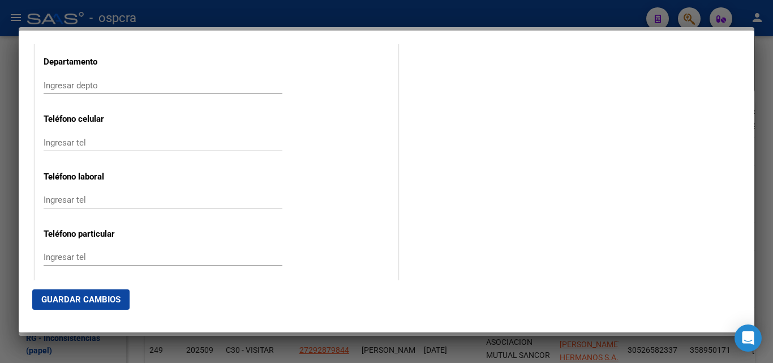
scroll to position [1415, 0]
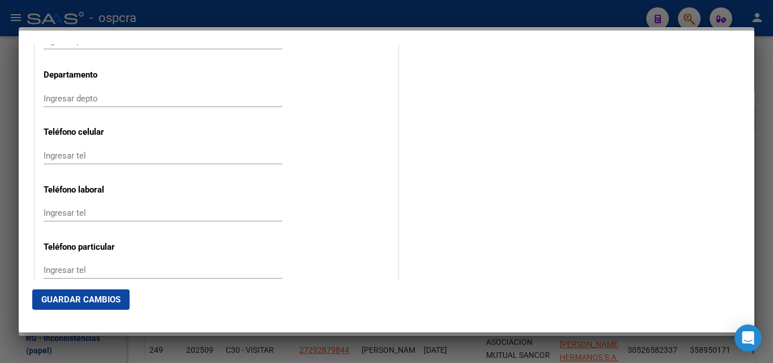
click at [50, 161] on div "Ingresar tel" at bounding box center [163, 155] width 239 height 17
click at [57, 155] on input "11526467437" at bounding box center [163, 156] width 239 height 10
click at [59, 155] on input "1126467437" at bounding box center [163, 156] width 239 height 10
type input "1126467437"
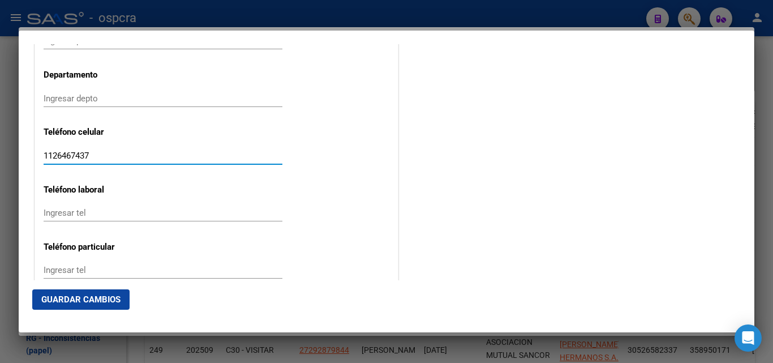
click at [61, 214] on input "Ingresar tel" at bounding box center [163, 213] width 239 height 10
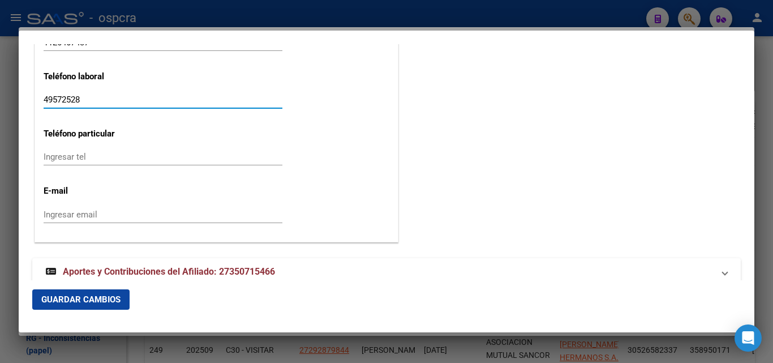
scroll to position [1547, 0]
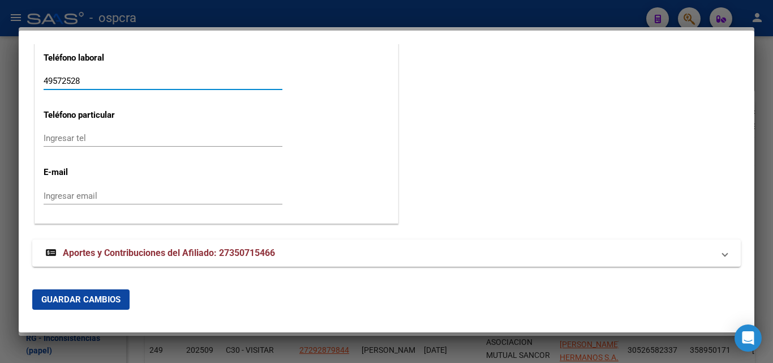
type input "49572528"
click at [87, 199] on input "Ingresar email" at bounding box center [163, 196] width 239 height 10
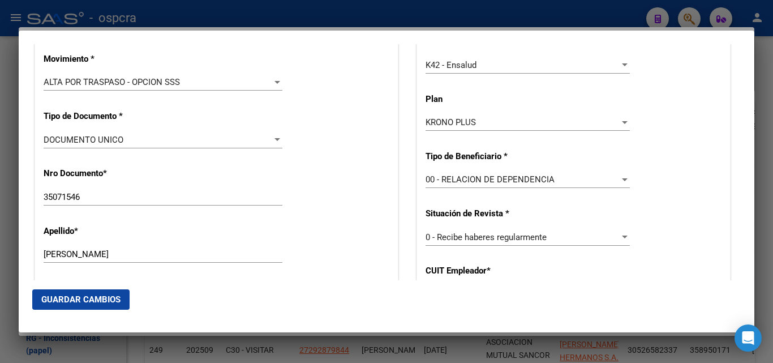
scroll to position [415, 0]
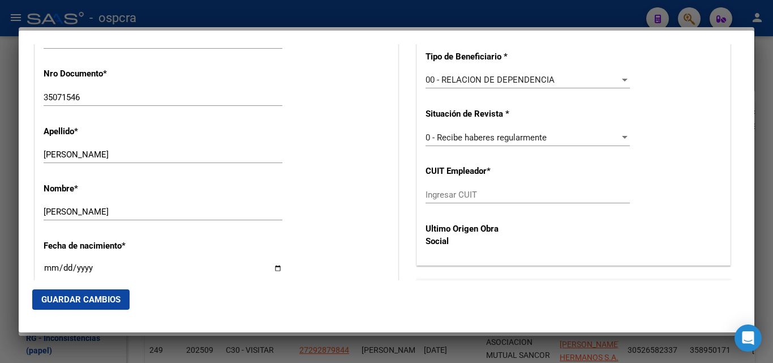
type input "[EMAIL_ADDRESS][DOMAIN_NAME]"
click at [440, 194] on input "Ingresar CUIT" at bounding box center [528, 195] width 204 height 10
type input "9"
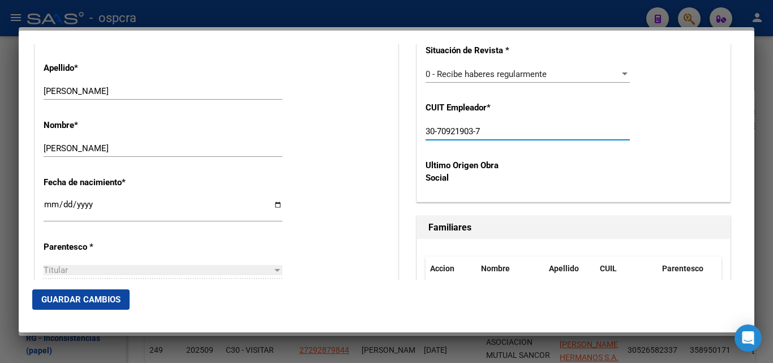
scroll to position [585, 0]
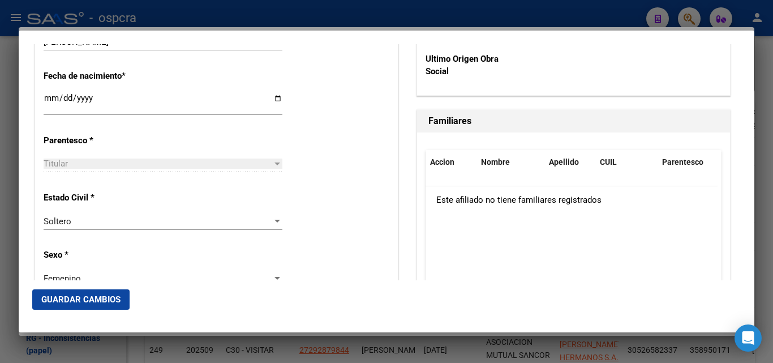
type input "30-70921903-7"
click at [111, 297] on span "Guardar Cambios" at bounding box center [80, 299] width 79 height 10
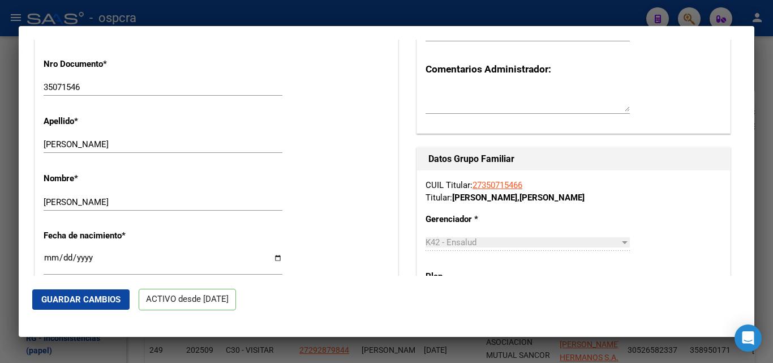
scroll to position [566, 0]
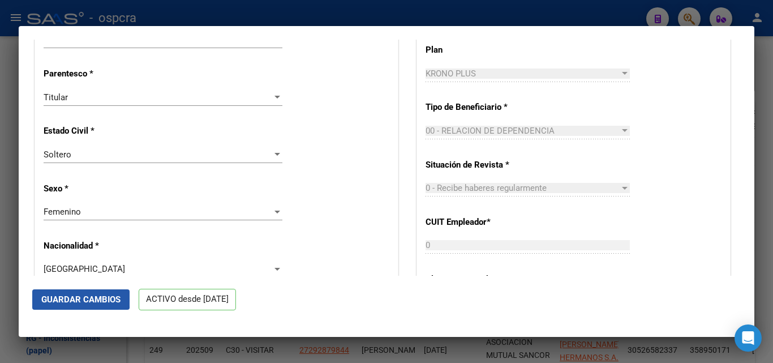
click at [72, 298] on span "Guardar Cambios" at bounding box center [80, 299] width 79 height 10
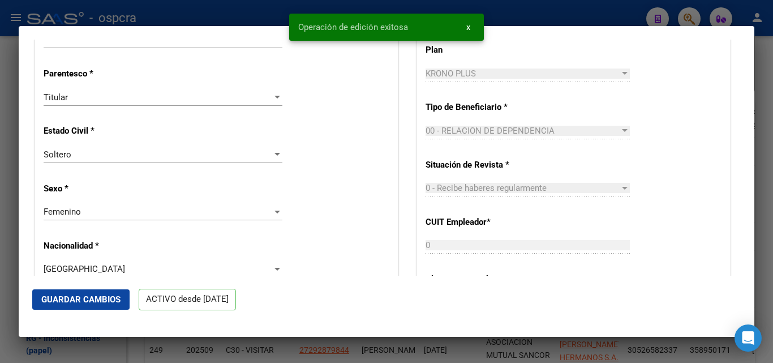
click at [0, 239] on div at bounding box center [386, 181] width 773 height 363
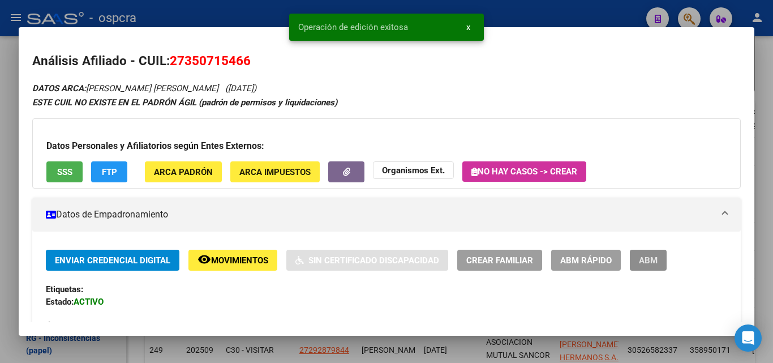
click at [644, 265] on span "ABM" at bounding box center [648, 260] width 19 height 10
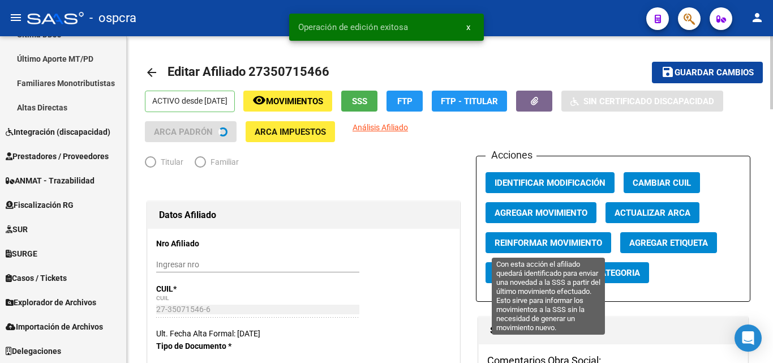
scroll to position [335, 0]
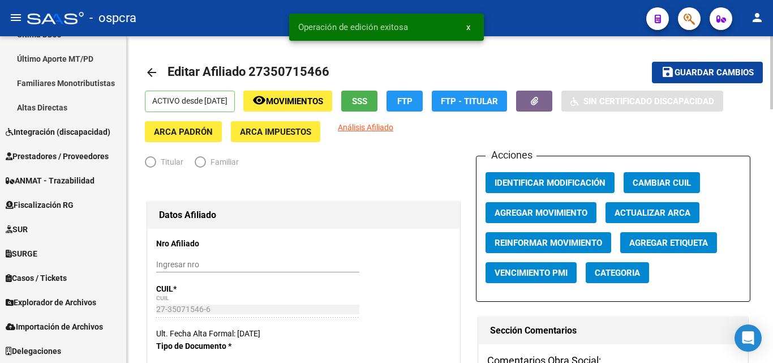
radio input "true"
type input "30-70921903-7"
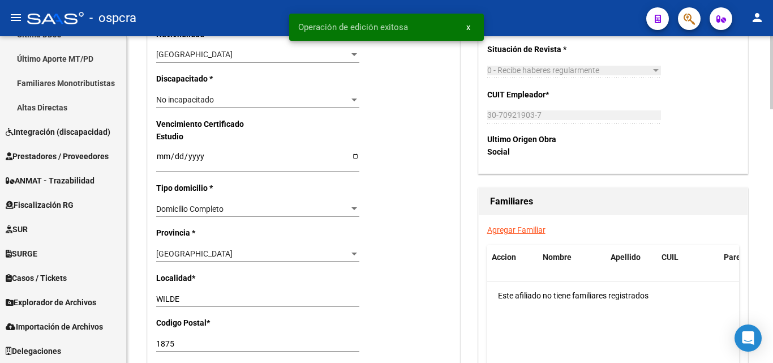
scroll to position [679, 0]
click at [529, 231] on link "Agregar Familiar" at bounding box center [516, 229] width 58 height 9
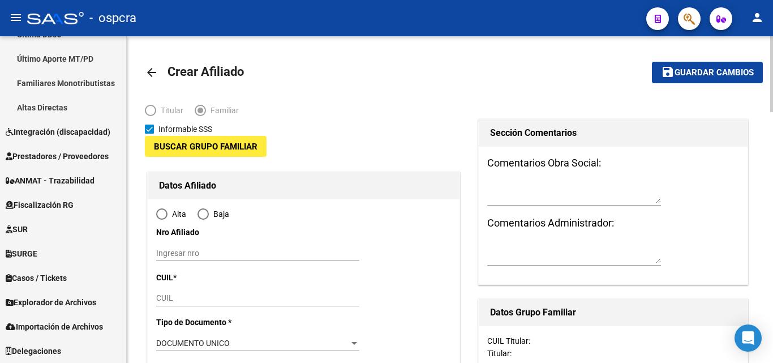
type input "30-70921903-7"
type input "WILDE"
type input "1875"
type input "BISMARCK"
type input "292"
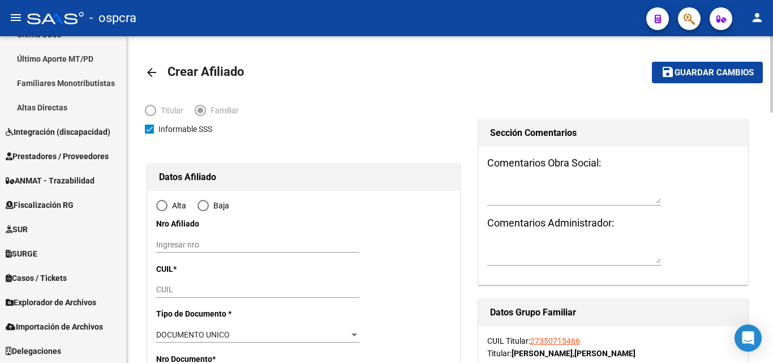
radio input "true"
type input "30-70921903-7"
click at [164, 297] on div "CUIL" at bounding box center [257, 290] width 203 height 16
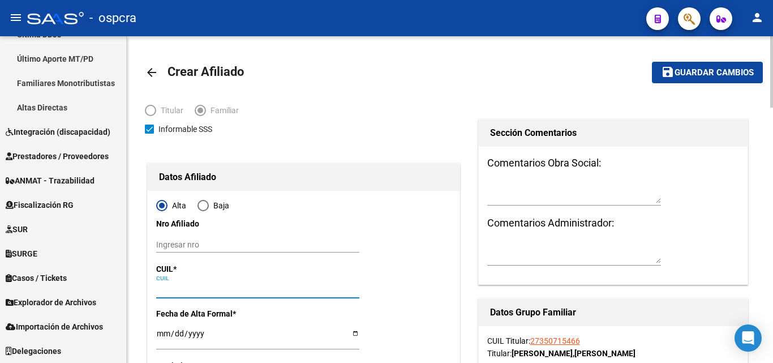
click at [171, 291] on input "CUIL" at bounding box center [257, 290] width 203 height 10
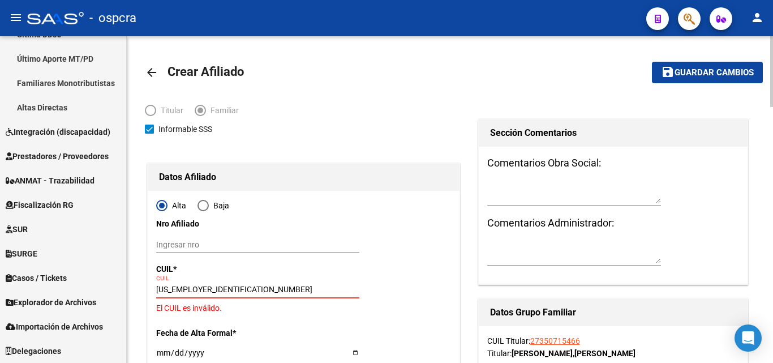
click at [193, 290] on input "[US_EMPLOYER_IDENTIFICATION_NUMBER]" at bounding box center [257, 290] width 203 height 10
type input "20-58662316-9"
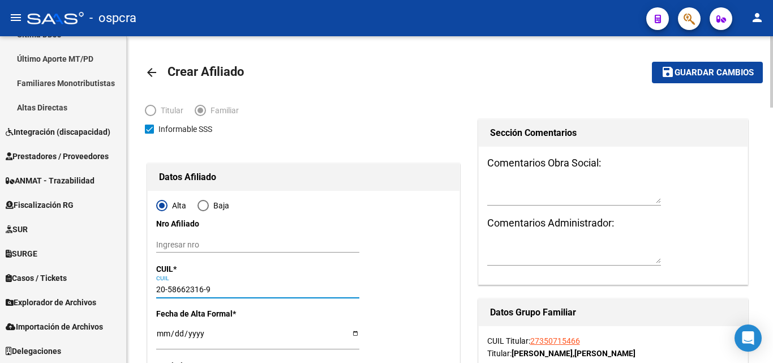
type input "58662316"
type input "[PERSON_NAME]"
type input "[DATE]"
type input "LANþS ESTE"
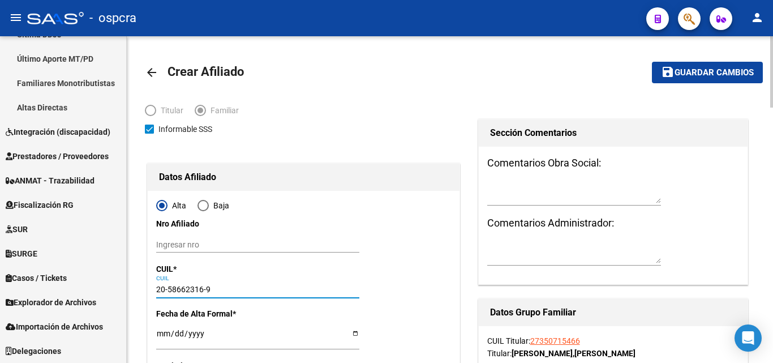
type input "1824"
type input "[PERSON_NAME]"
type input "3971"
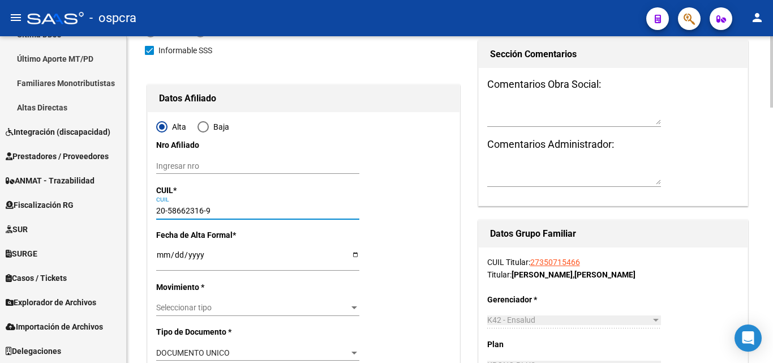
scroll to position [170, 0]
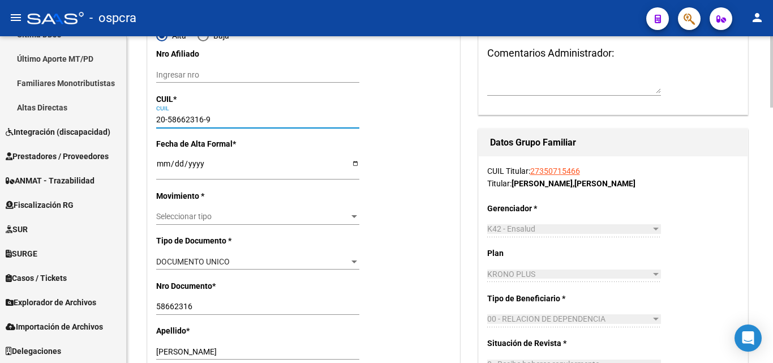
type input "20-58662316-9"
click at [355, 166] on input "Ingresar fecha" at bounding box center [257, 167] width 203 height 17
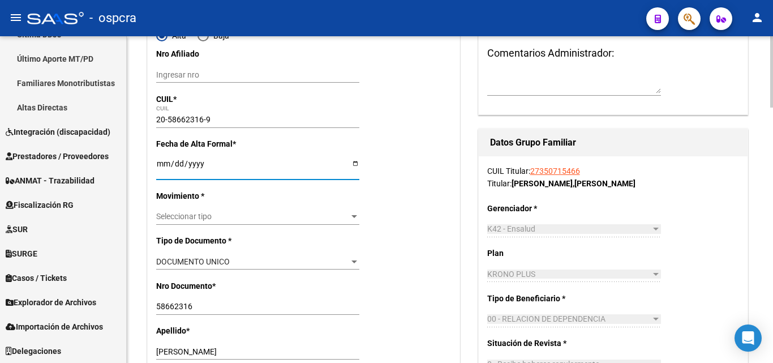
type input "[DATE]"
click at [319, 209] on div "Seleccionar tipo Seleccionar tipo" at bounding box center [257, 217] width 203 height 16
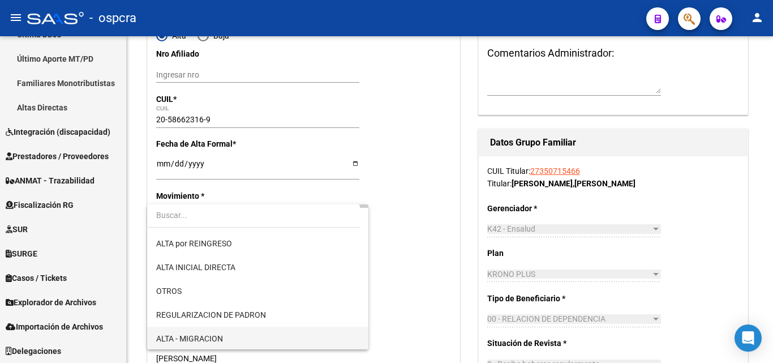
scroll to position [113, 0]
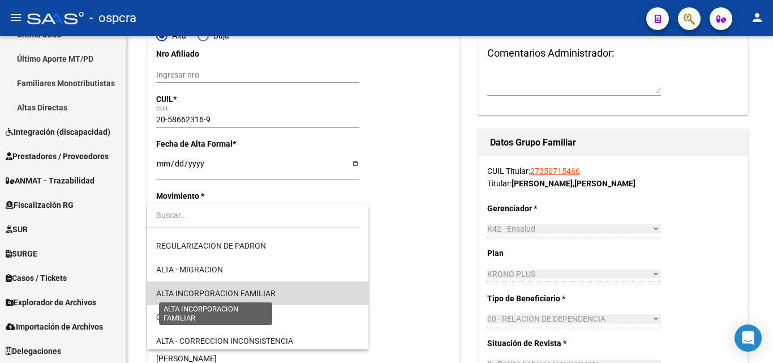
click at [273, 289] on span "ALTA INCORPORACION FAMILIAR" at bounding box center [215, 293] width 119 height 9
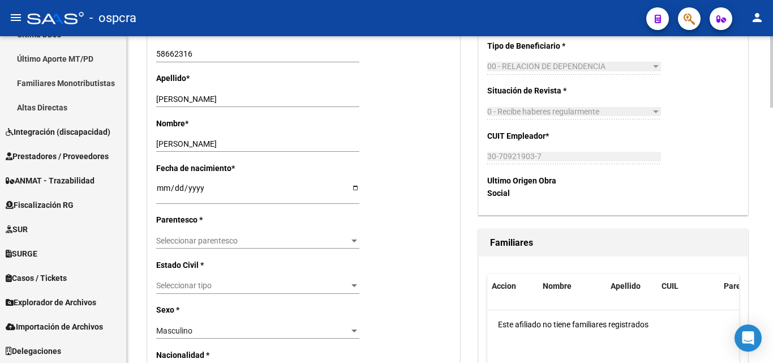
scroll to position [453, 0]
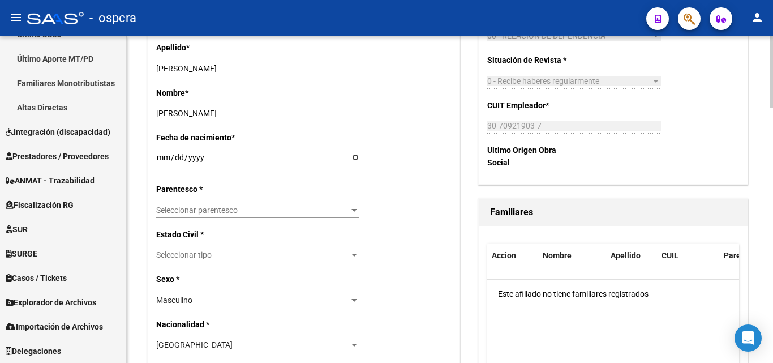
click at [352, 211] on div at bounding box center [354, 210] width 6 height 3
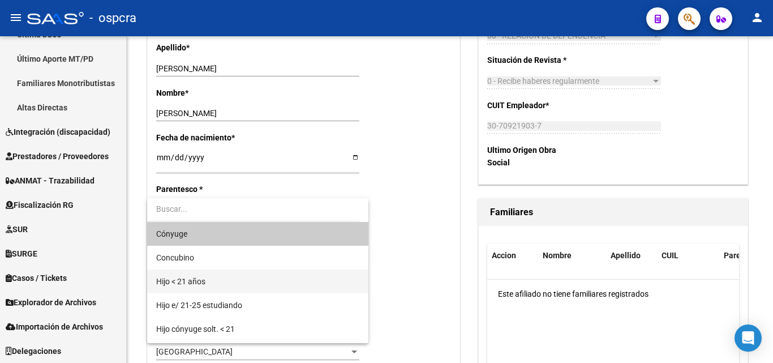
click at [234, 284] on span "Hijo < 21 años" at bounding box center [257, 281] width 203 height 24
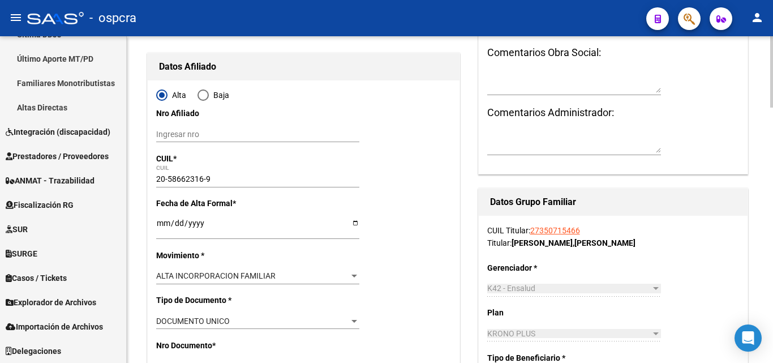
scroll to position [0, 0]
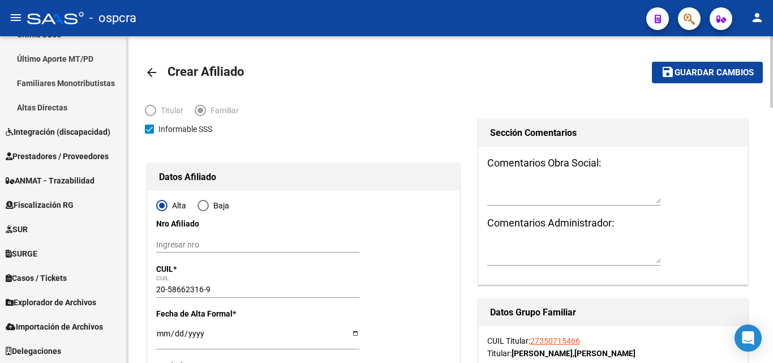
click at [723, 71] on span "Guardar cambios" at bounding box center [714, 73] width 79 height 10
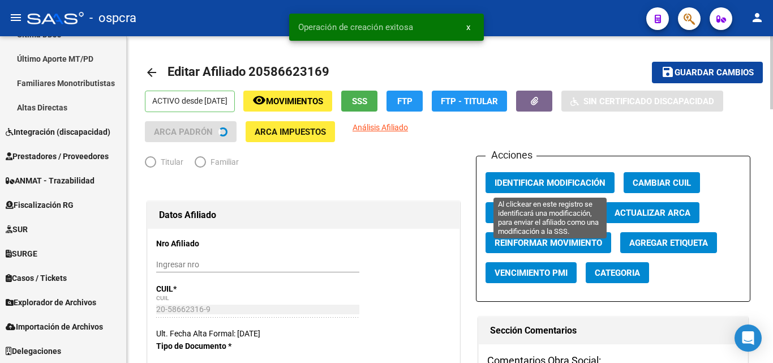
radio input "true"
type input "30-70921903-7"
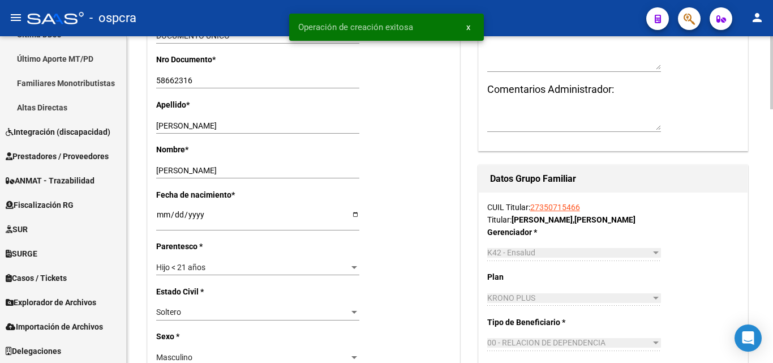
scroll to position [566, 0]
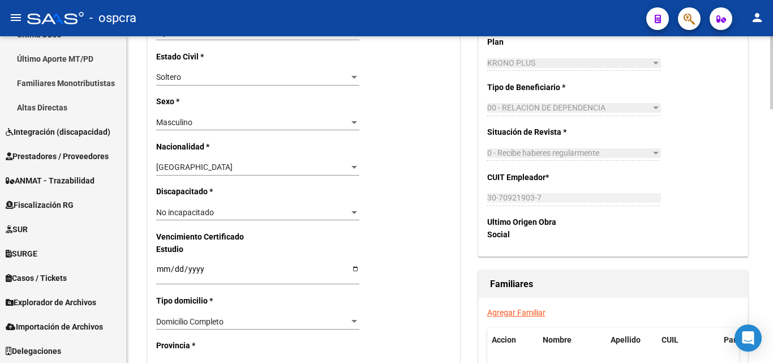
click at [456, 327] on div "Nro Afiliado Ingresar nro CUIL * 20-58662316-9 CUIL ARCA Padrón Ult. Fecha Alta…" at bounding box center [304, 253] width 312 height 1180
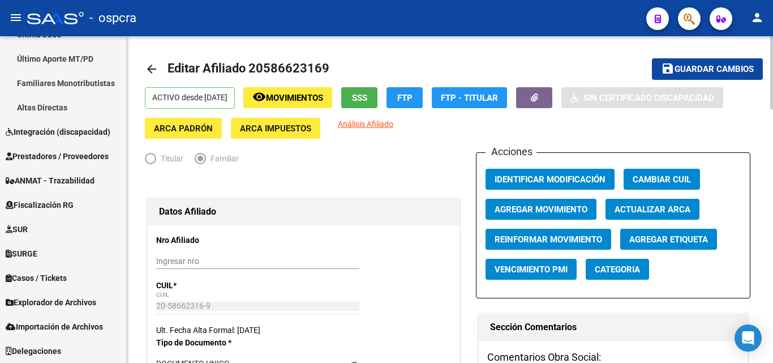
scroll to position [0, 0]
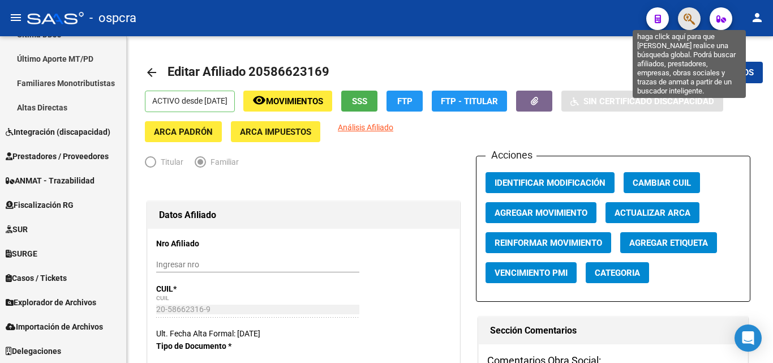
click at [687, 14] on icon "button" at bounding box center [689, 18] width 11 height 13
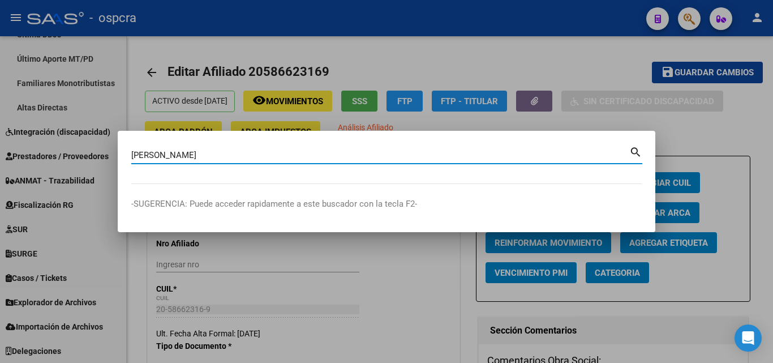
type input "[PERSON_NAME]"
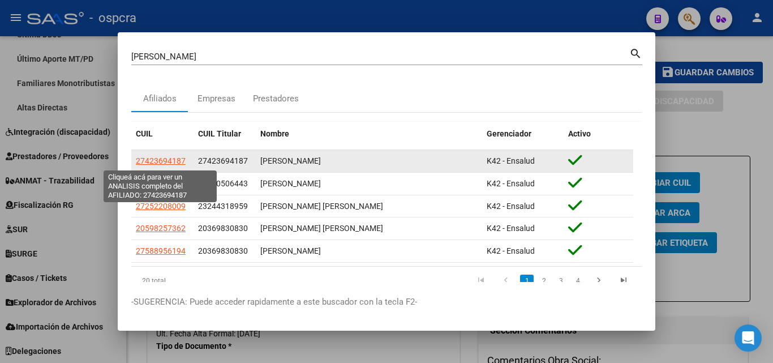
click at [177, 160] on span "27423694187" at bounding box center [161, 160] width 50 height 9
type textarea "27423694187"
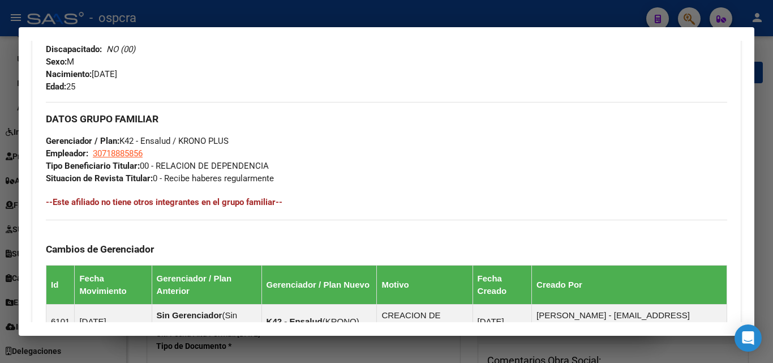
scroll to position [421, 0]
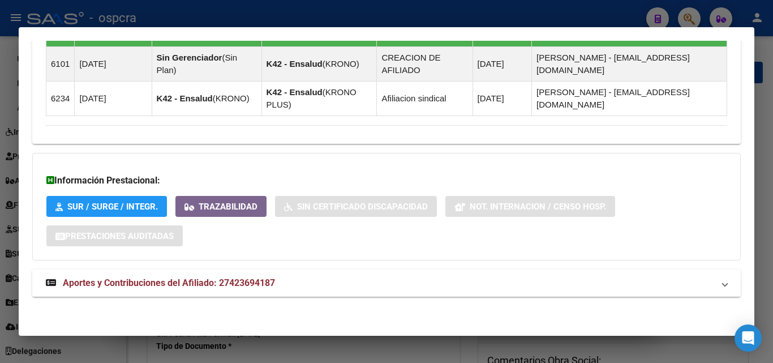
click at [184, 278] on span "Aportes y Contribuciones del Afiliado: 27423694187" at bounding box center [169, 282] width 212 height 11
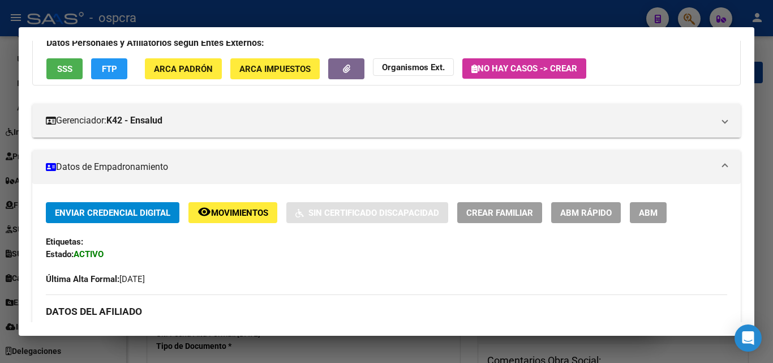
scroll to position [170, 0]
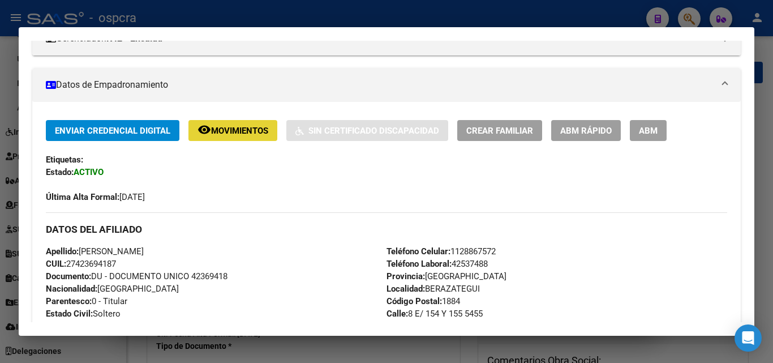
click at [243, 127] on span "Movimientos" at bounding box center [239, 131] width 57 height 10
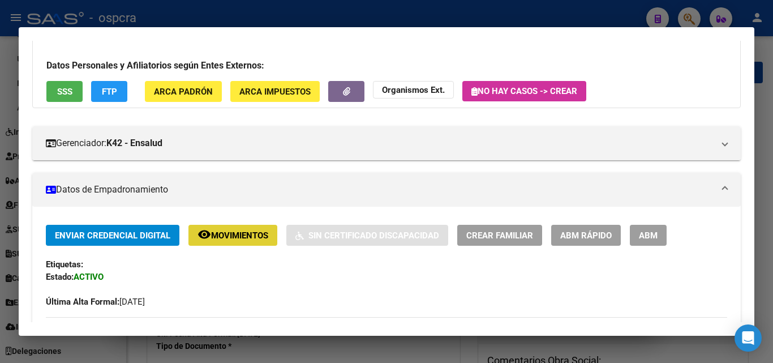
scroll to position [0, 0]
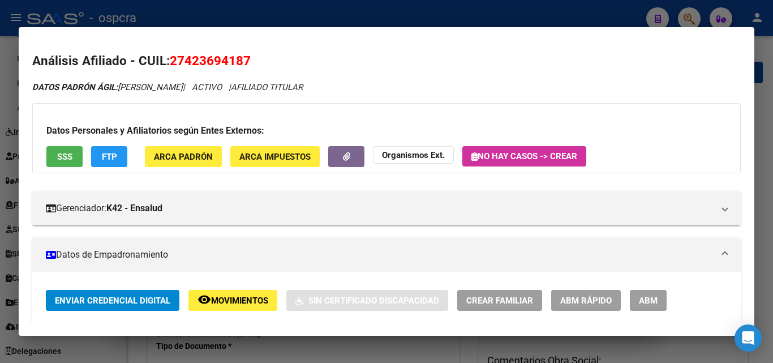
drag, startPoint x: 186, startPoint y: 60, endPoint x: 247, endPoint y: 63, distance: 61.2
click at [247, 63] on span "27423694187" at bounding box center [210, 60] width 81 height 15
click at [282, 66] on h2 "Análisis Afiliado - CUIL: 27423694187" at bounding box center [386, 61] width 709 height 19
drag, startPoint x: 187, startPoint y: 59, endPoint x: 242, endPoint y: 58, distance: 54.3
click at [242, 58] on span "27423694187" at bounding box center [210, 60] width 81 height 15
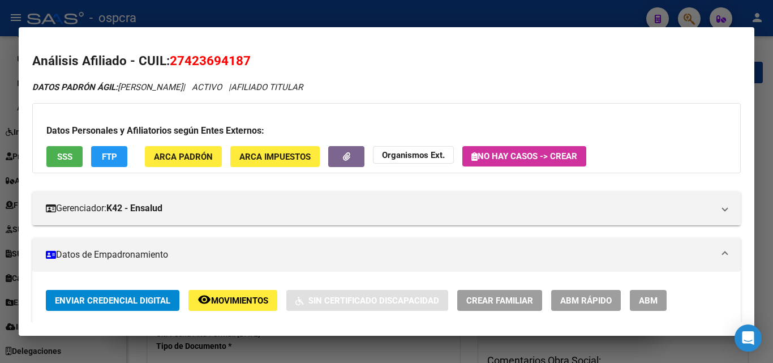
copy span "42369418"
click at [0, 187] on div at bounding box center [386, 181] width 773 height 363
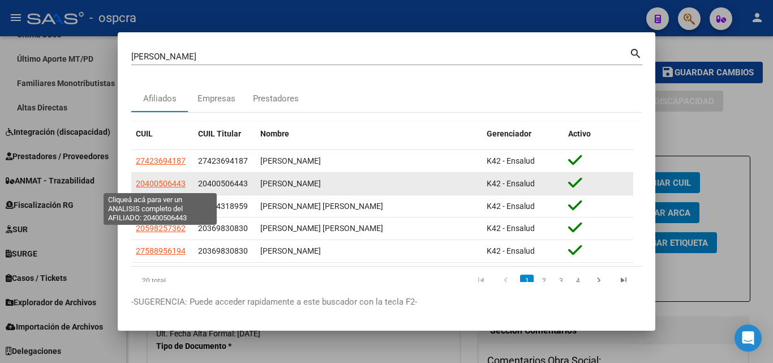
click at [149, 184] on span "20400506443" at bounding box center [161, 183] width 50 height 9
type textarea "20400506443"
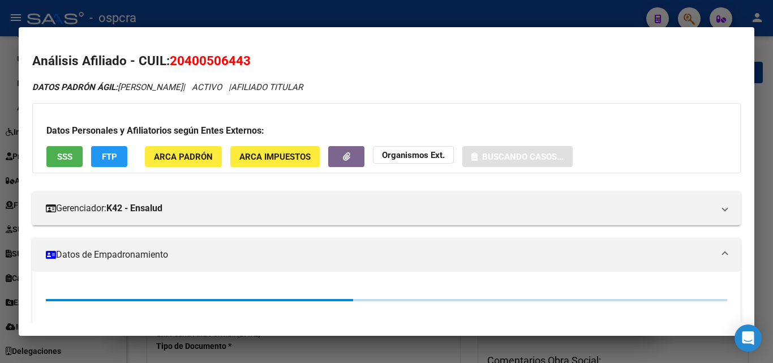
drag, startPoint x: 186, startPoint y: 65, endPoint x: 244, endPoint y: 61, distance: 57.9
click at [244, 61] on span "20400506443" at bounding box center [210, 60] width 81 height 15
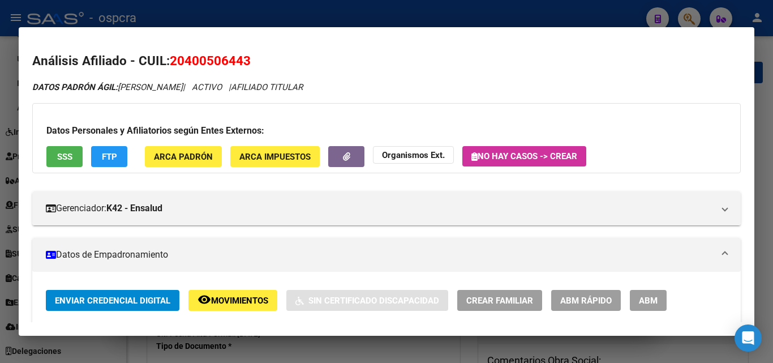
copy span "40050644"
click at [0, 208] on div at bounding box center [386, 181] width 773 height 363
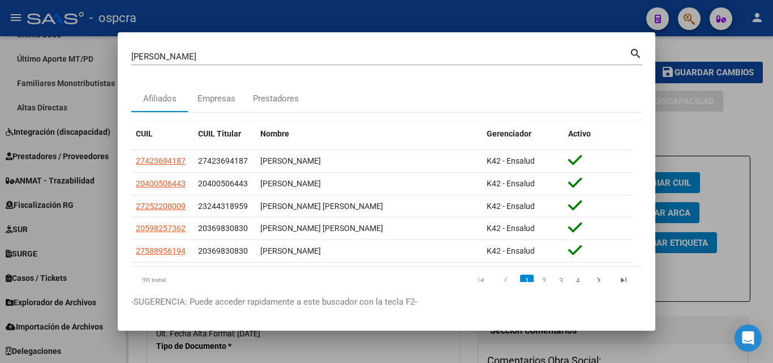
click at [0, 207] on div at bounding box center [386, 181] width 773 height 363
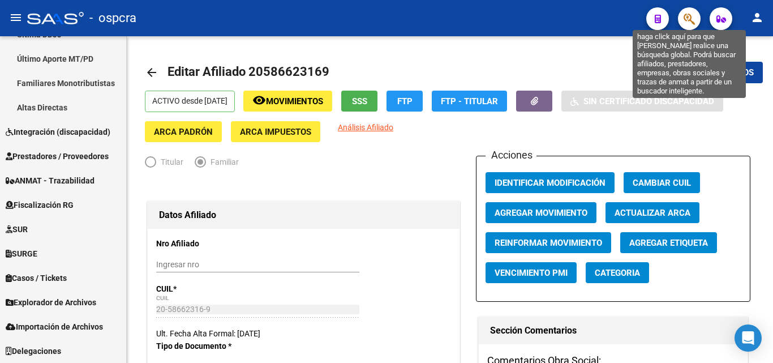
click at [690, 22] on icon "button" at bounding box center [689, 18] width 11 height 13
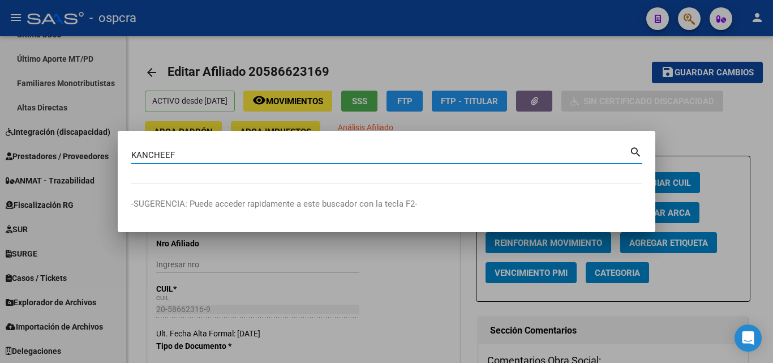
type input "KANCHEEF"
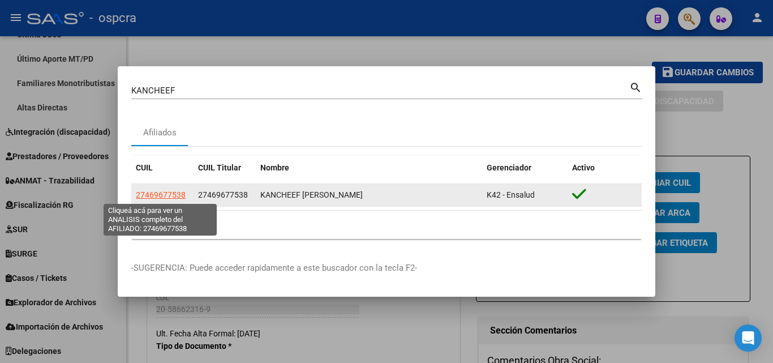
click at [153, 195] on span "27469677538" at bounding box center [161, 194] width 50 height 9
type textarea "27469677538"
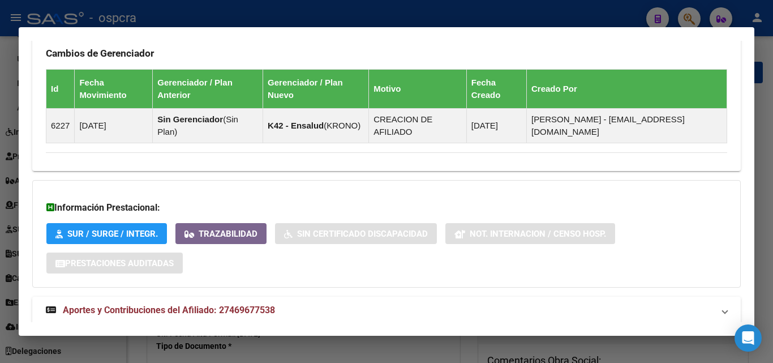
scroll to position [682, 0]
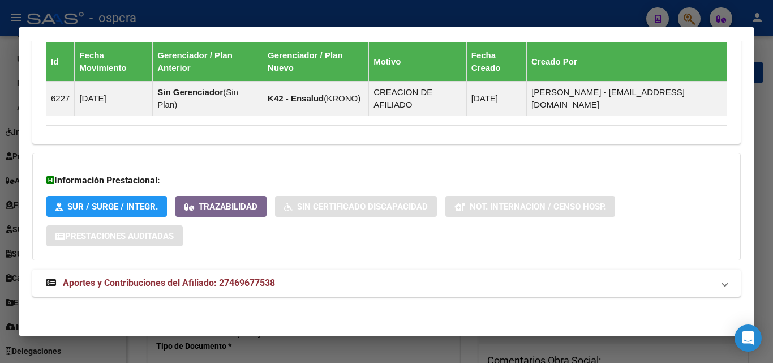
click at [0, 281] on div at bounding box center [386, 181] width 773 height 363
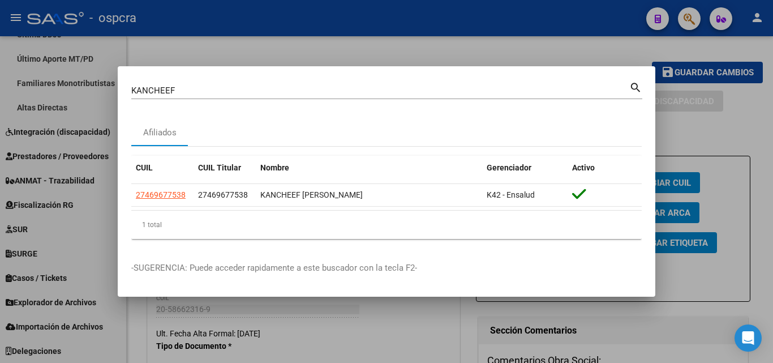
click at [738, 263] on div at bounding box center [386, 181] width 773 height 363
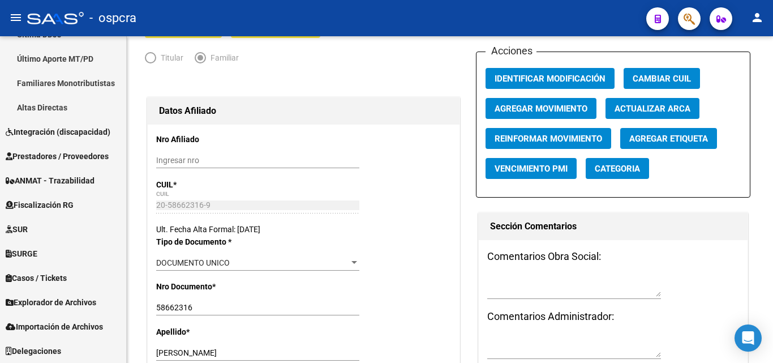
scroll to position [0, 0]
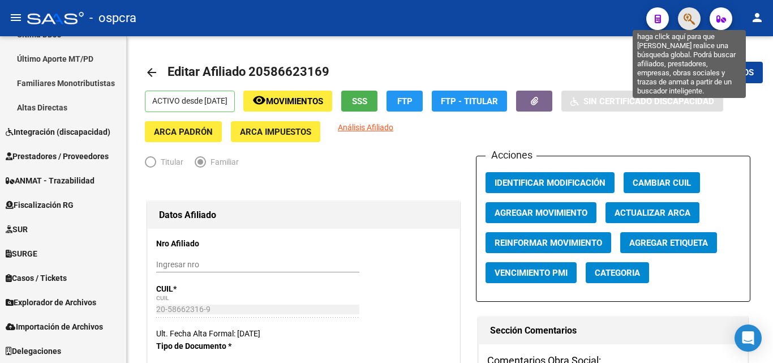
click at [686, 18] on icon "button" at bounding box center [689, 18] width 11 height 13
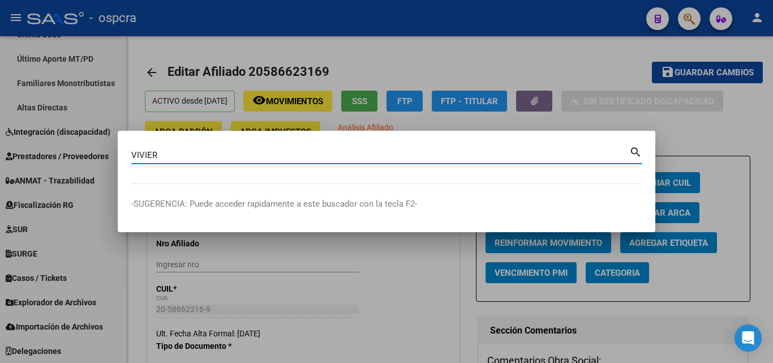
type input "VIVIER"
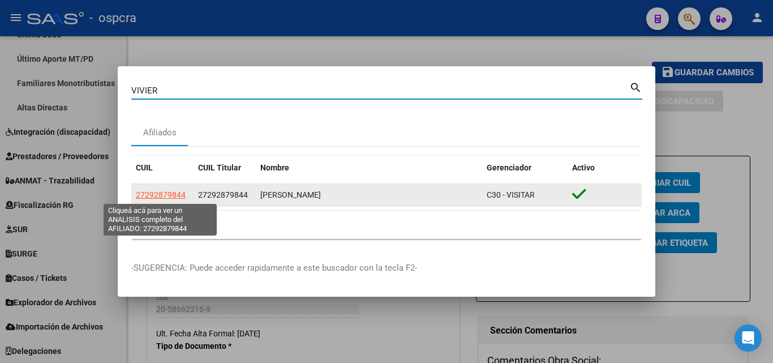
click at [161, 195] on span "27292879844" at bounding box center [161, 194] width 50 height 9
type textarea "27292879844"
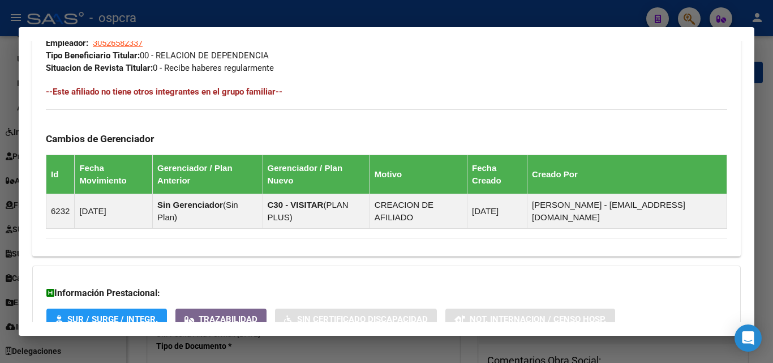
scroll to position [670, 0]
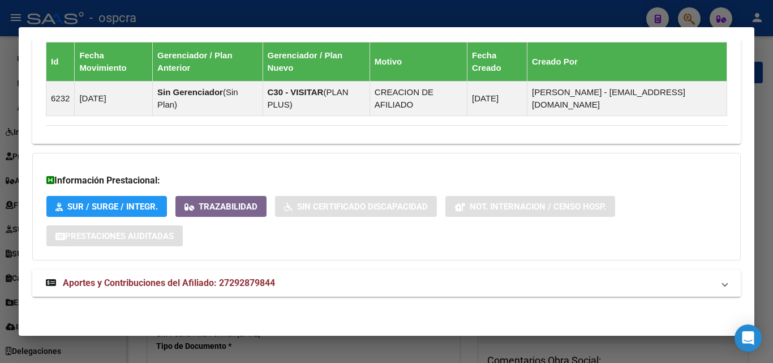
click at [0, 241] on div at bounding box center [386, 181] width 773 height 363
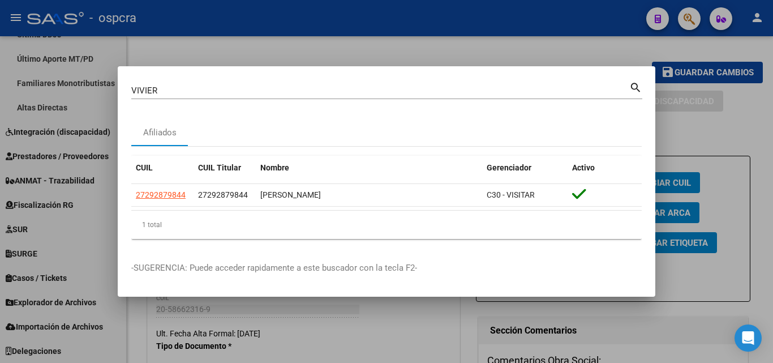
click at [1, 223] on div at bounding box center [386, 181] width 773 height 363
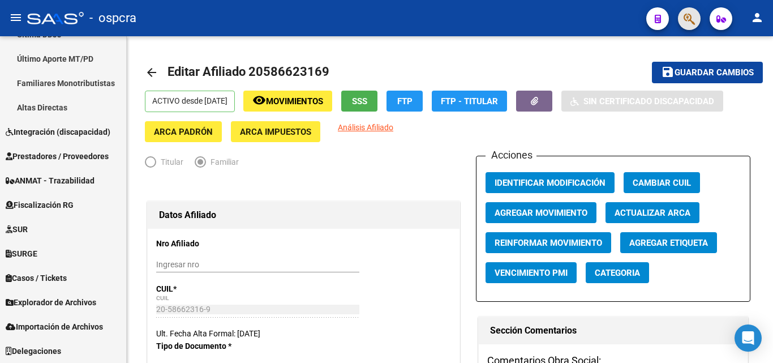
click at [683, 19] on button "button" at bounding box center [689, 18] width 23 height 23
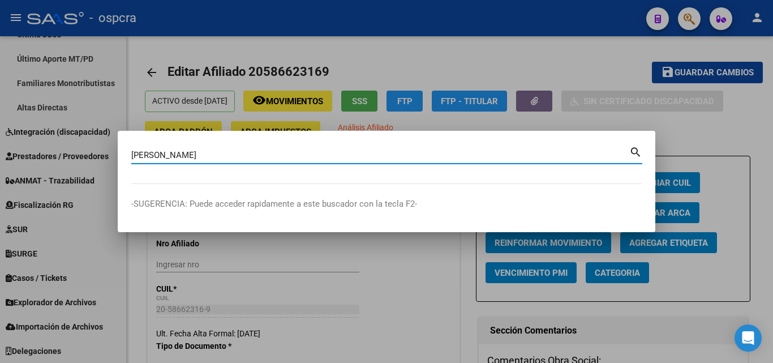
type input "[PERSON_NAME]"
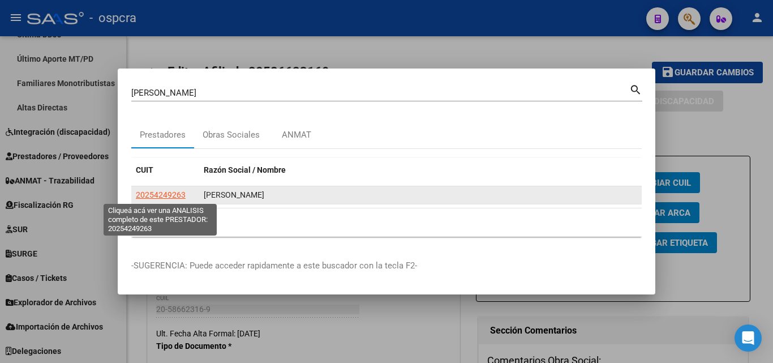
click at [163, 195] on span "20254249263" at bounding box center [161, 194] width 50 height 9
type textarea "20254249263"
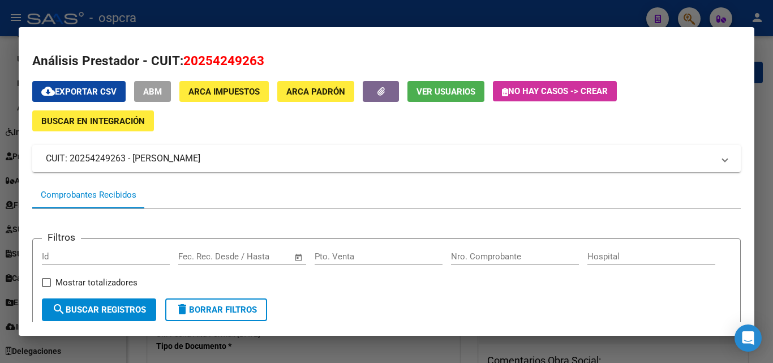
click at [0, 189] on div at bounding box center [386, 181] width 773 height 363
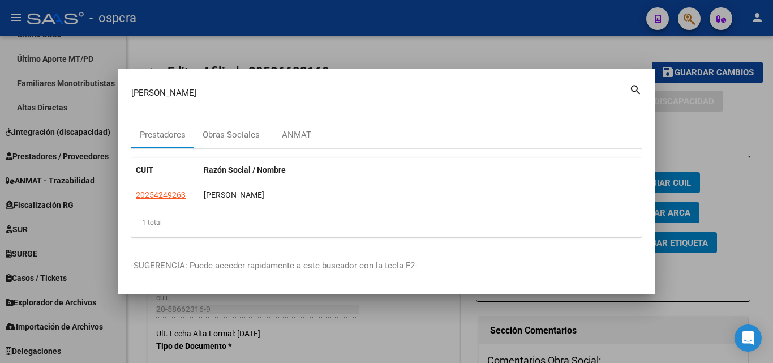
click at [3, 188] on div at bounding box center [386, 181] width 773 height 363
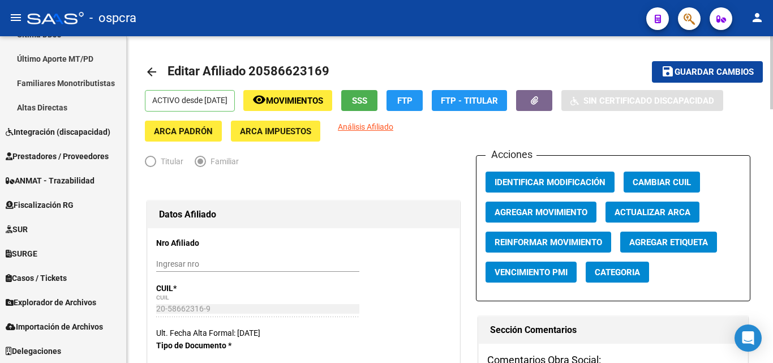
scroll to position [0, 0]
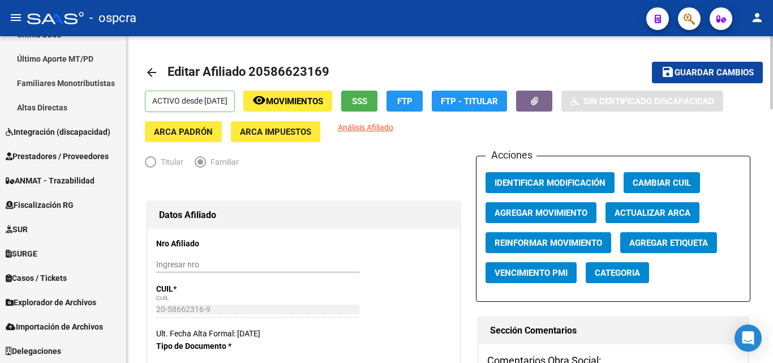
click at [149, 71] on mat-icon "arrow_back" at bounding box center [152, 73] width 14 height 14
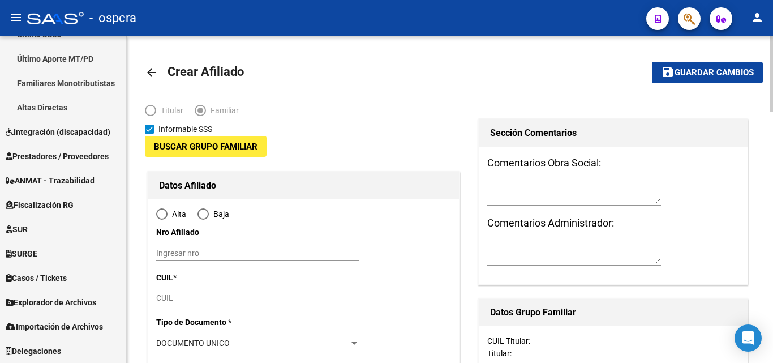
type input "30-70921903-7"
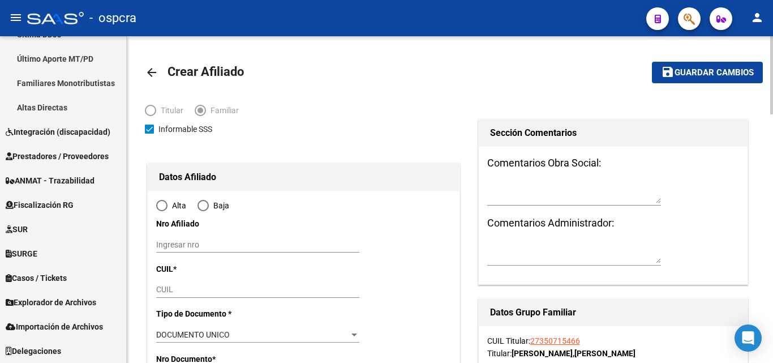
radio input "true"
type input "WILDE"
type input "1875"
type input "BISMARCK"
type input "292"
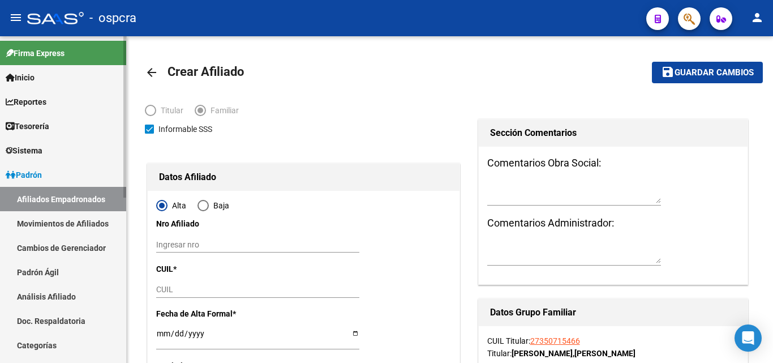
click at [45, 194] on link "Afiliados Empadronados" at bounding box center [63, 199] width 126 height 24
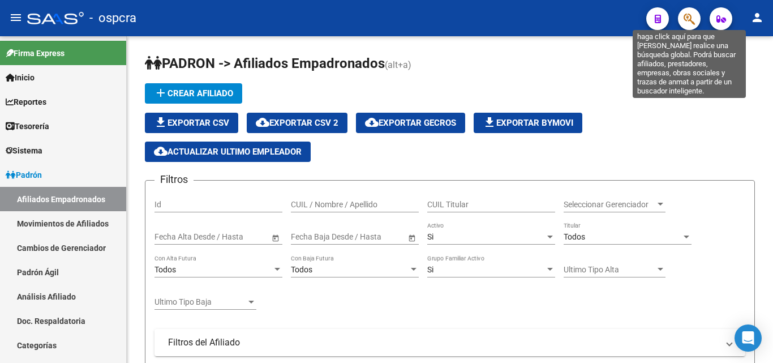
click at [692, 15] on icon "button" at bounding box center [689, 18] width 11 height 13
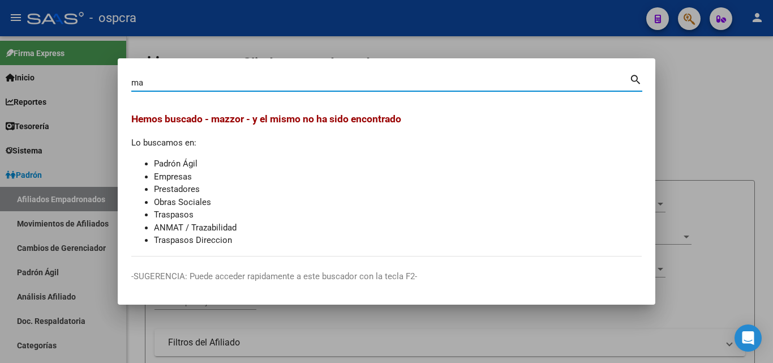
type input "m"
type input "[PERSON_NAME]"
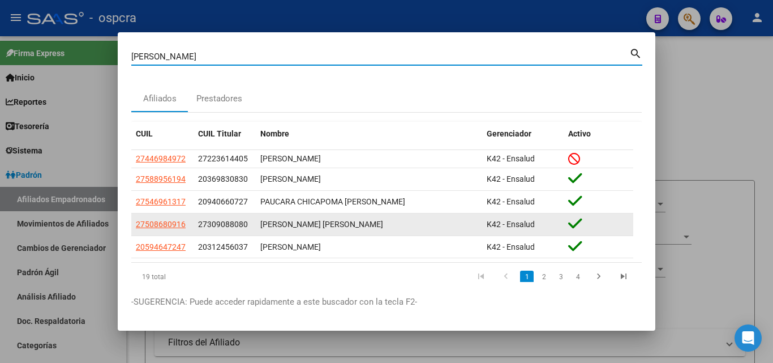
scroll to position [29, 0]
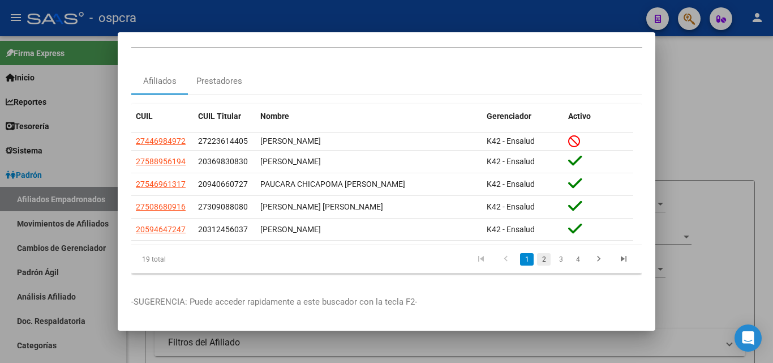
click at [538, 253] on link "2" at bounding box center [544, 259] width 14 height 12
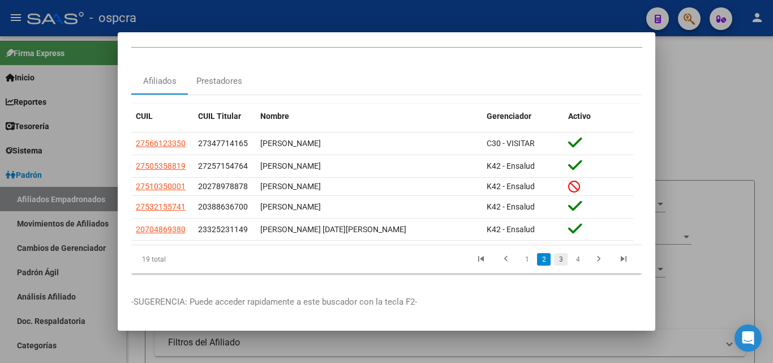
click at [554, 253] on link "3" at bounding box center [561, 259] width 14 height 12
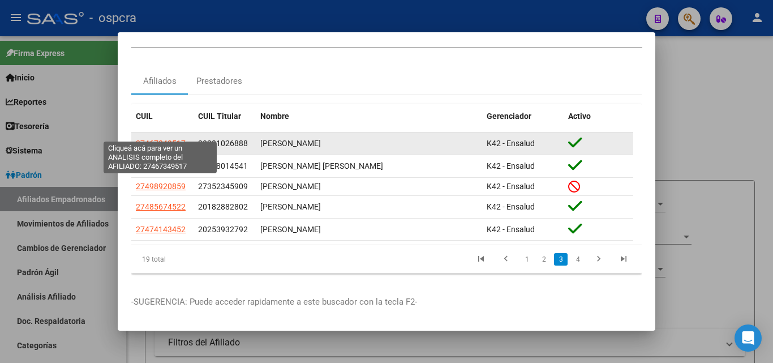
click at [169, 139] on span "27467349517" at bounding box center [161, 143] width 50 height 9
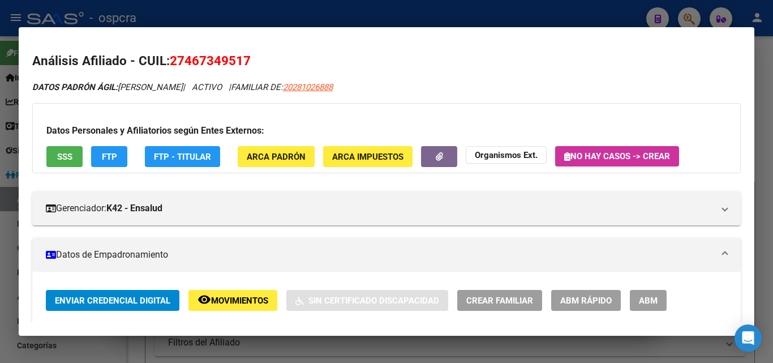
drag, startPoint x: 188, startPoint y: 61, endPoint x: 245, endPoint y: 60, distance: 56.6
click at [245, 60] on span "27467349517" at bounding box center [210, 60] width 81 height 15
copy span "46734951"
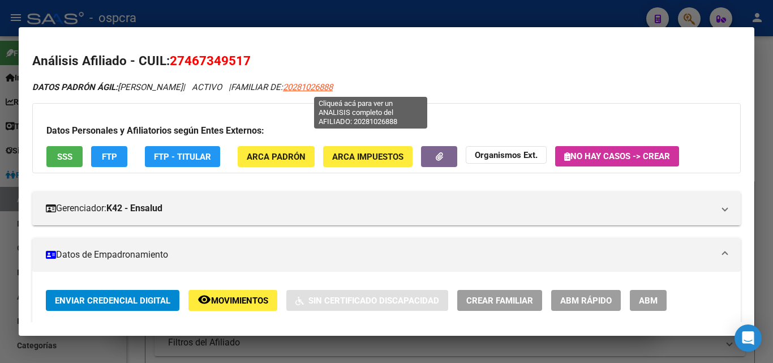
click at [333, 88] on span "20281026888" at bounding box center [308, 87] width 50 height 10
type textarea "20281026888"
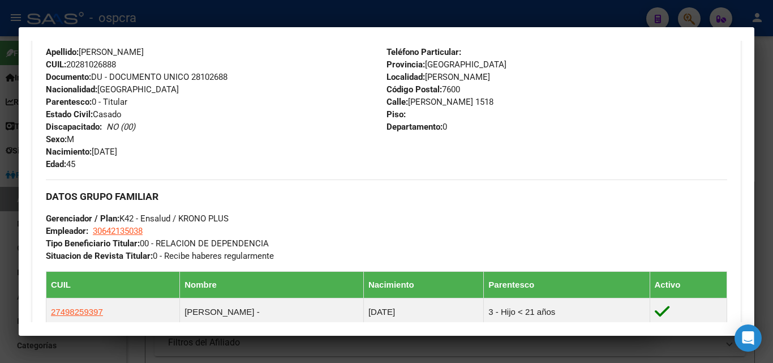
scroll to position [623, 0]
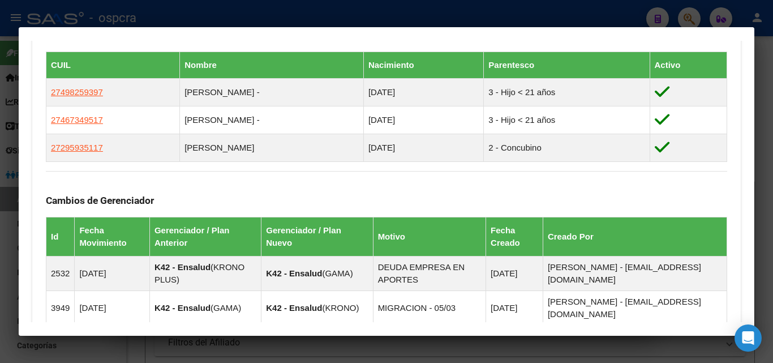
click at [0, 211] on div at bounding box center [386, 181] width 773 height 363
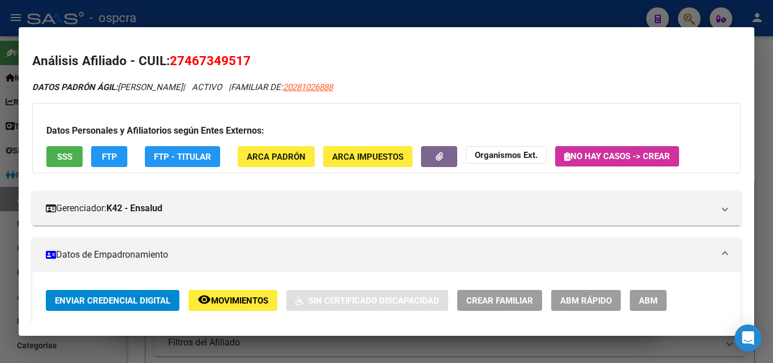
click at [0, 204] on div at bounding box center [386, 181] width 773 height 363
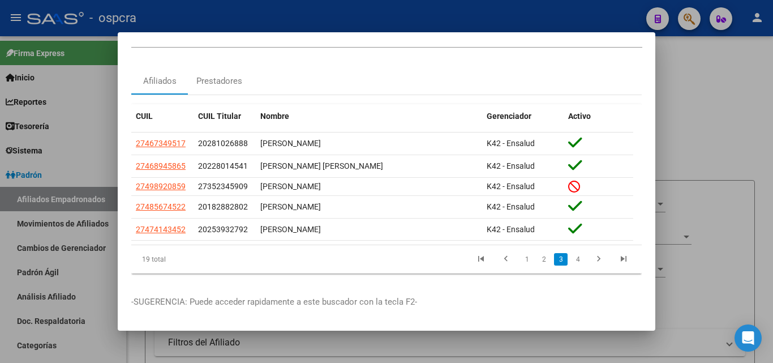
click at [0, 223] on div at bounding box center [386, 181] width 773 height 363
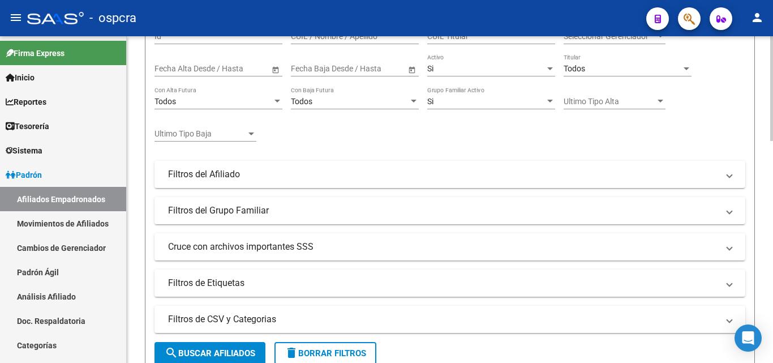
scroll to position [170, 0]
